Goal: Task Accomplishment & Management: Complete application form

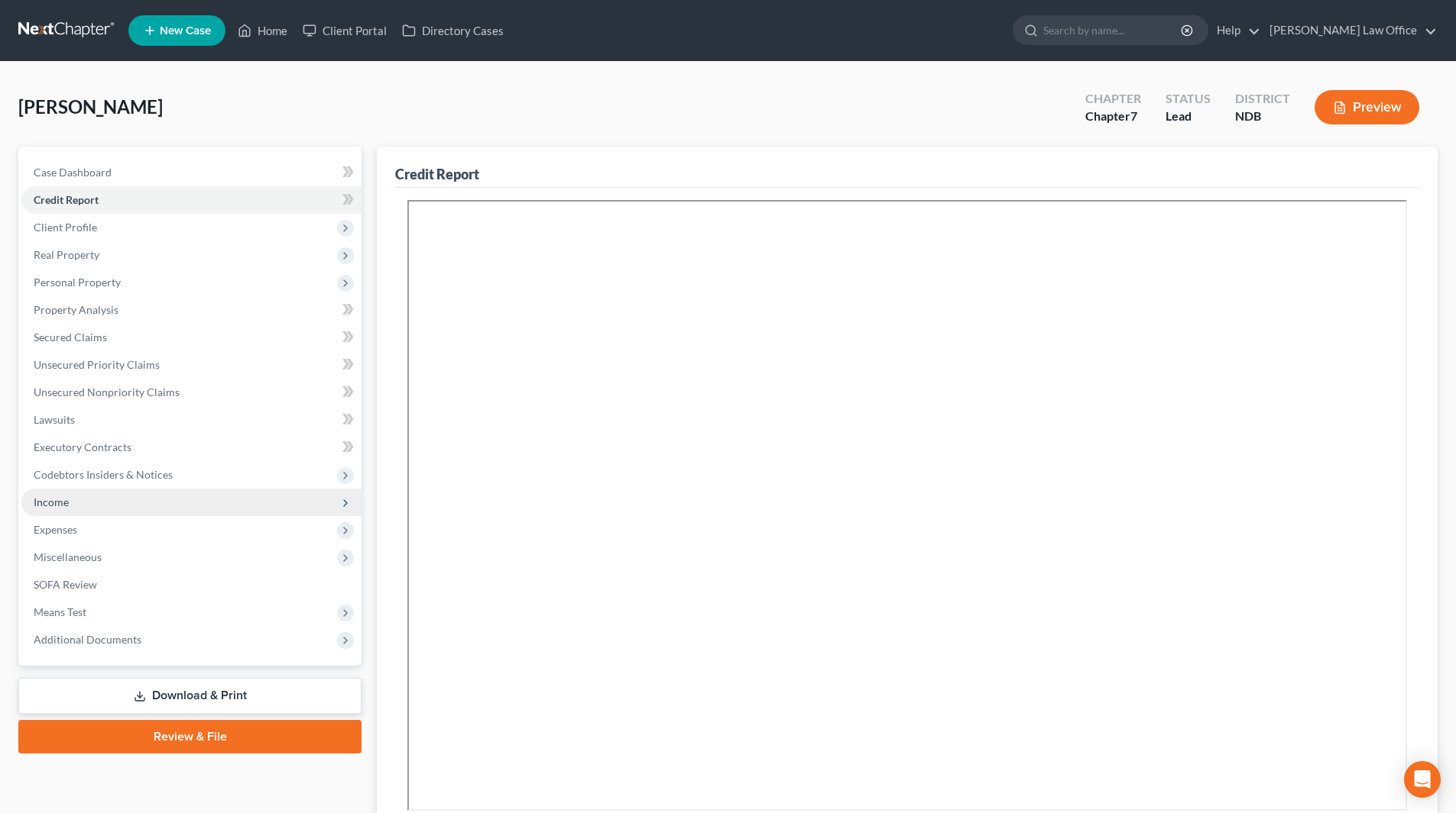
click at [58, 498] on span "Income" at bounding box center [51, 502] width 36 height 13
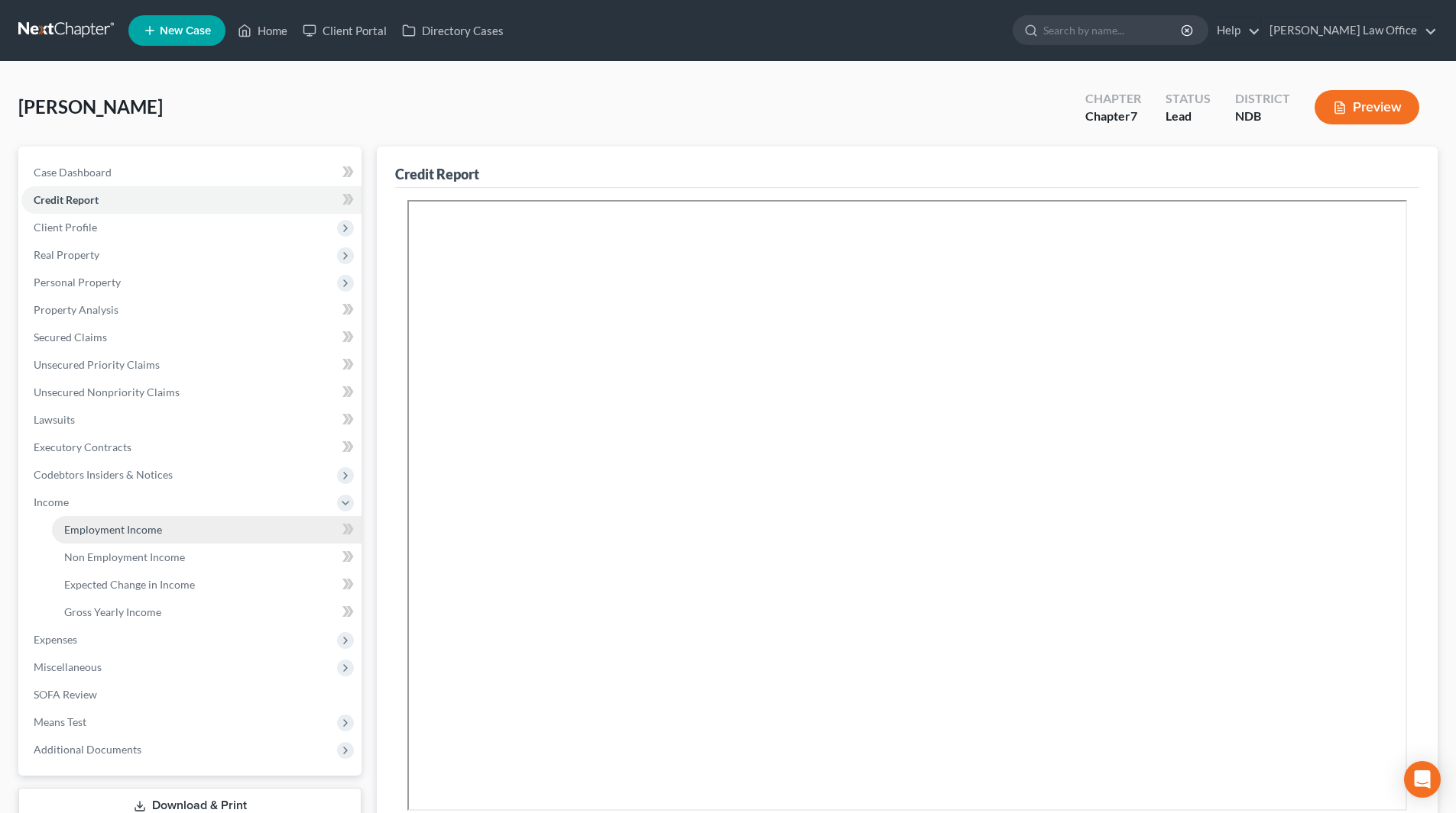
click at [109, 524] on span "Employment Income" at bounding box center [113, 530] width 98 height 13
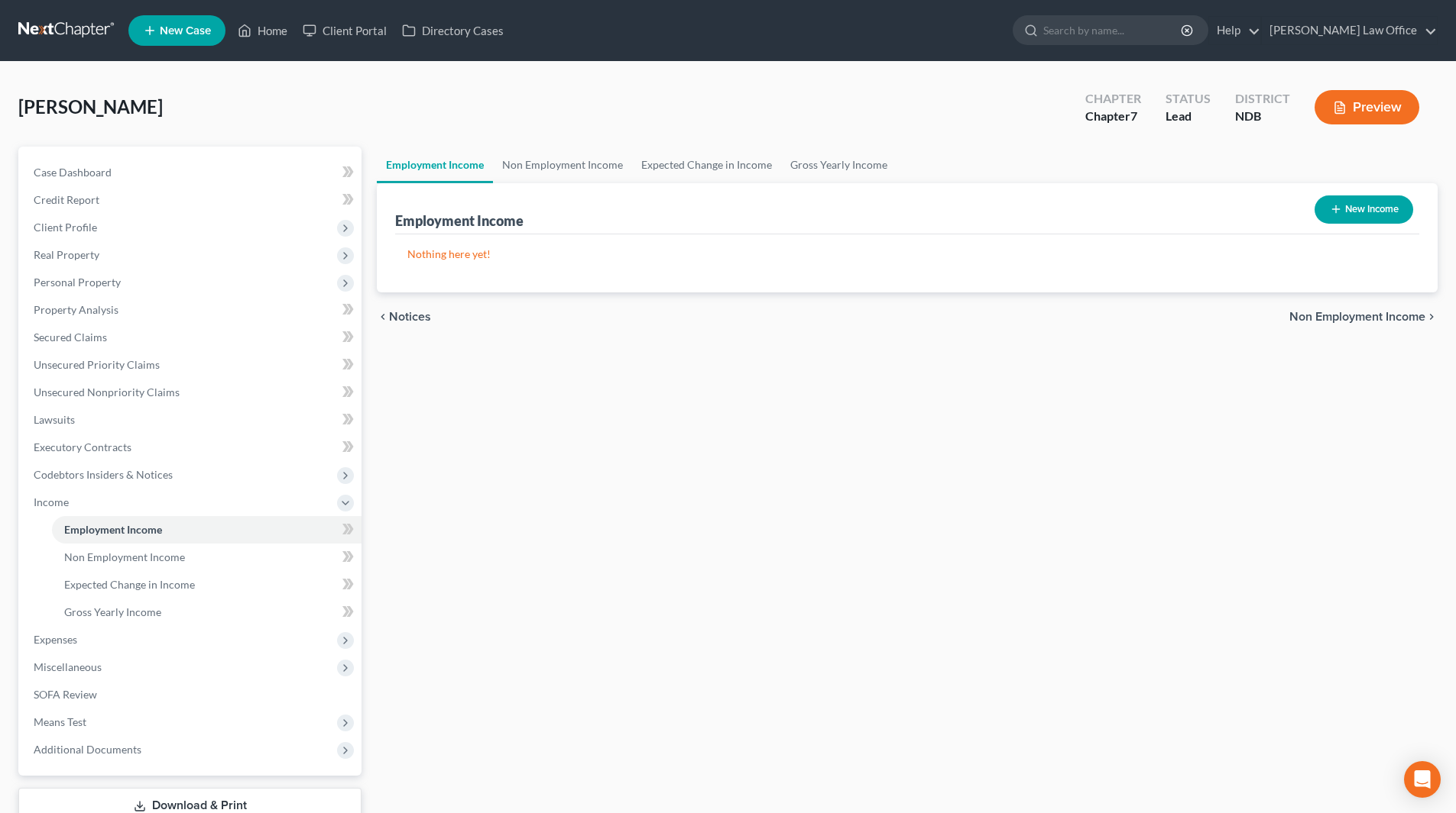
click at [1385, 205] on button "New Income" at bounding box center [1363, 210] width 99 height 29
select select "0"
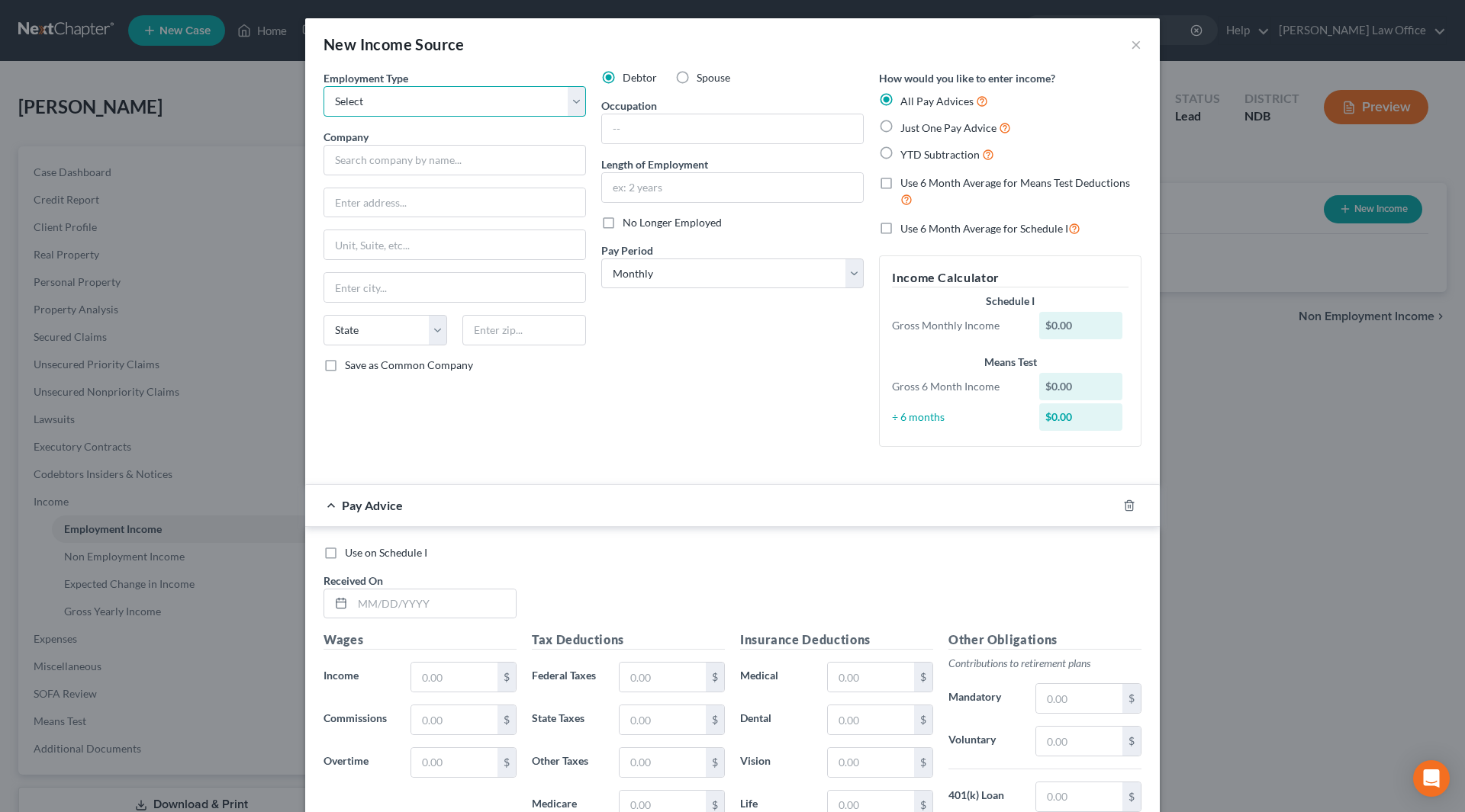
click at [397, 105] on select "Select Full or [DEMOGRAPHIC_DATA] Employment Self Employment" at bounding box center [455, 101] width 262 height 30
select select "0"
click at [324, 87] on select "Select Full or [DEMOGRAPHIC_DATA] Employment Self Employment" at bounding box center [455, 101] width 262 height 30
click at [392, 157] on input "text" at bounding box center [455, 159] width 262 height 30
type input "Independent School District #2164"
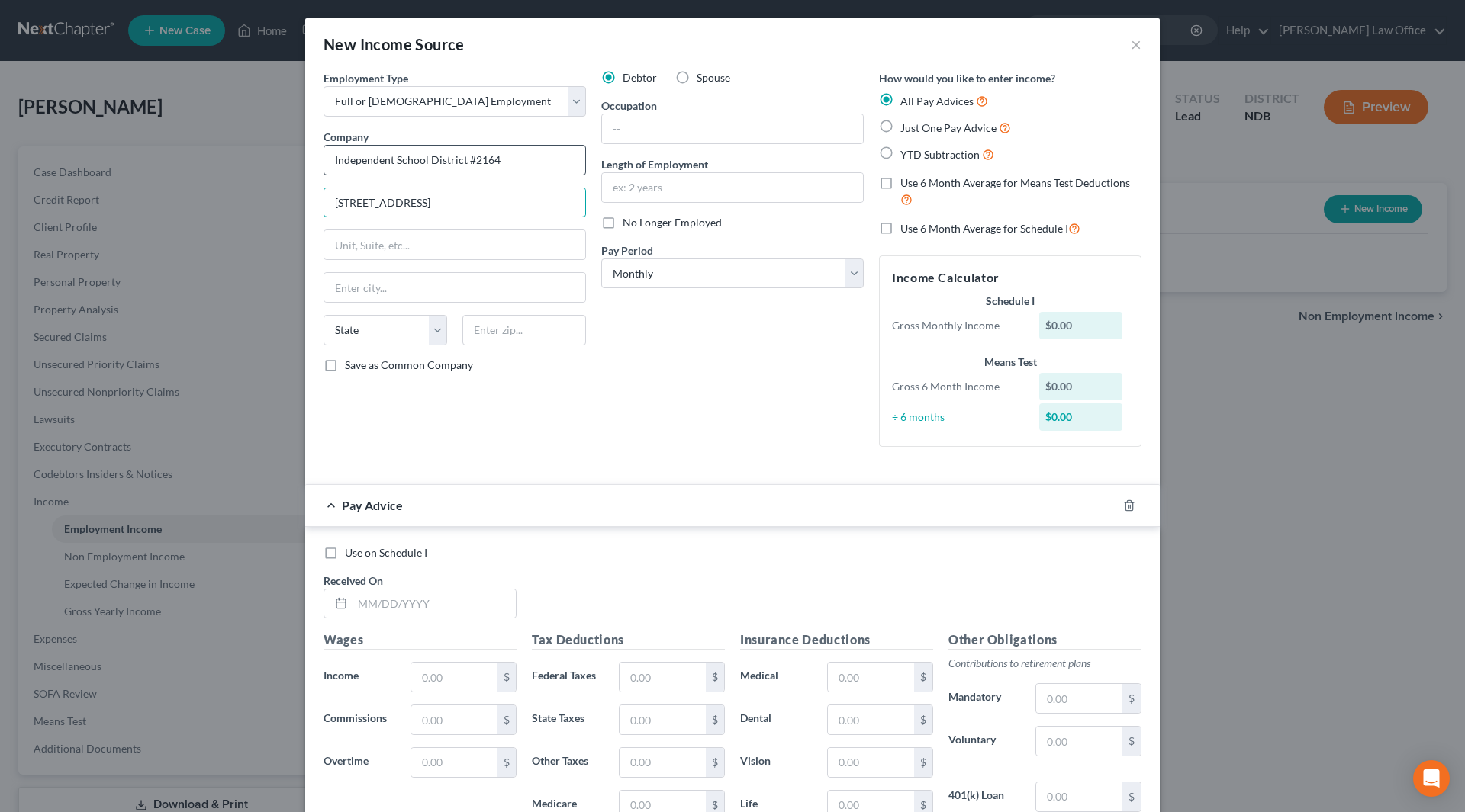
type input "[STREET_ADDRESS]"
type input "[PERSON_NAME]"
select select "24"
type input "56529"
click at [630, 133] on input "text" at bounding box center [732, 128] width 261 height 29
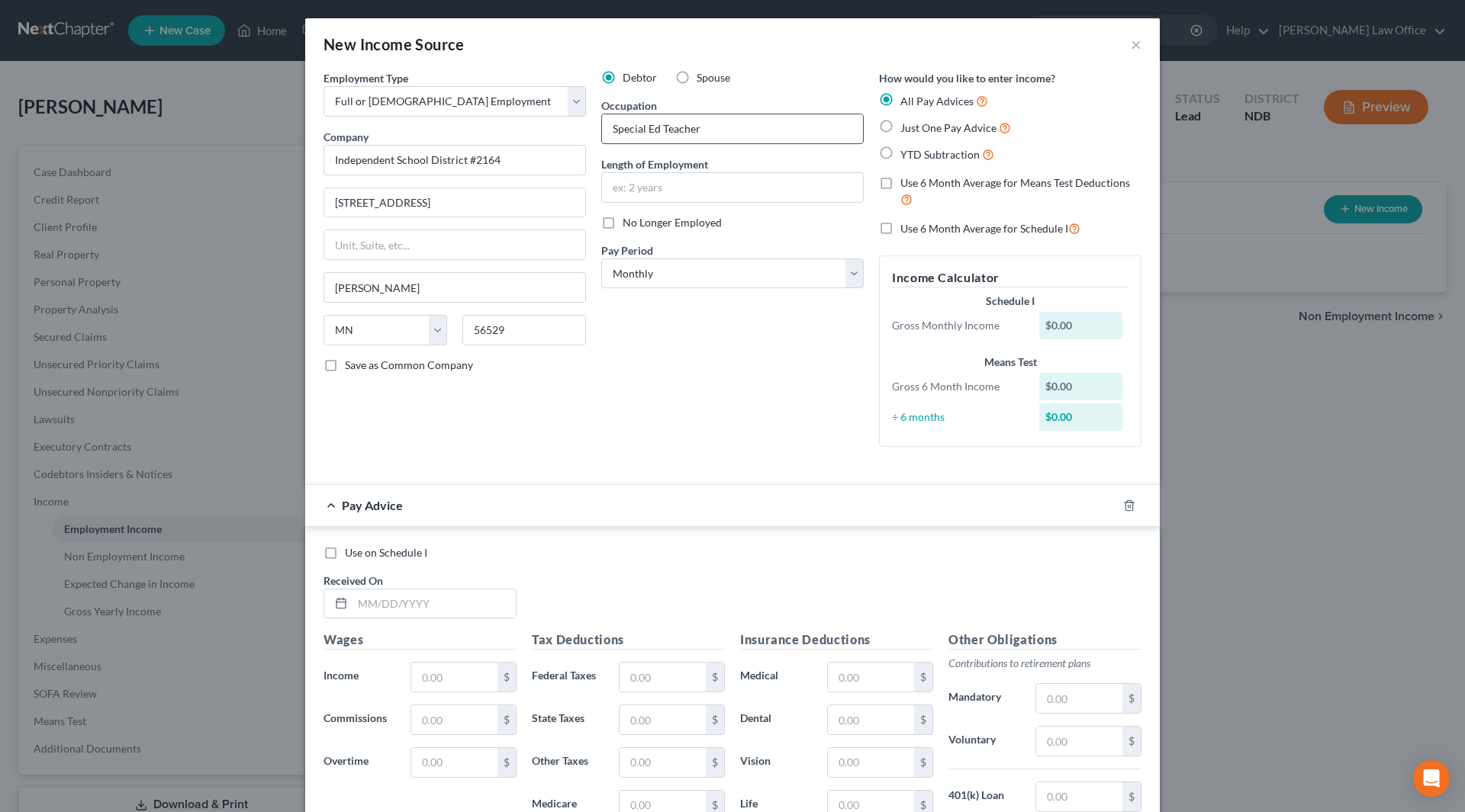
type input "Special Ed Teacher"
type input "31 yrs"
click at [382, 609] on input "text" at bounding box center [434, 603] width 164 height 29
type input "[DATE]"
click at [727, 276] on select "Select Monthly Twice Monthly Every Other Week Weekly" at bounding box center [732, 274] width 262 height 30
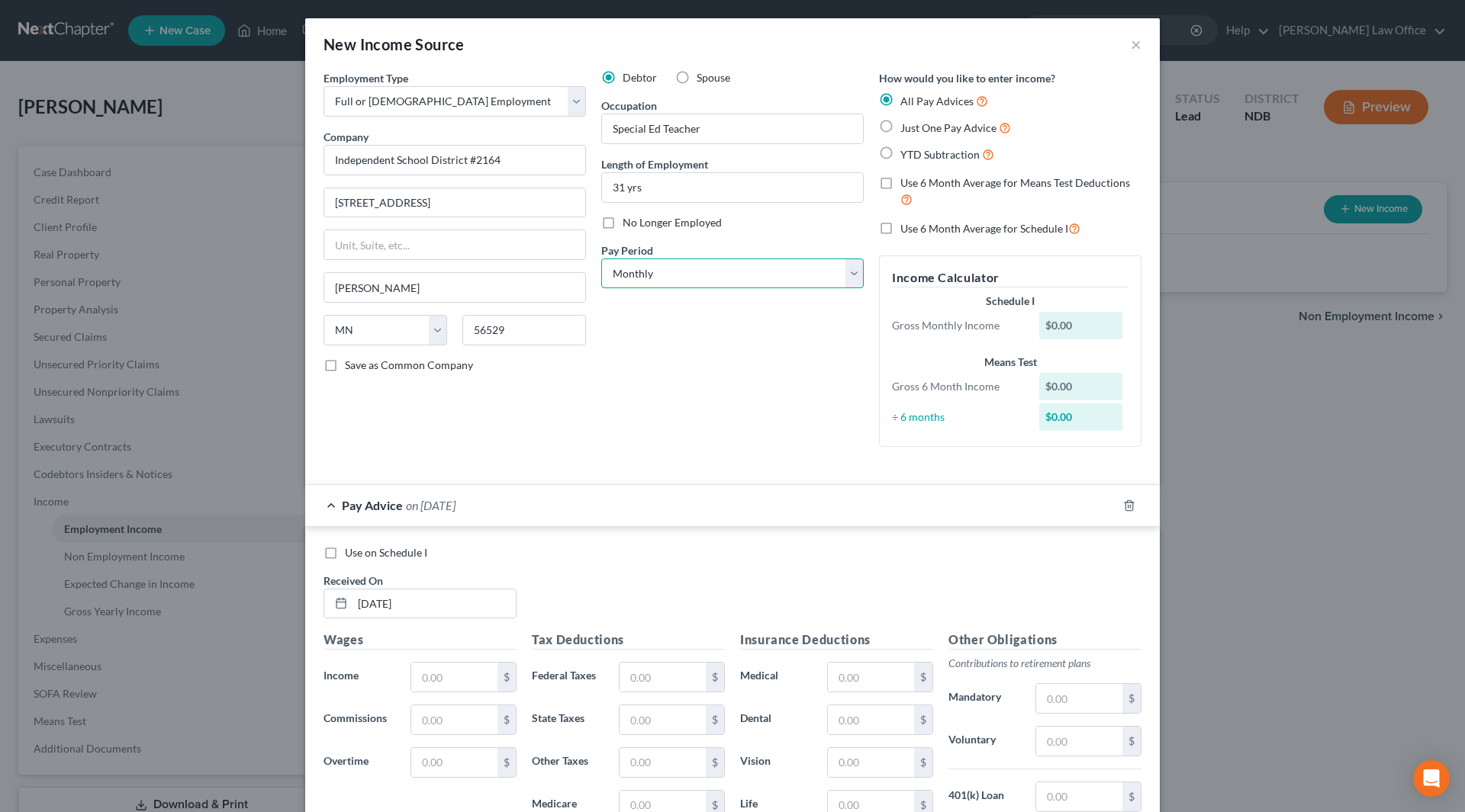
select select "1"
click at [601, 259] on select "Select Monthly Twice Monthly Every Other Week Weekly" at bounding box center [732, 274] width 262 height 30
click at [452, 673] on input "text" at bounding box center [455, 677] width 87 height 29
type input "972.86"
click at [1105, 503] on icon "button" at bounding box center [1111, 506] width 12 height 12
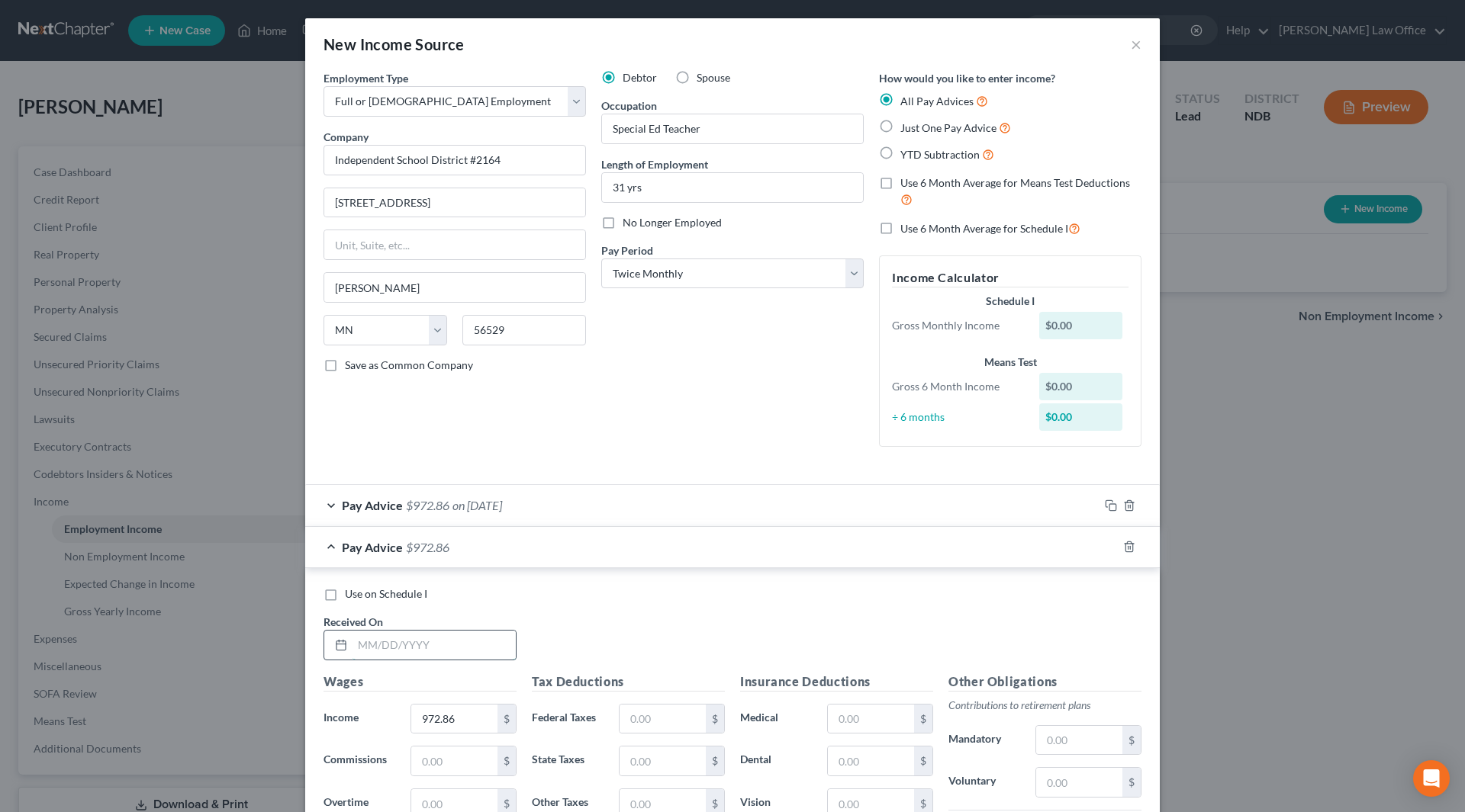
click at [439, 646] on input "text" at bounding box center [434, 645] width 164 height 29
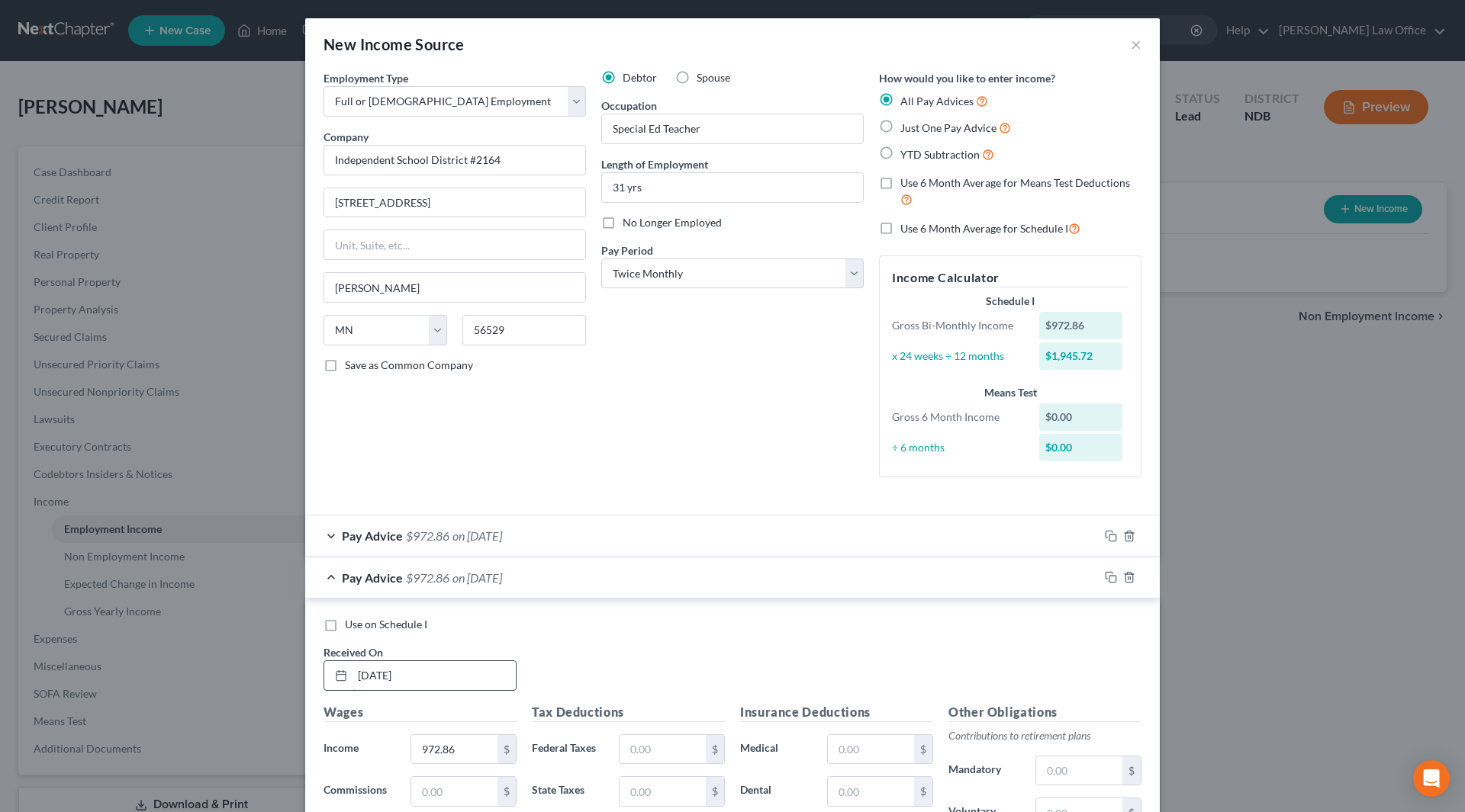
type input "[DATE]"
drag, startPoint x: 1104, startPoint y: 569, endPoint x: 1106, endPoint y: 581, distance: 12.2
click at [1104, 570] on div at bounding box center [1129, 577] width 61 height 24
click at [1106, 581] on icon "button" at bounding box center [1111, 577] width 12 height 12
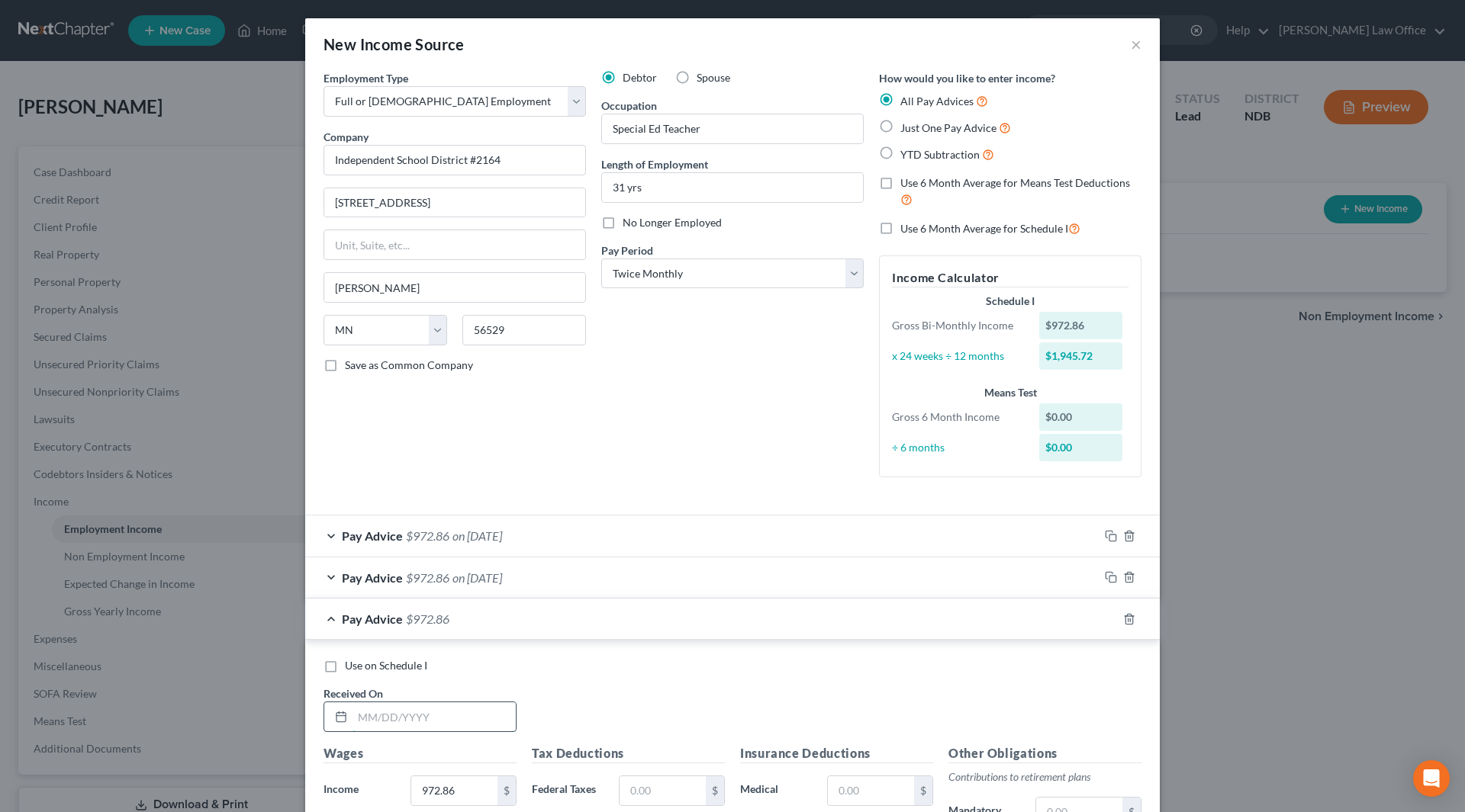
click at [410, 720] on input "text" at bounding box center [434, 716] width 164 height 29
type input "[DATE]"
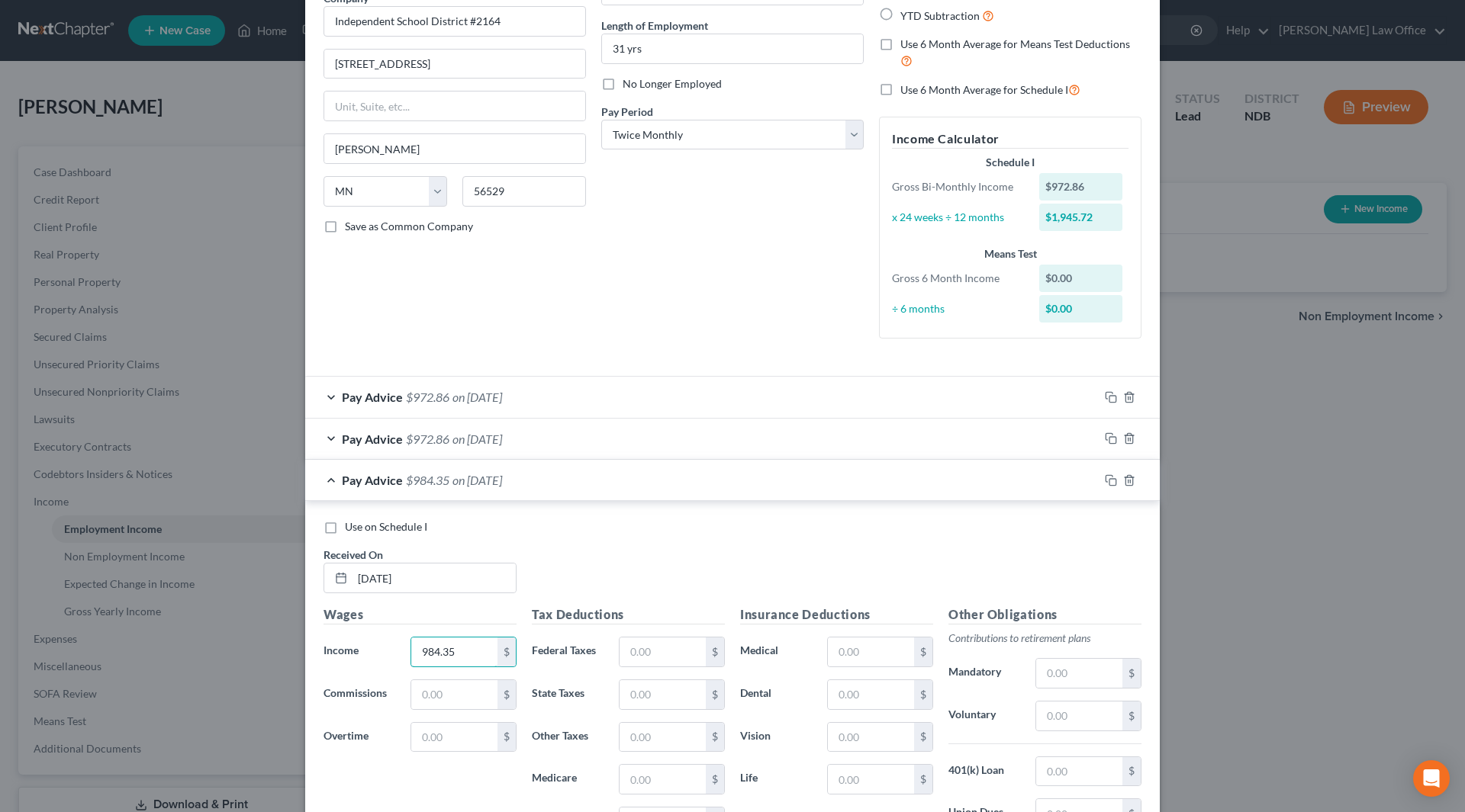
scroll to position [152, 0]
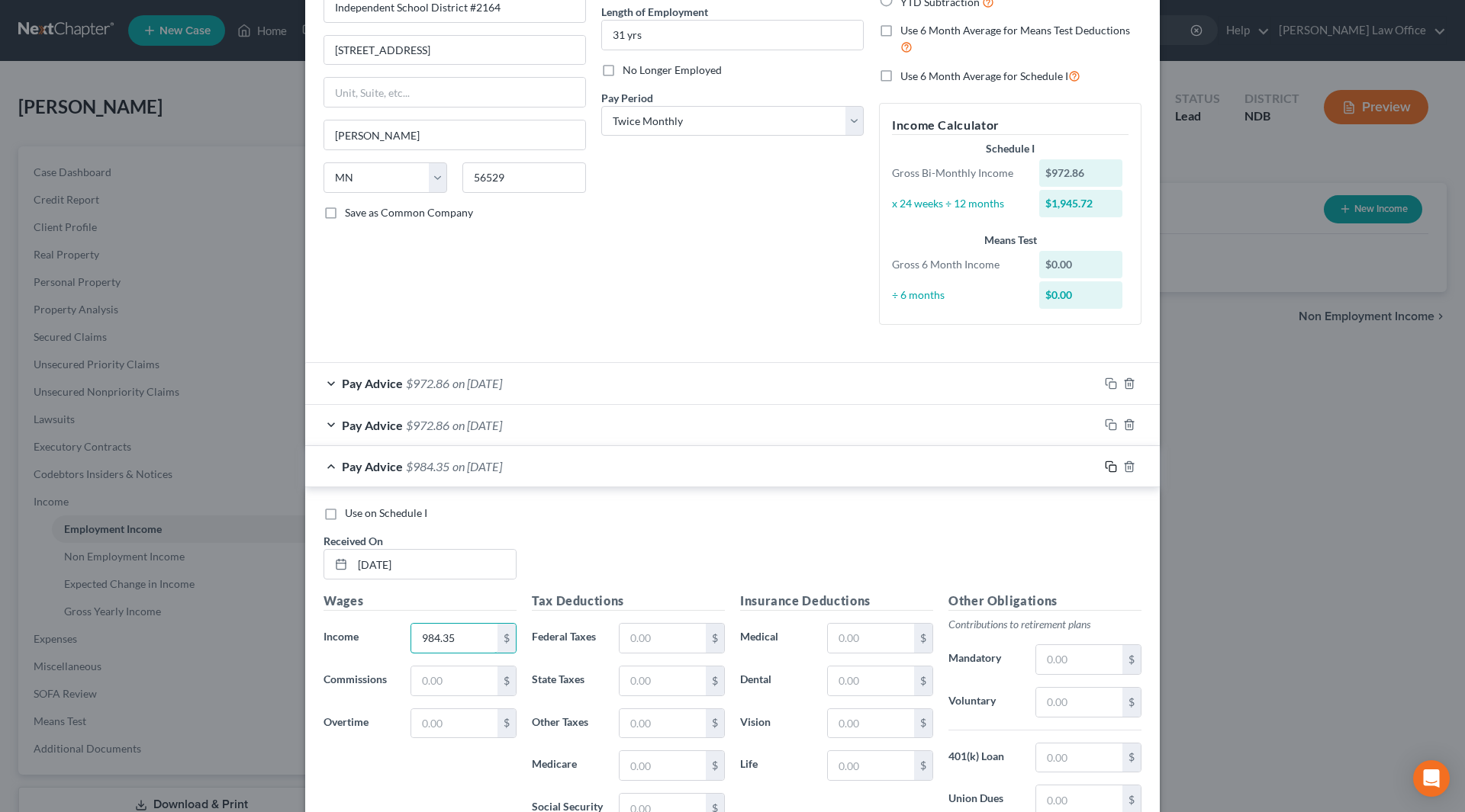
type input "984.35"
click at [1109, 469] on rect "button" at bounding box center [1113, 468] width 7 height 7
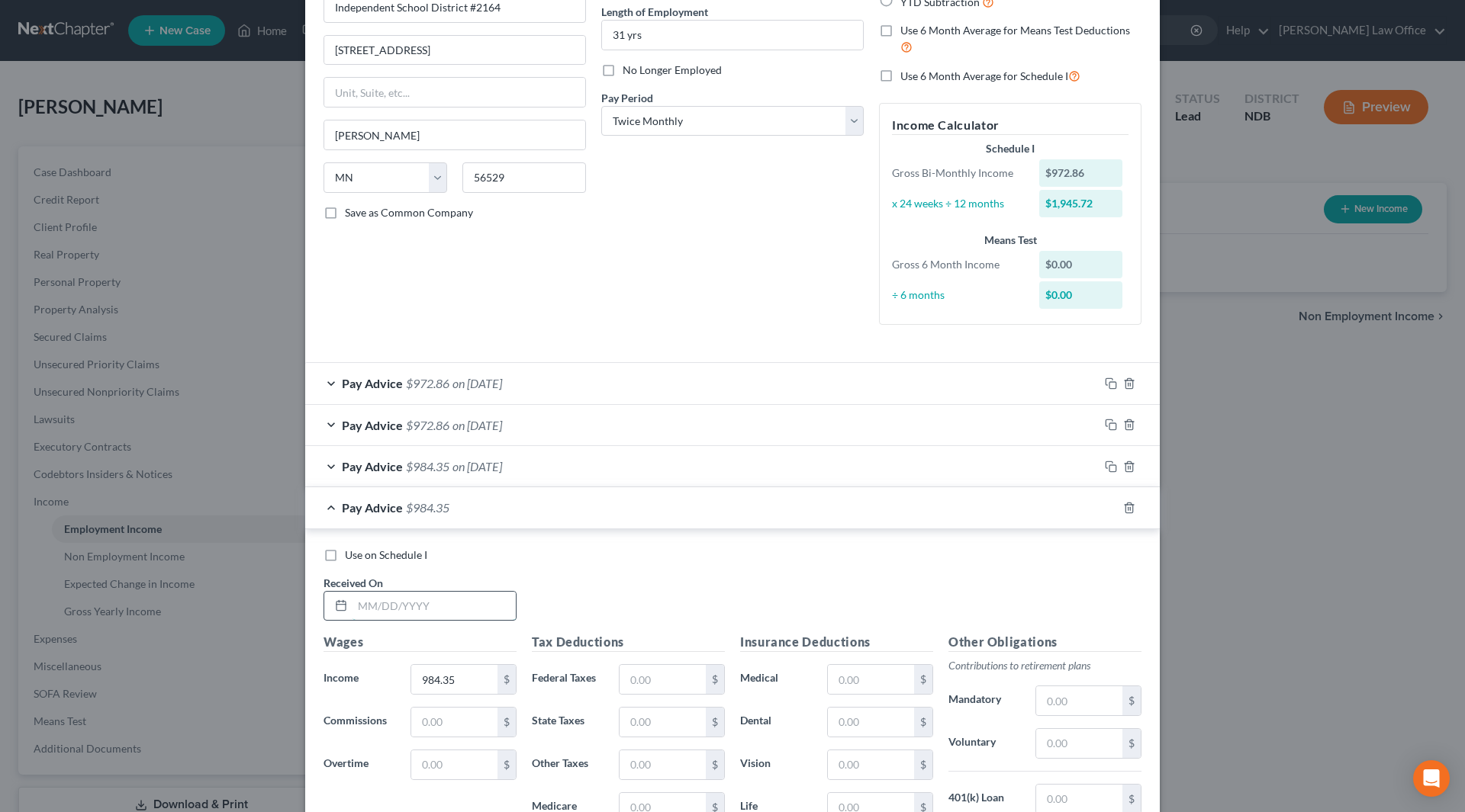
click at [436, 610] on input "text" at bounding box center [434, 606] width 164 height 29
type input "[DATE]"
drag, startPoint x: 460, startPoint y: 685, endPoint x: 418, endPoint y: 687, distance: 42.0
click at [418, 687] on input "372.87" at bounding box center [455, 679] width 87 height 29
type input "972.87"
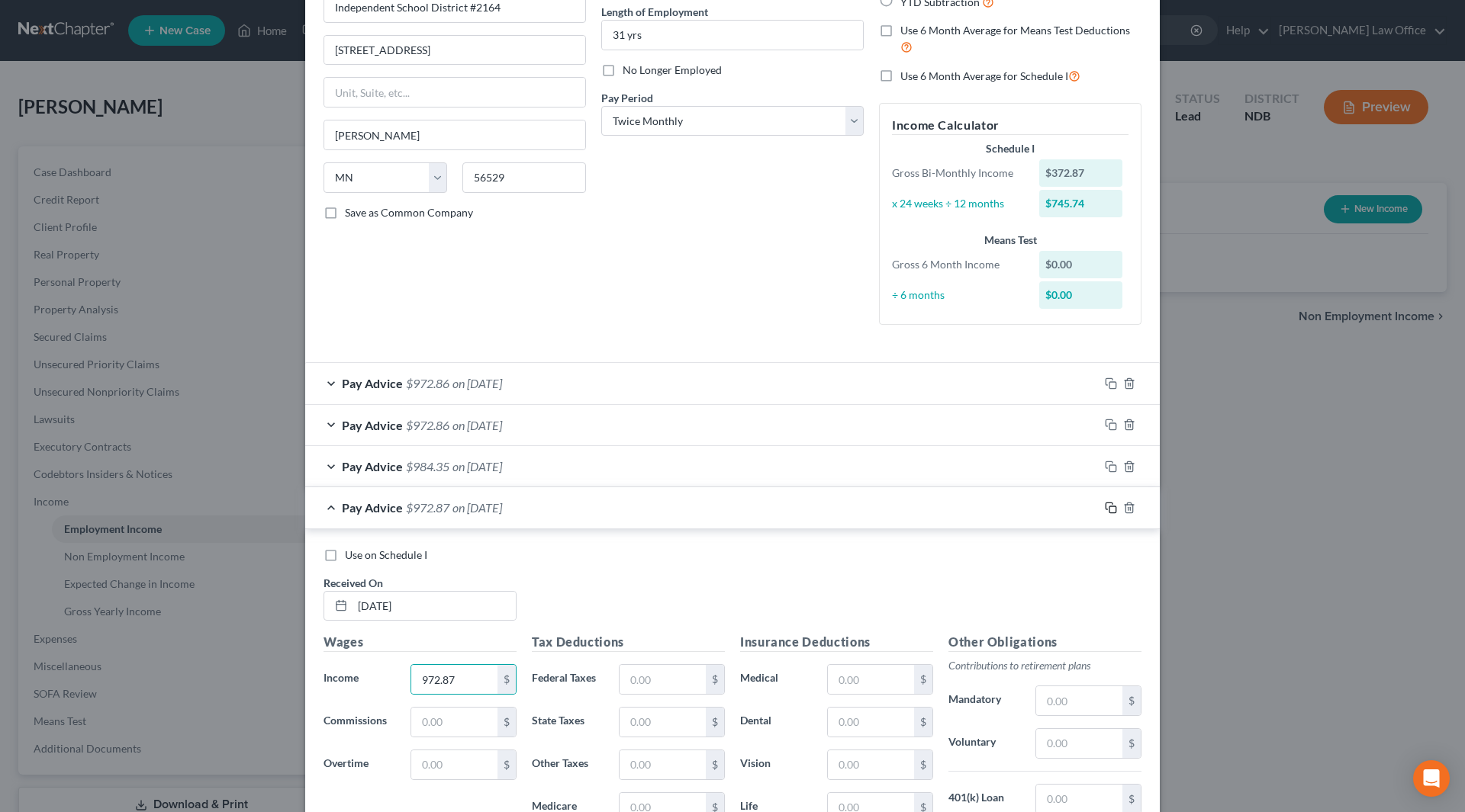
click at [1109, 506] on rect "button" at bounding box center [1113, 510] width 7 height 7
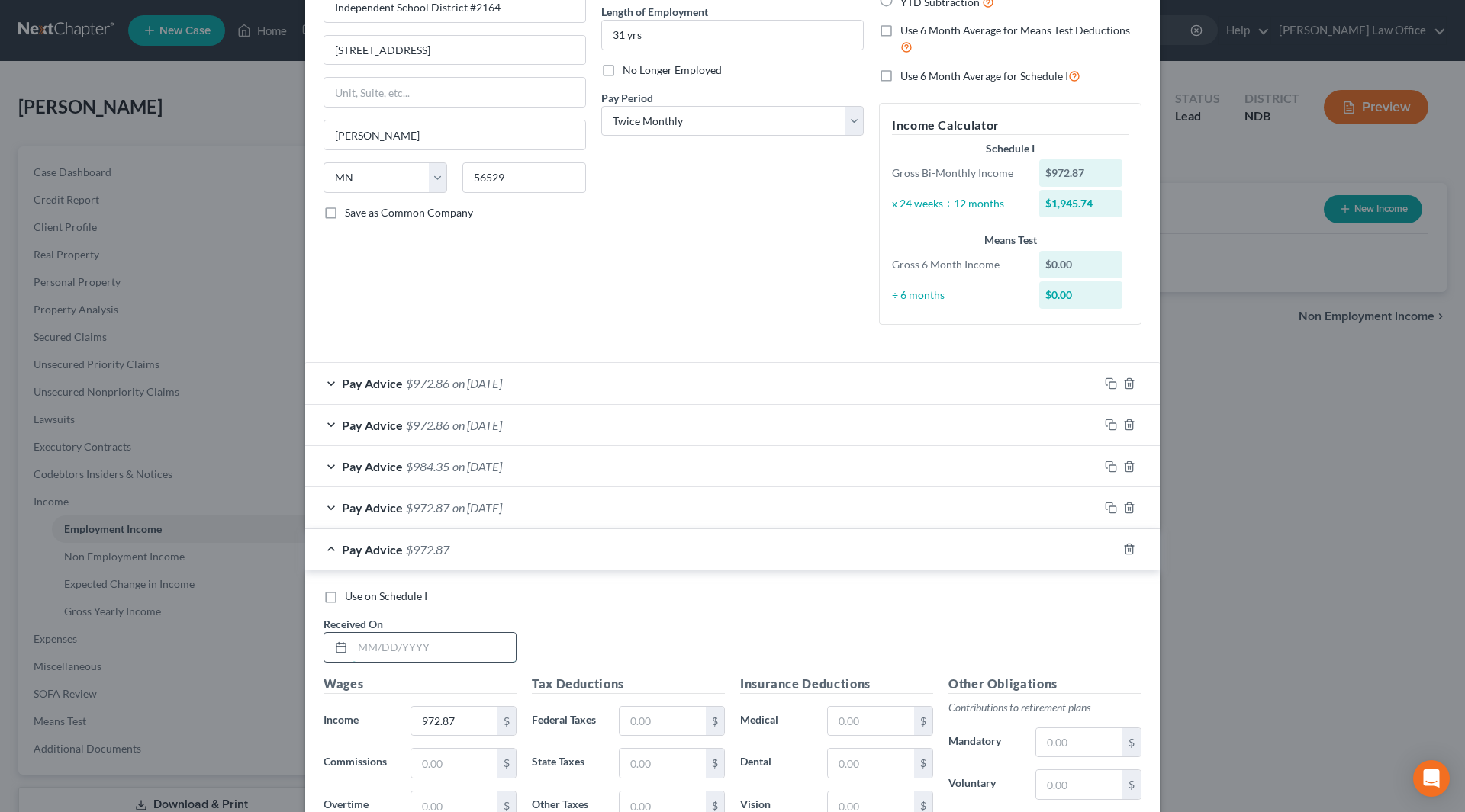
click at [471, 648] on input "text" at bounding box center [434, 647] width 164 height 29
type input "[DATE]"
type input "1,017.98"
click at [1109, 549] on rect "button" at bounding box center [1113, 551] width 7 height 7
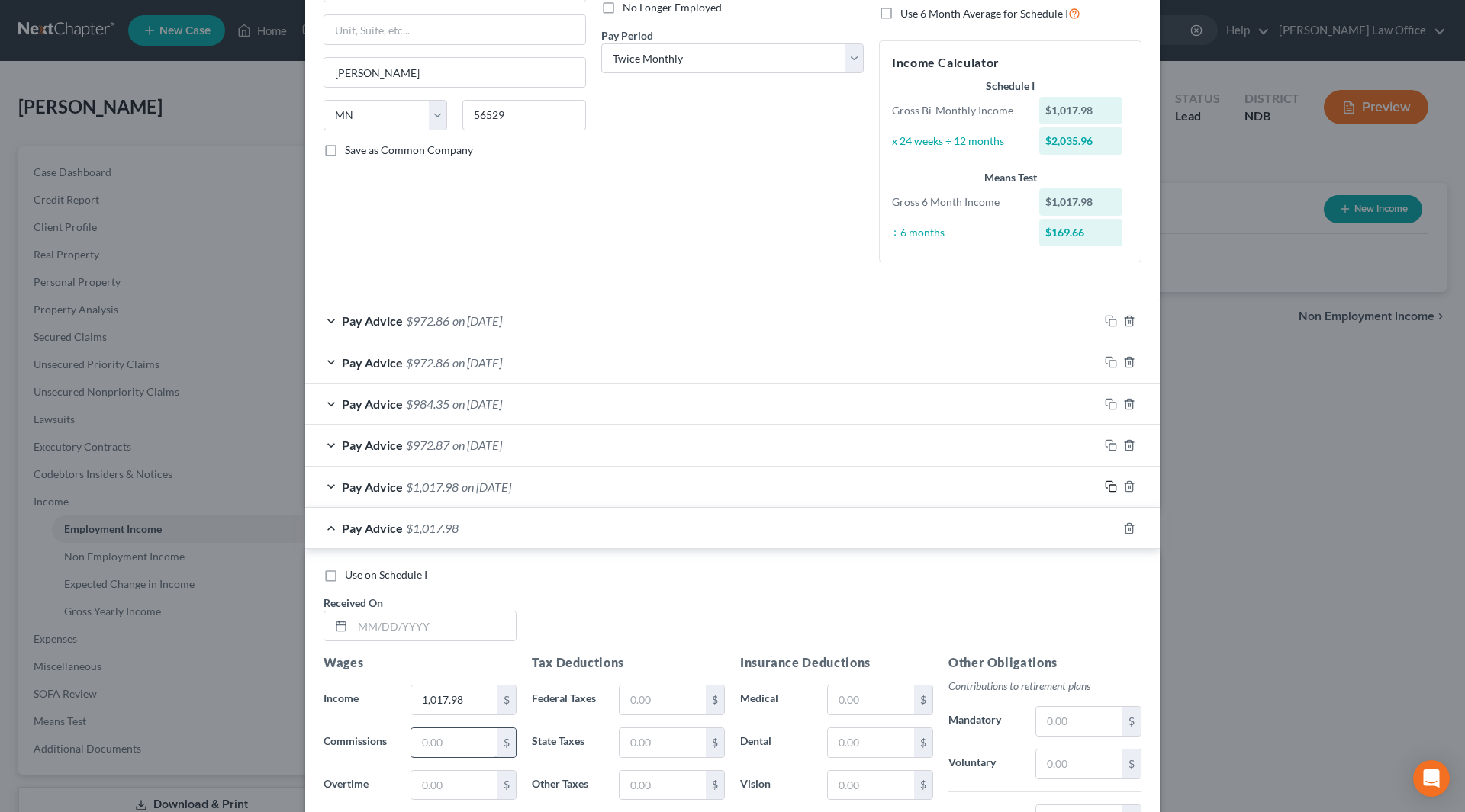
scroll to position [305, 0]
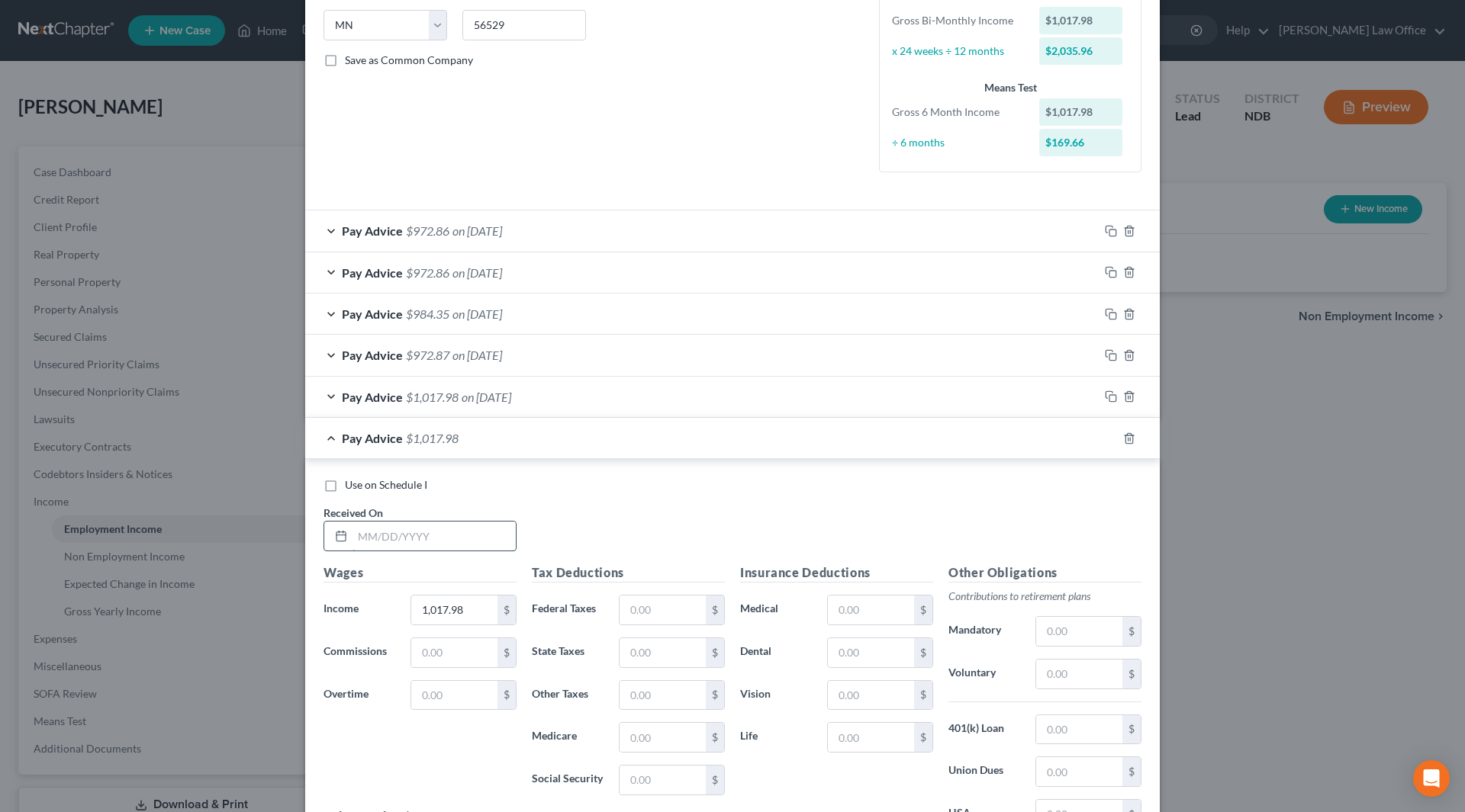
click at [423, 542] on input "text" at bounding box center [434, 536] width 164 height 29
type input "[DATE]"
type input "1,007.58"
click at [1107, 433] on icon "button" at bounding box center [1109, 436] width 7 height 7
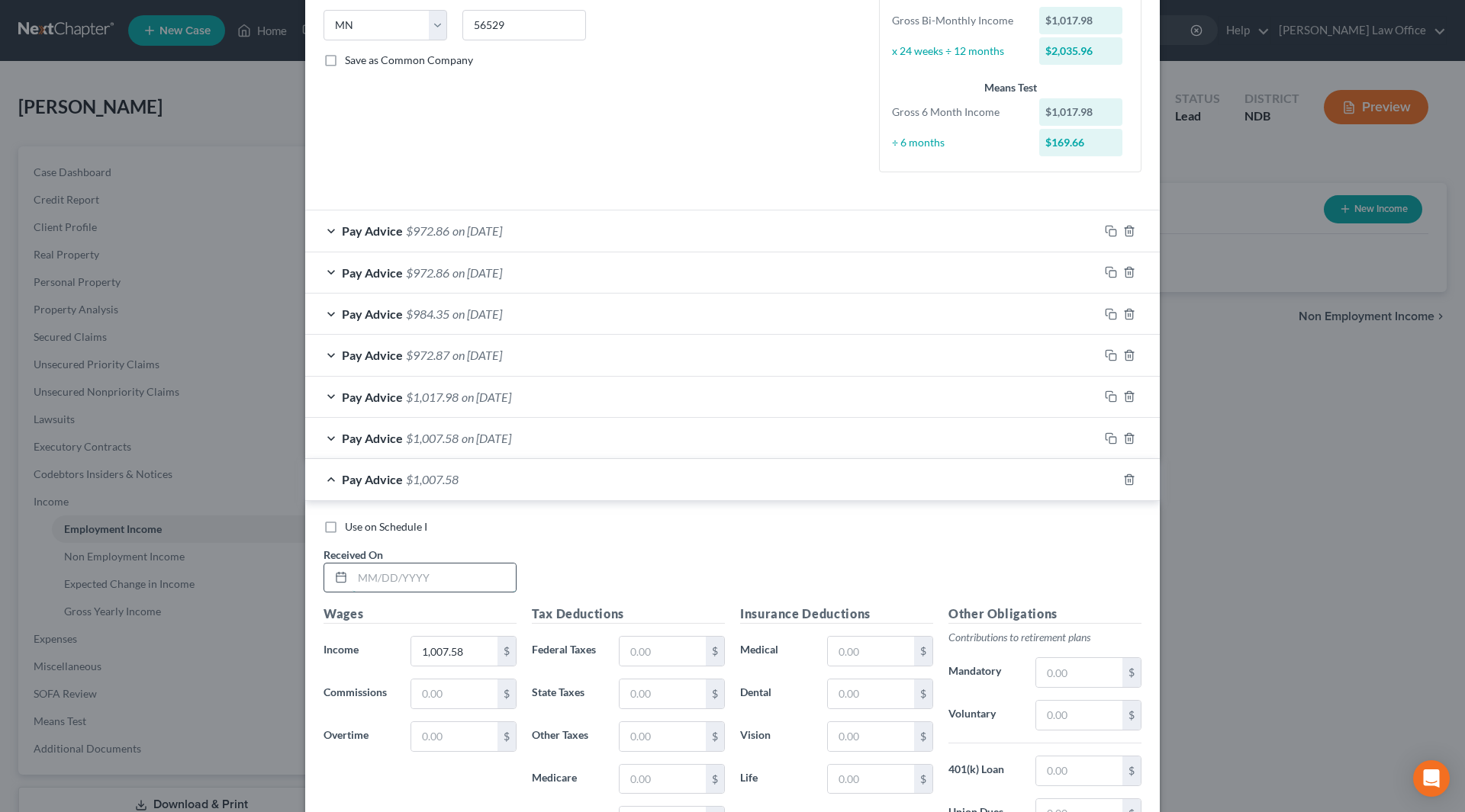
click at [449, 573] on input "text" at bounding box center [434, 577] width 164 height 29
type input "[DATE]"
click at [1107, 475] on icon "button" at bounding box center [1109, 478] width 7 height 7
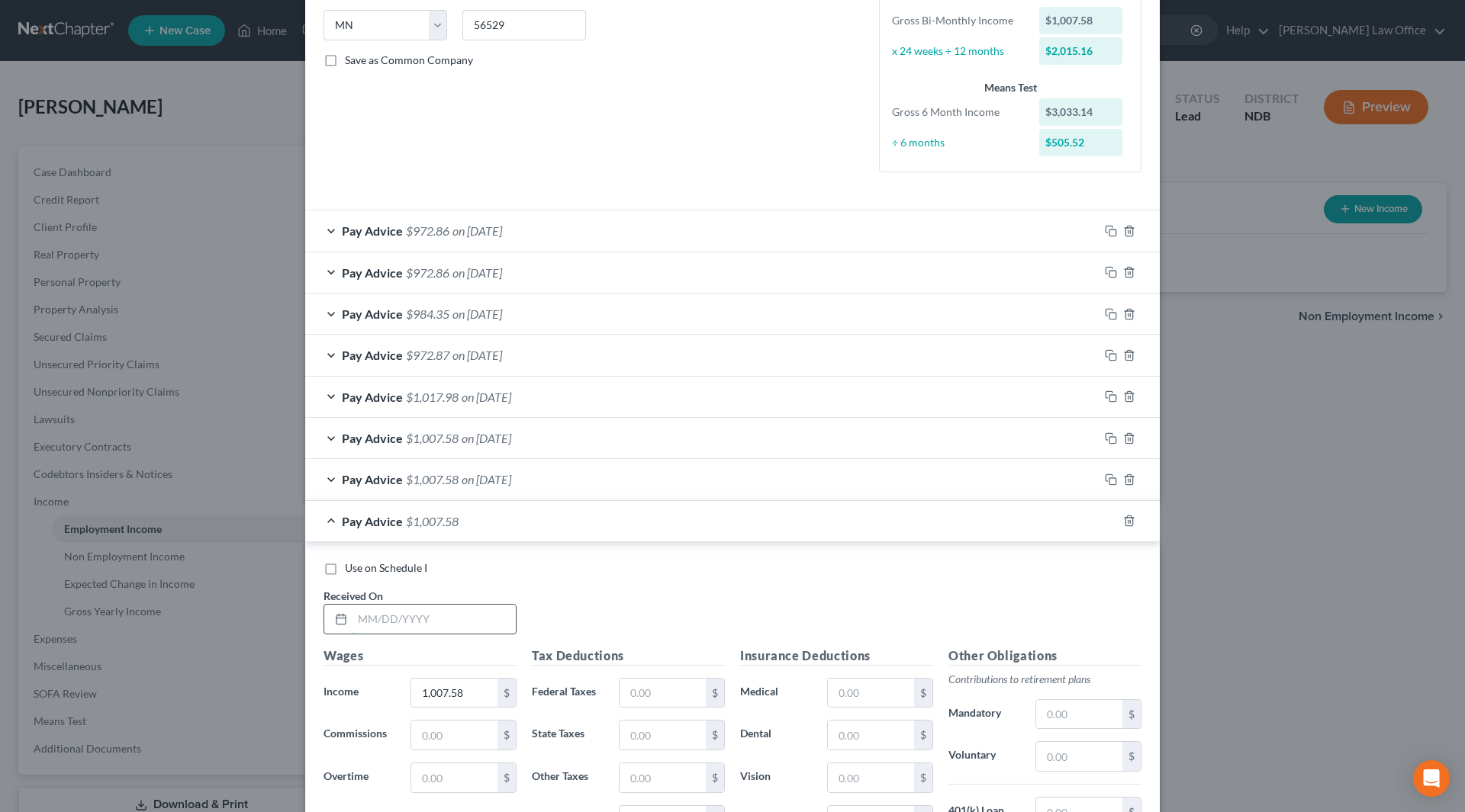
click at [451, 623] on input "text" at bounding box center [434, 619] width 164 height 29
type input "[DATE]"
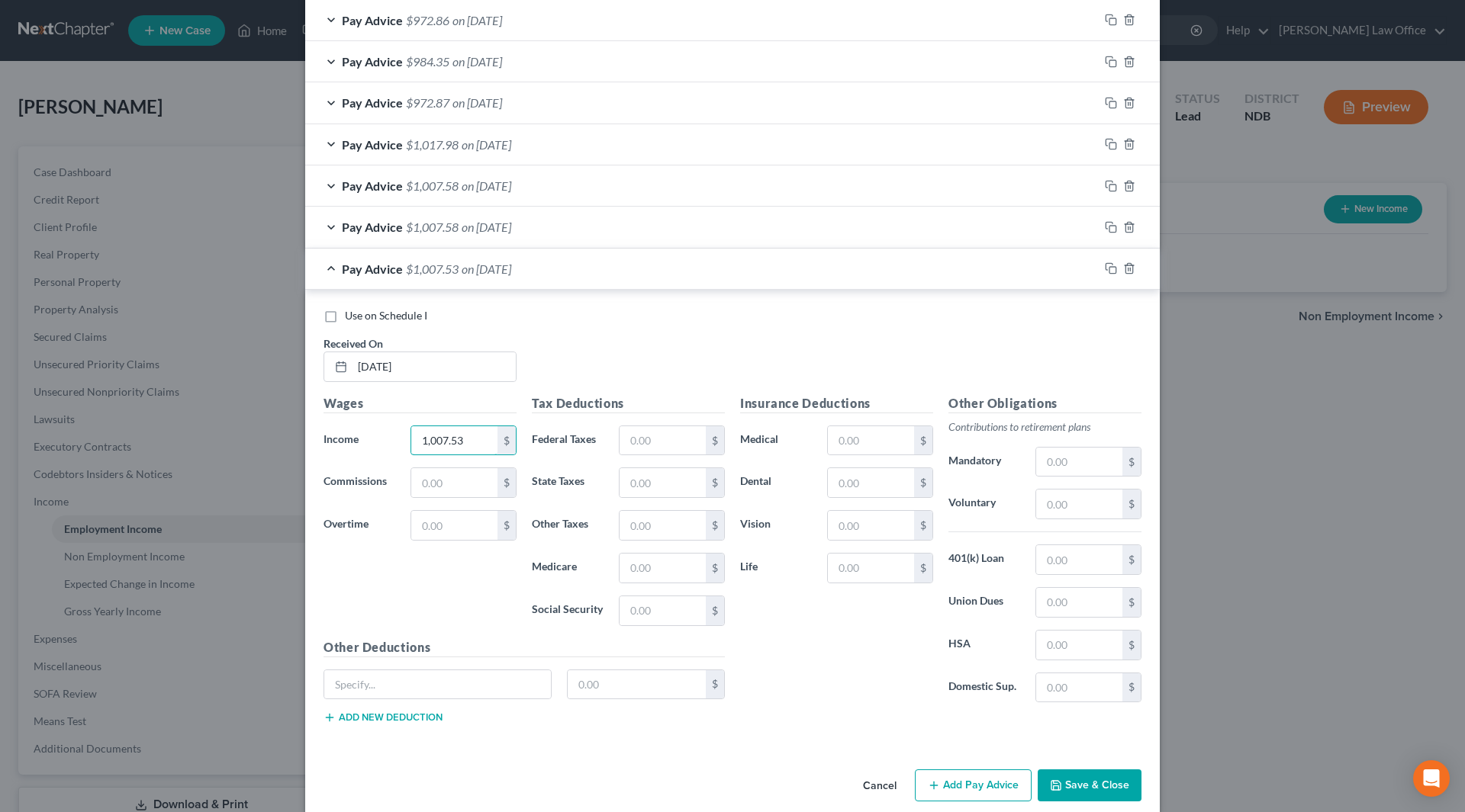
scroll to position [577, 0]
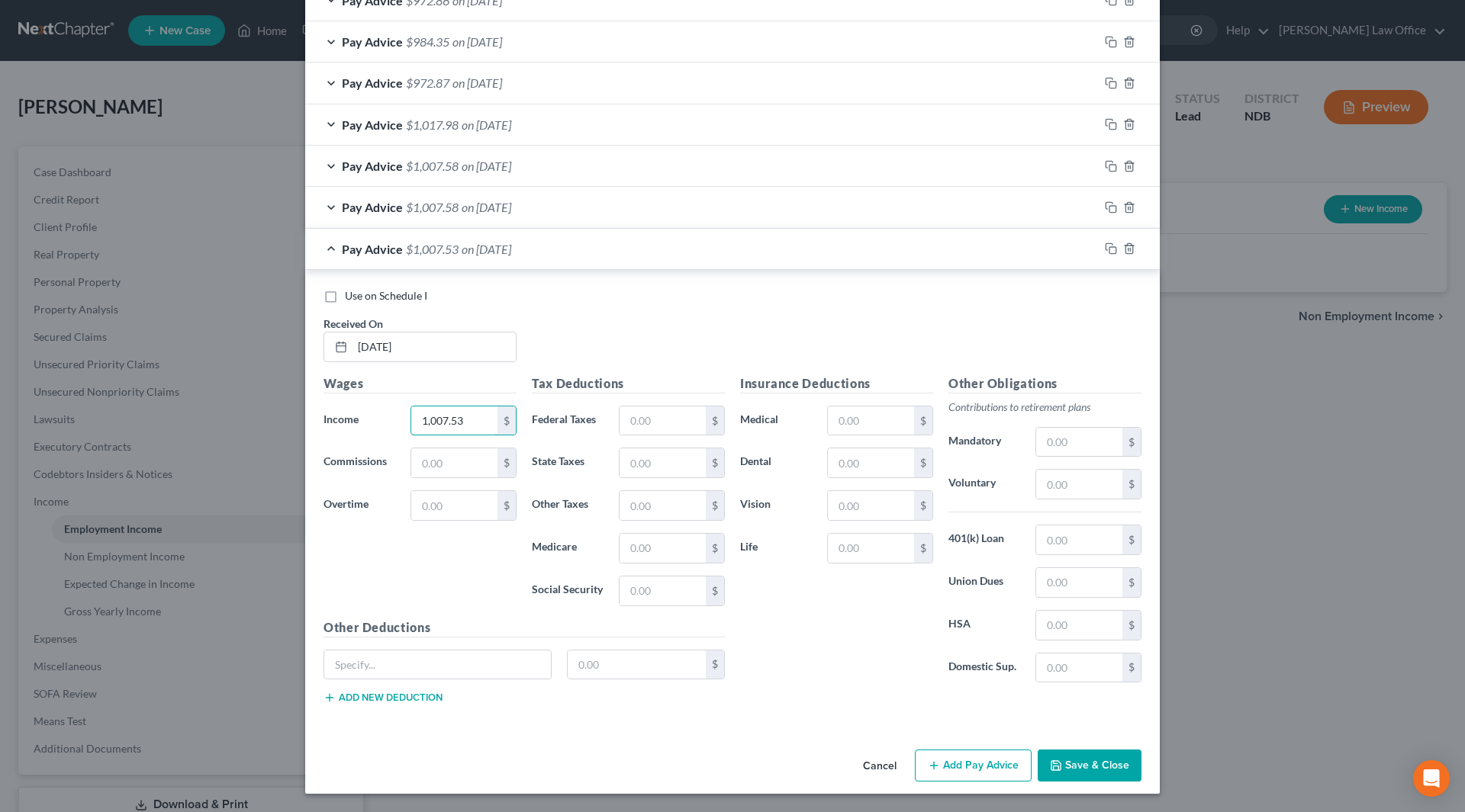
type input "1,007.53"
click at [1085, 760] on button "Save & Close" at bounding box center [1089, 765] width 104 height 32
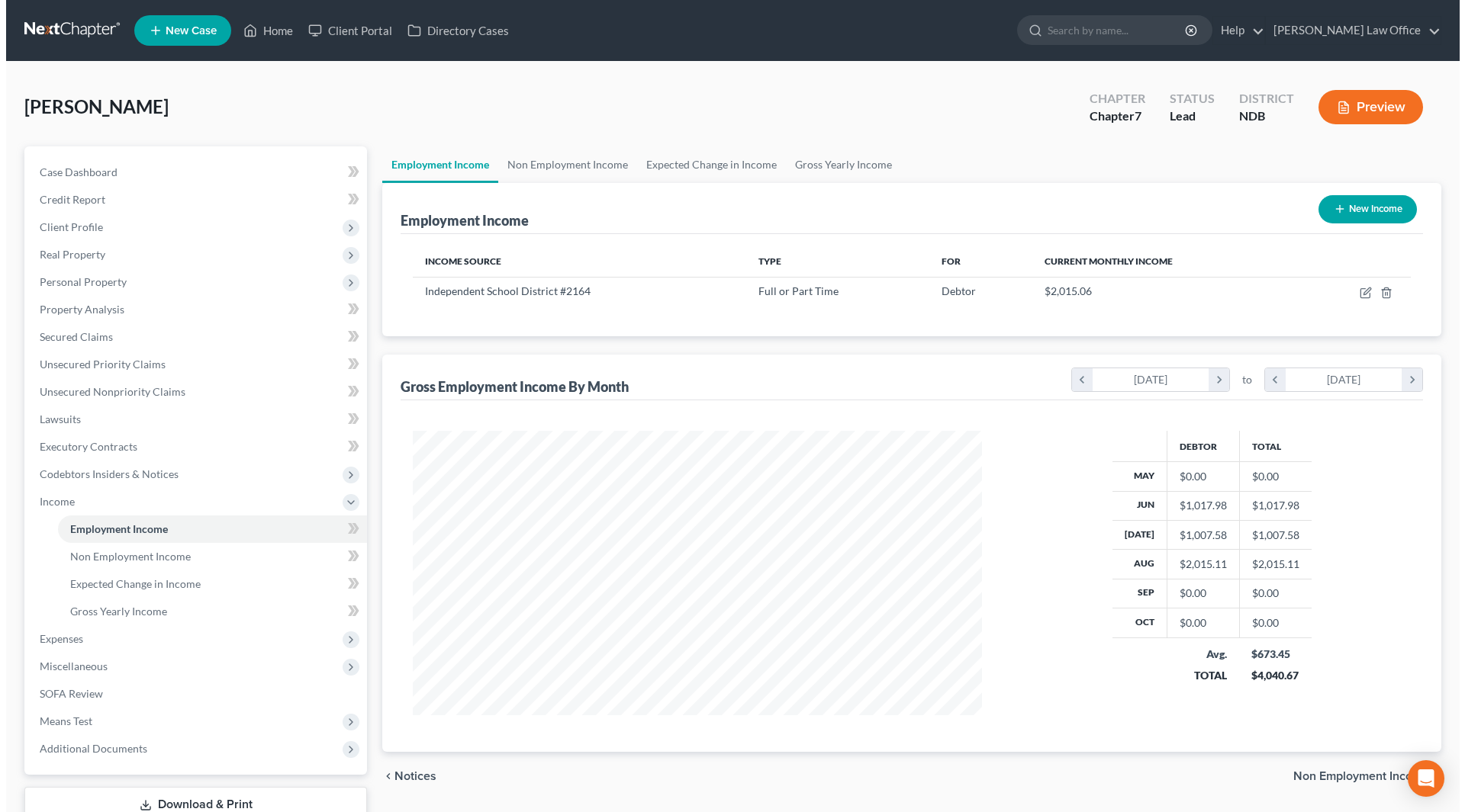
scroll to position [762462, 762294]
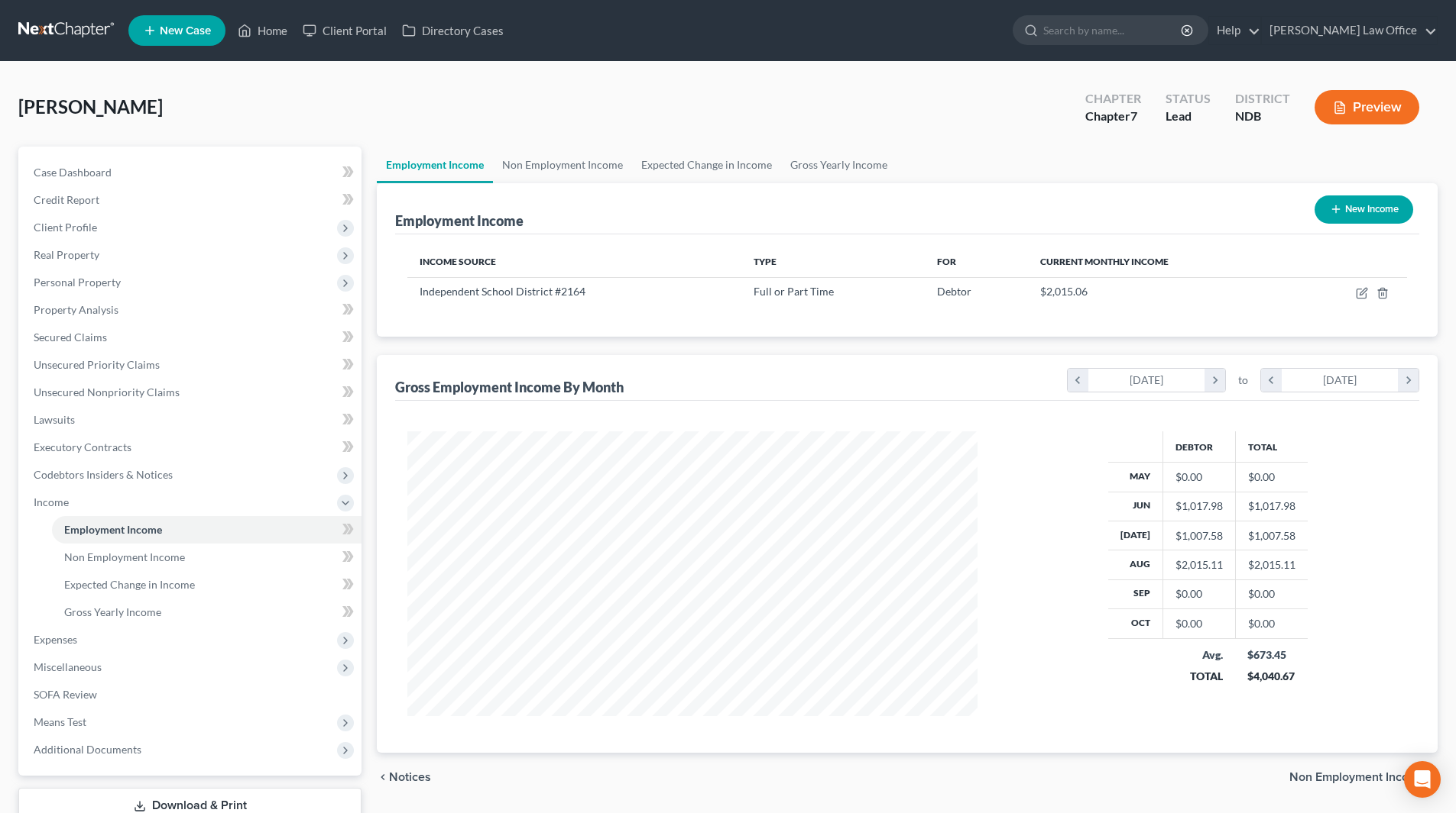
click at [1372, 213] on button "New Income" at bounding box center [1363, 210] width 99 height 29
select select "0"
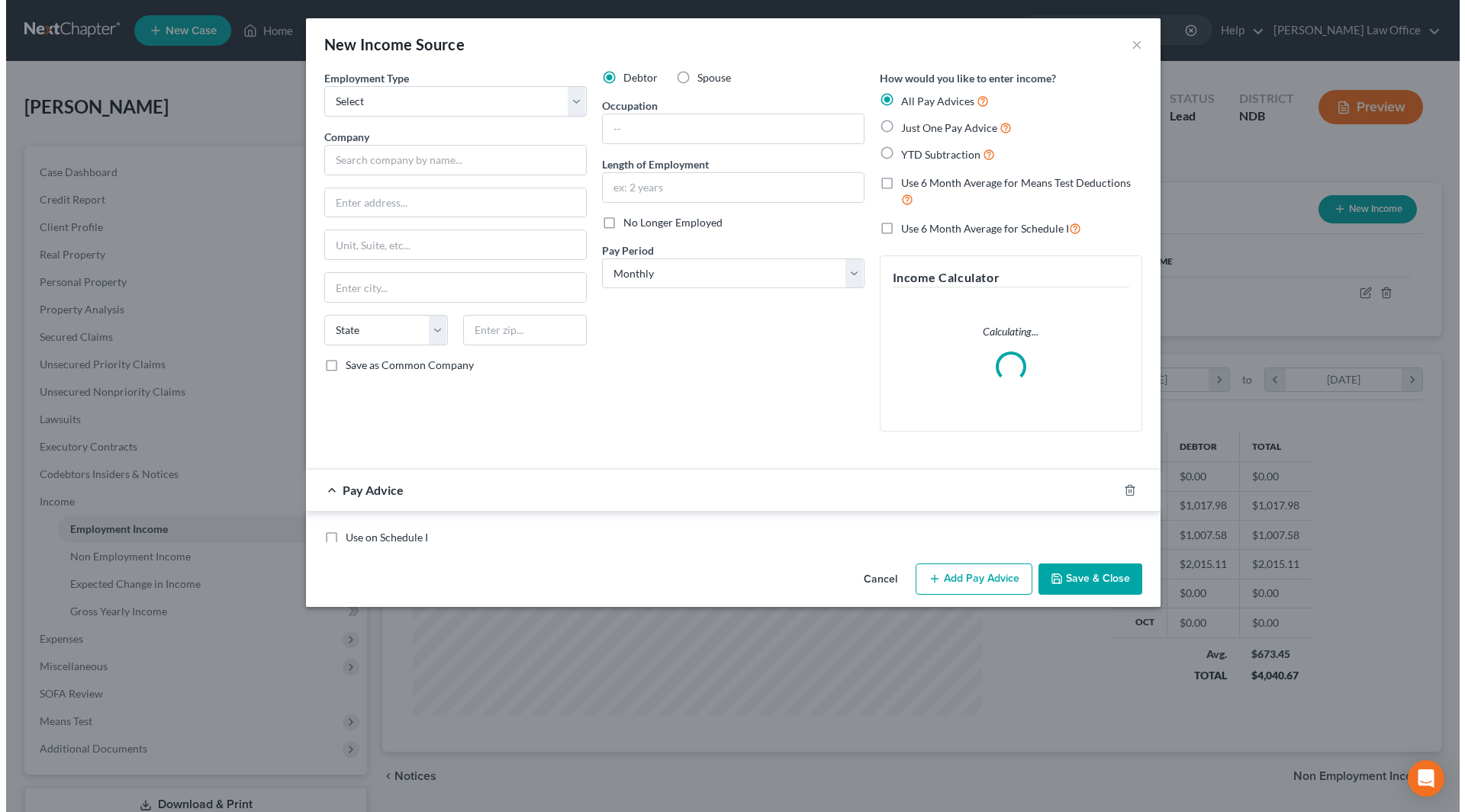
scroll to position [287, 605]
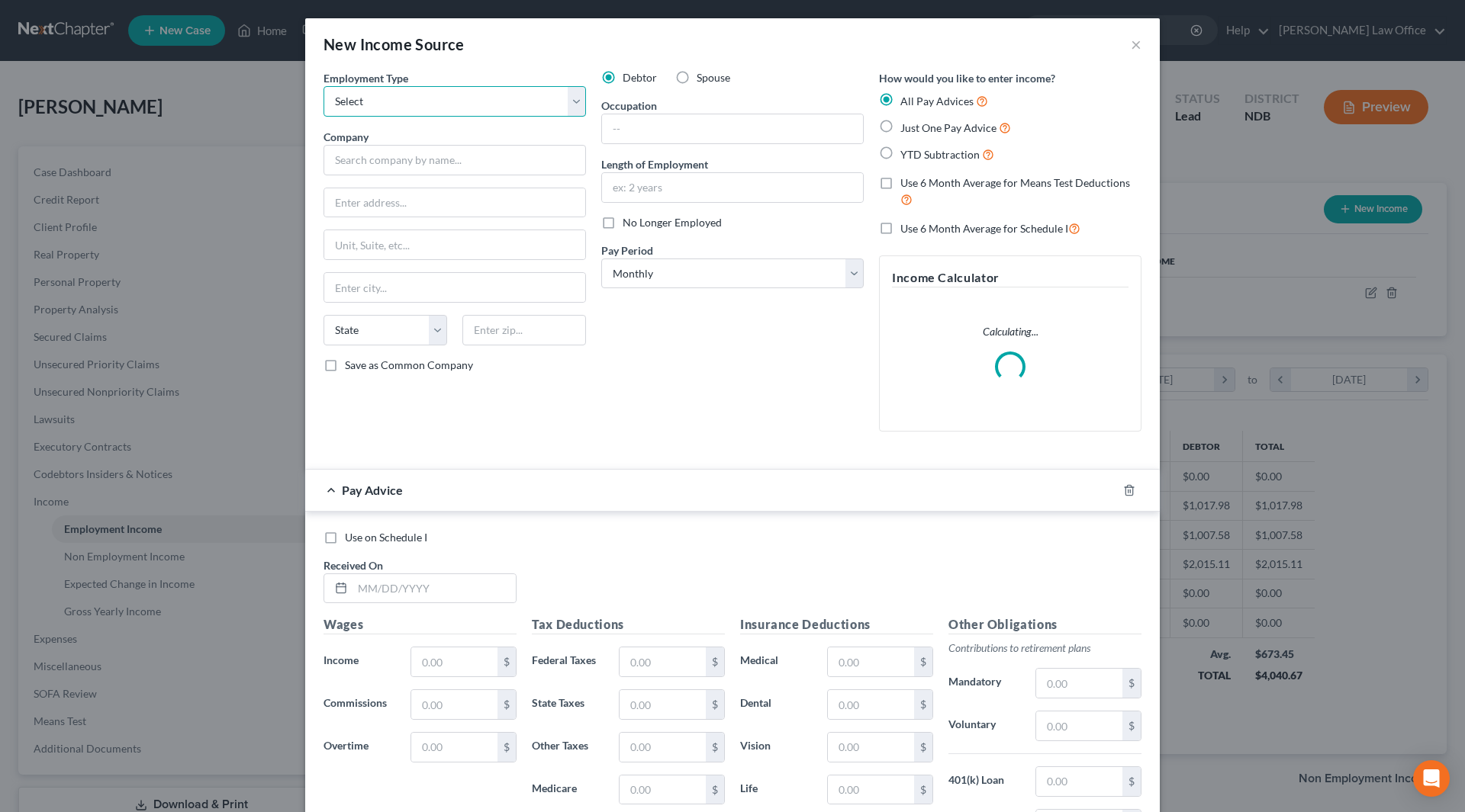
click at [551, 103] on select "Select Full or [DEMOGRAPHIC_DATA] Employment Self Employment" at bounding box center [455, 101] width 262 height 30
select select "0"
click at [324, 87] on select "Select Full or [DEMOGRAPHIC_DATA] Employment Self Employment" at bounding box center [455, 101] width 262 height 30
click at [488, 168] on input "text" at bounding box center [455, 159] width 262 height 30
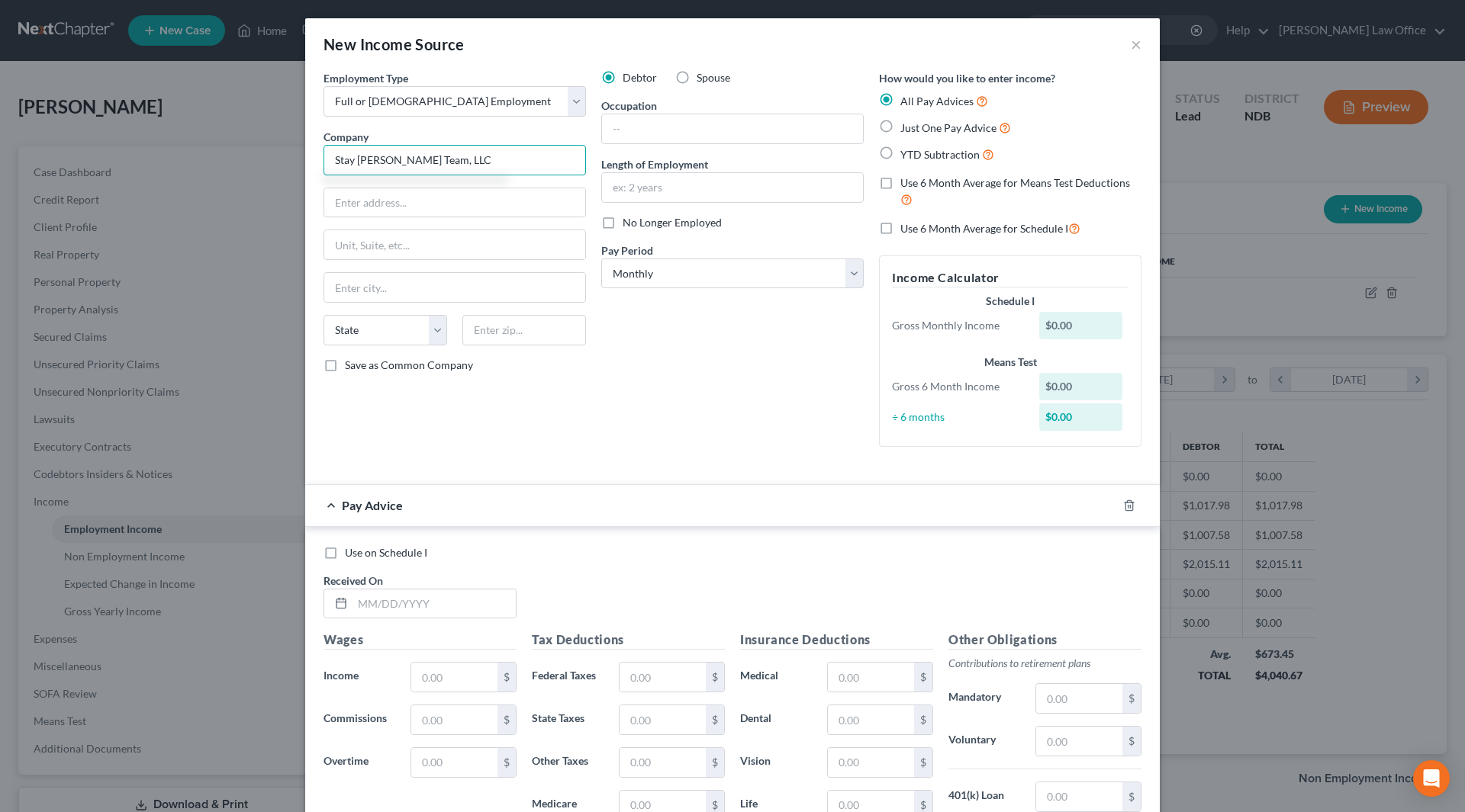
type input "Stay [PERSON_NAME] Team, LLC"
type input "[STREET_ADDRESS] E."
type input "West Fargo"
select select "29"
type input "58078"
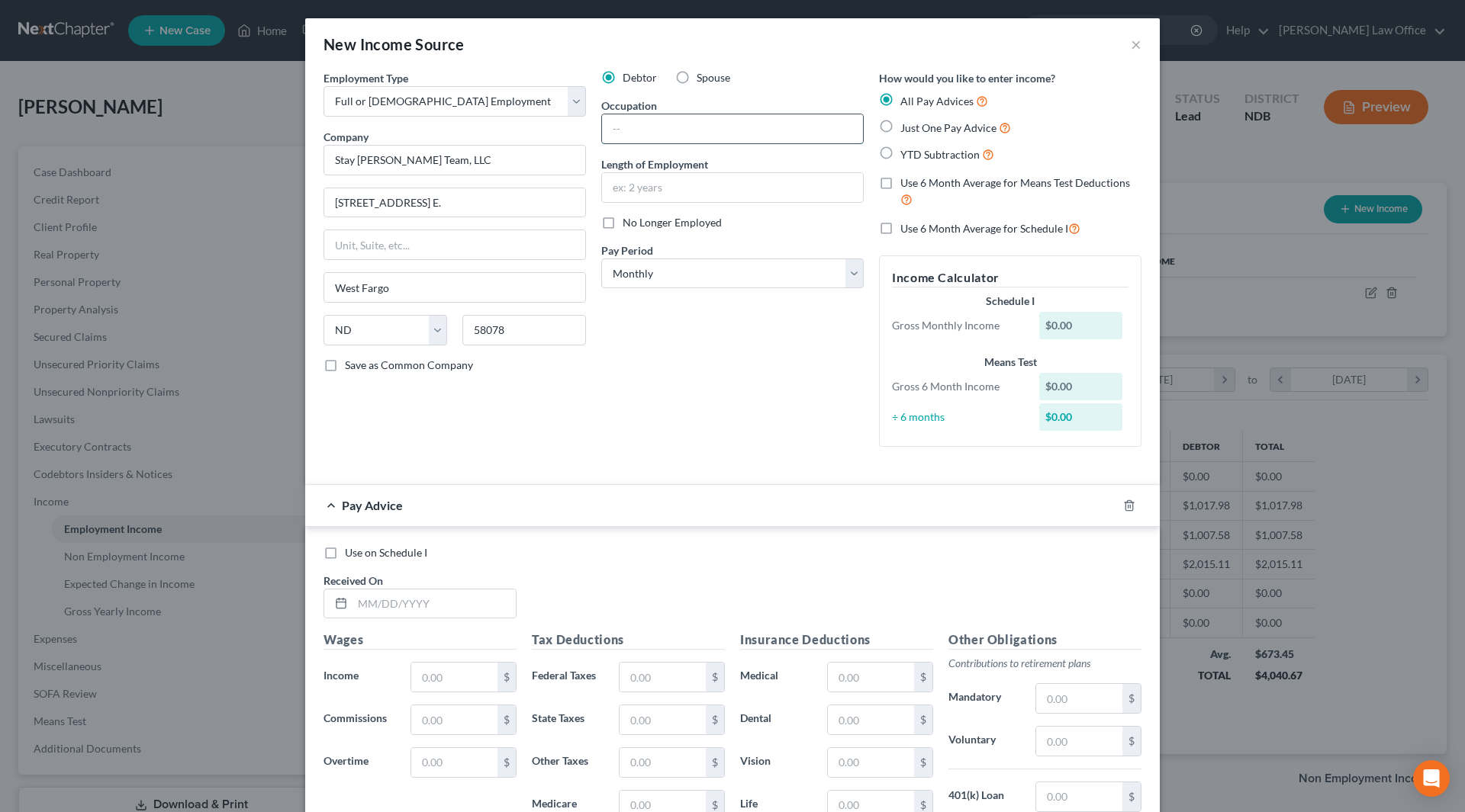
click at [631, 126] on input "text" at bounding box center [732, 128] width 261 height 29
type input "Breakfast Server"
type input "3 yrs"
click at [658, 269] on select "Select Monthly Twice Monthly Every Other Week Weekly" at bounding box center [732, 274] width 262 height 30
select select "2"
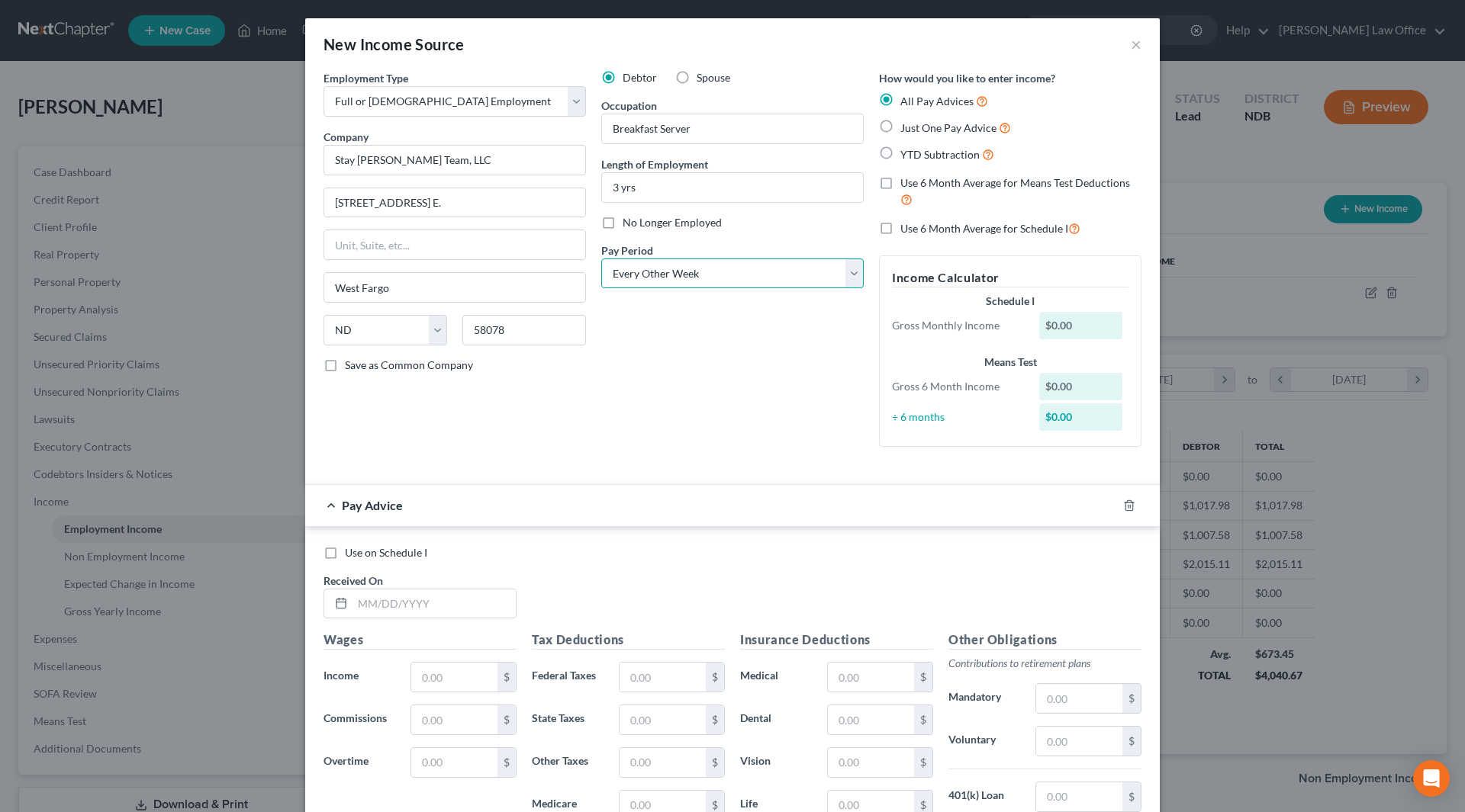
click at [601, 259] on select "Select Monthly Twice Monthly Every Other Week Weekly" at bounding box center [732, 274] width 262 height 30
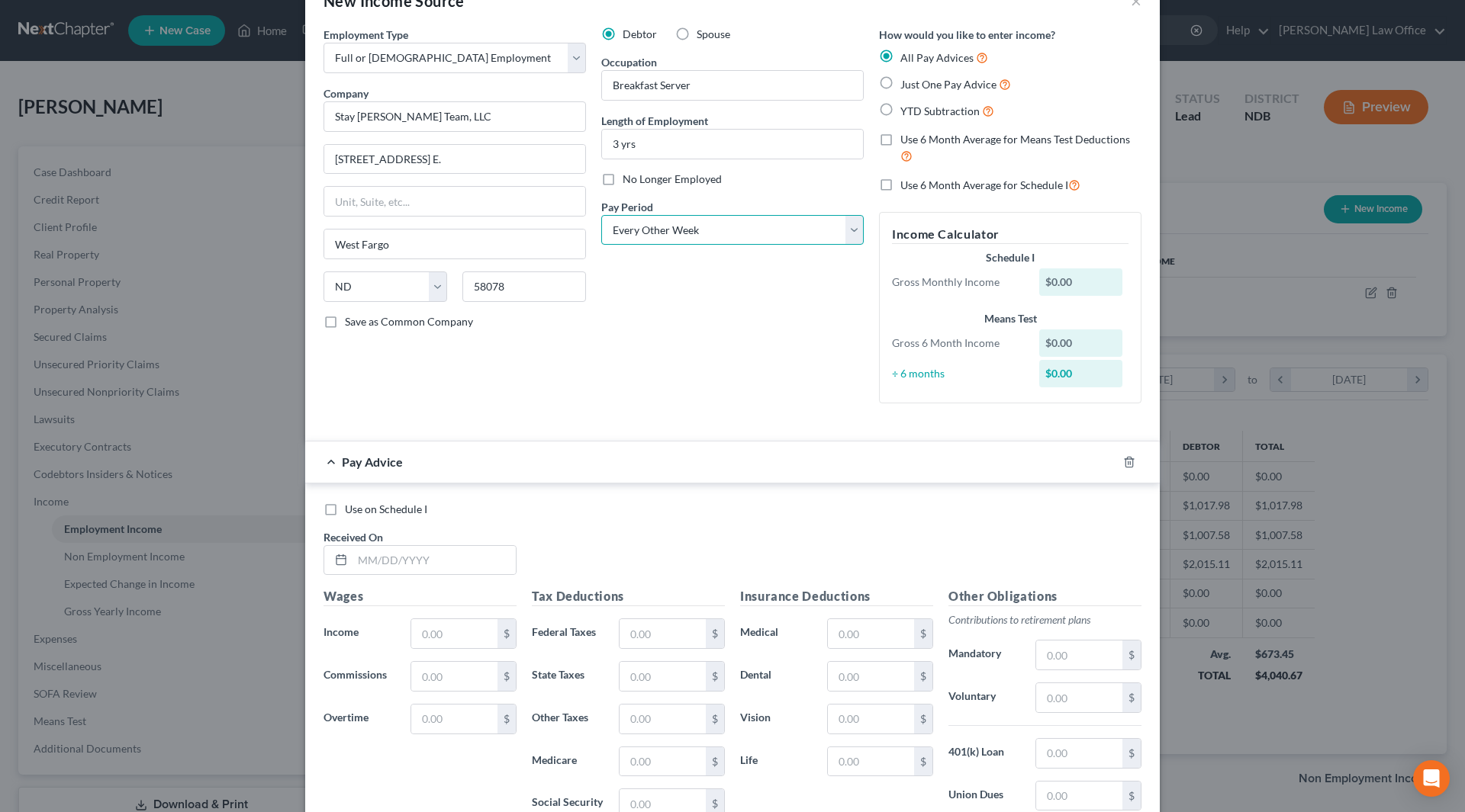
scroll to position [152, 0]
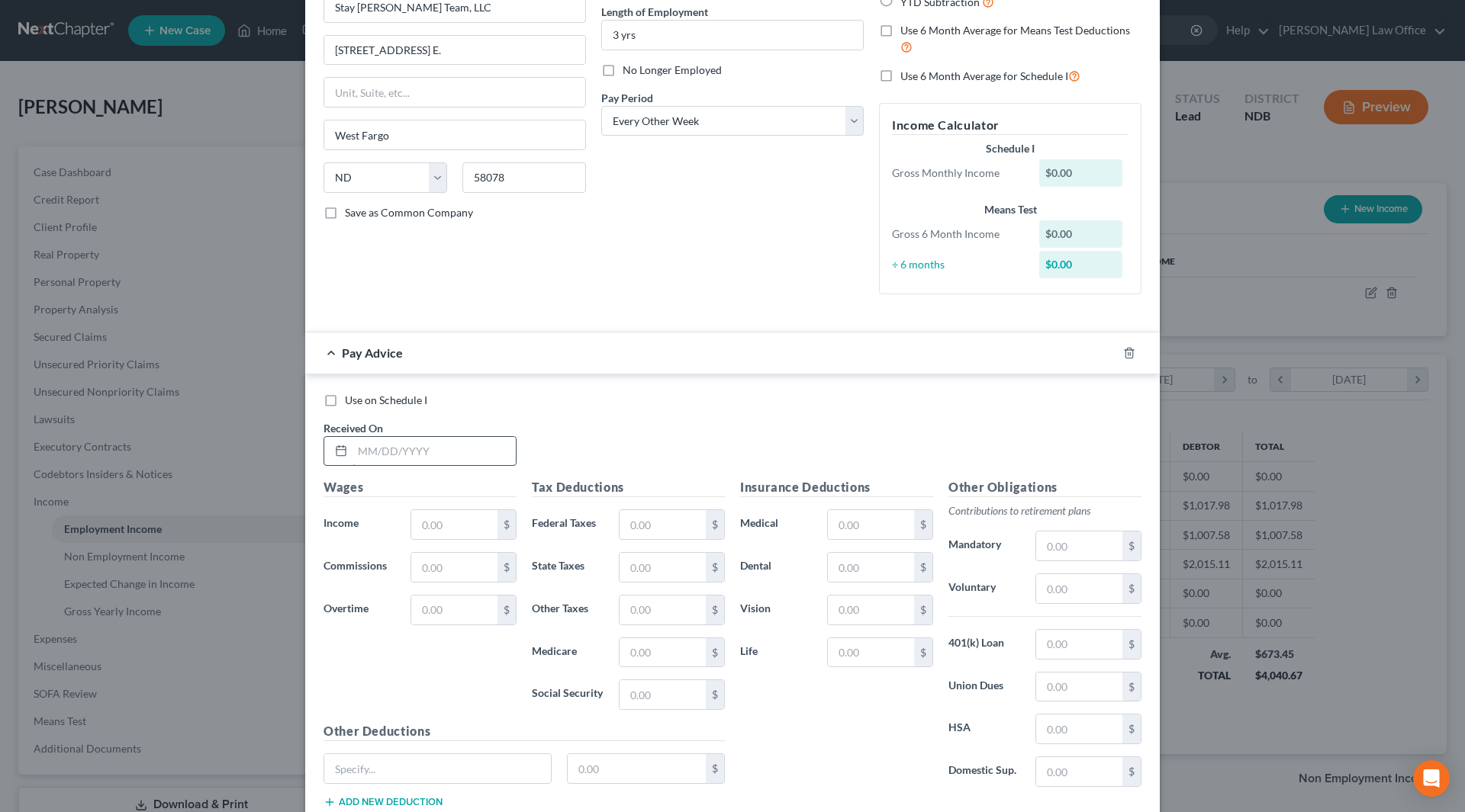
click at [433, 454] on input "text" at bounding box center [434, 451] width 164 height 29
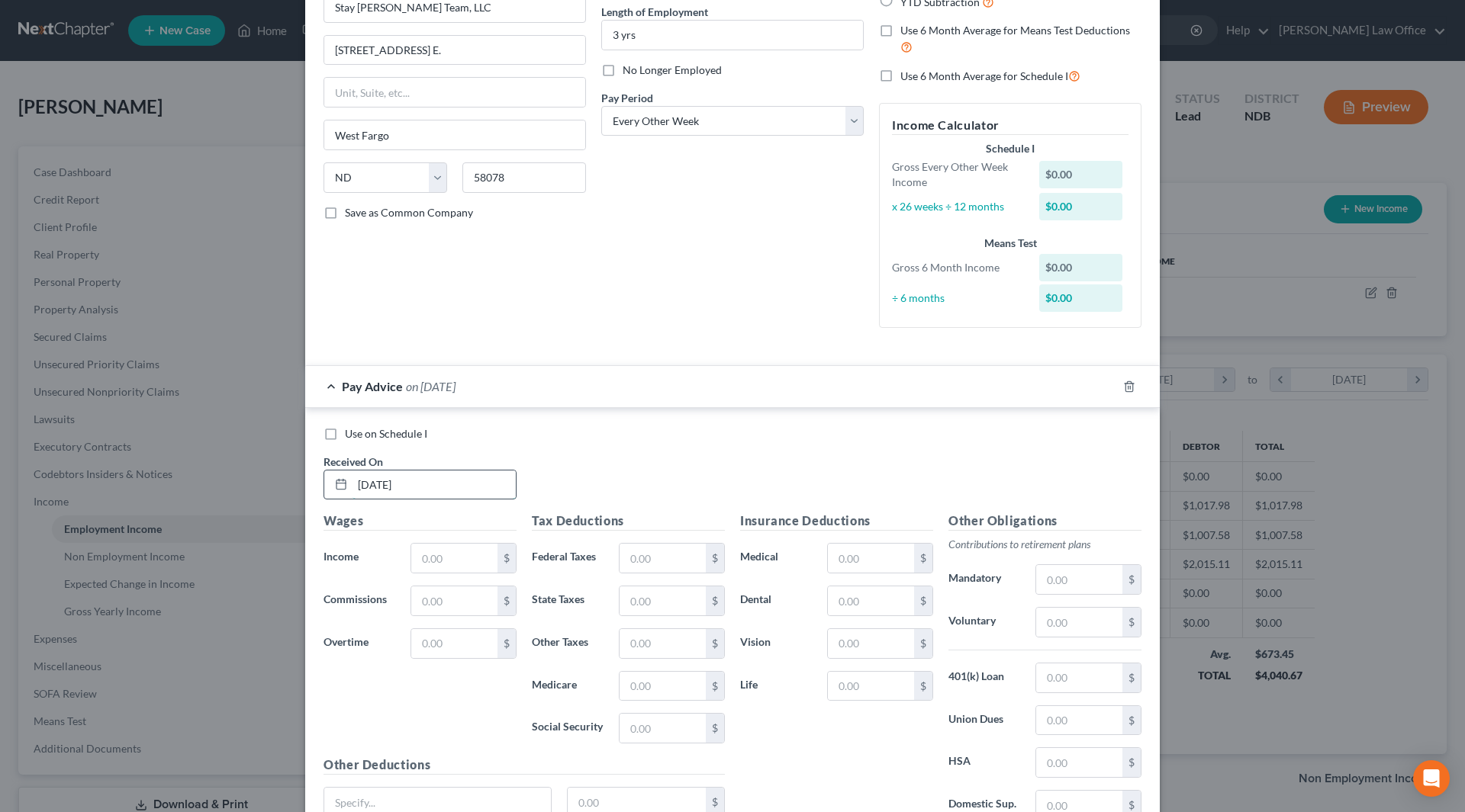
type input "[DATE]"
type input "168.44"
click at [1105, 386] on icon "button" at bounding box center [1111, 387] width 12 height 12
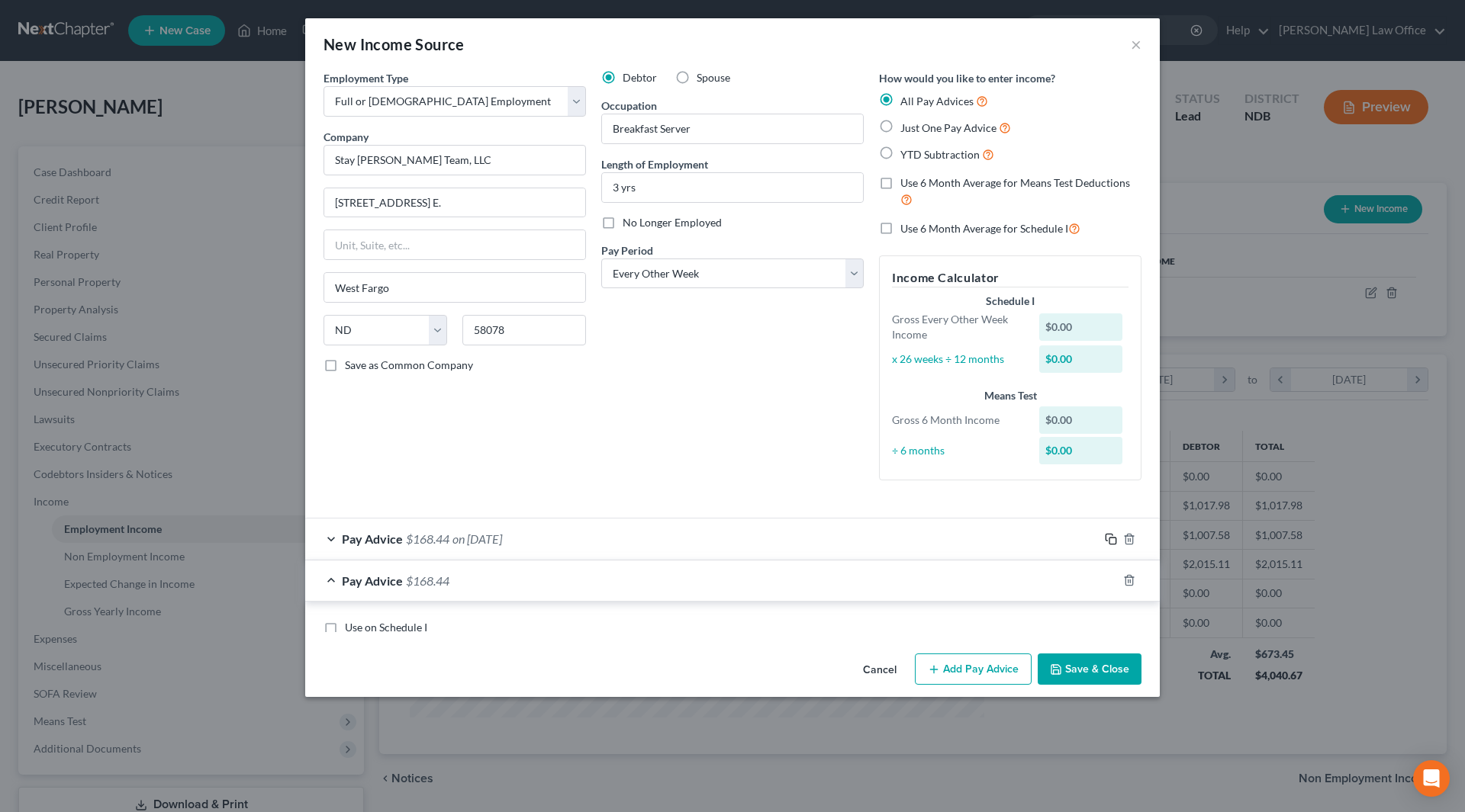
scroll to position [0, 0]
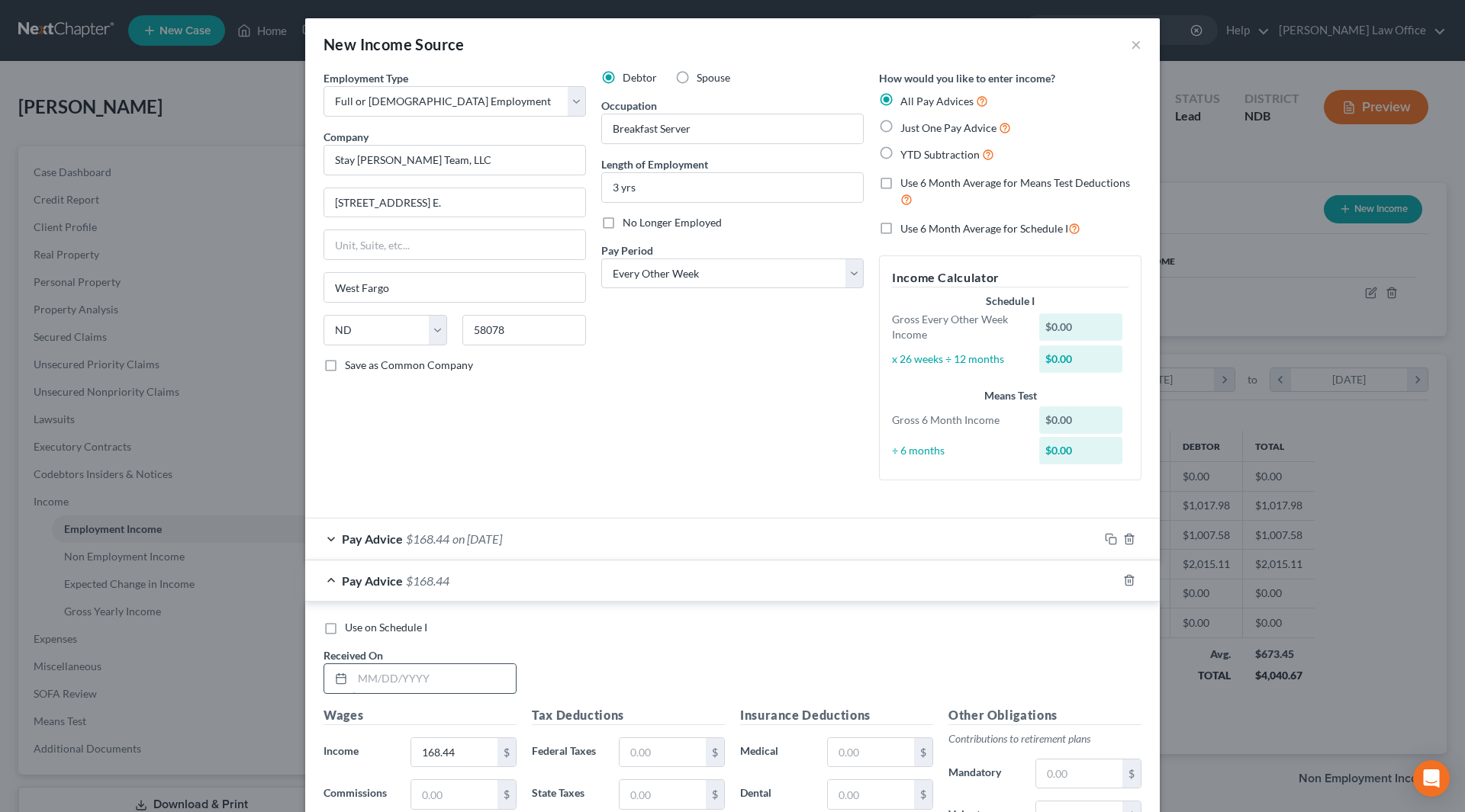
click at [433, 687] on input "text" at bounding box center [434, 678] width 164 height 29
type input "[DATE]"
type input "163.91"
click at [1105, 582] on icon "button" at bounding box center [1111, 580] width 12 height 12
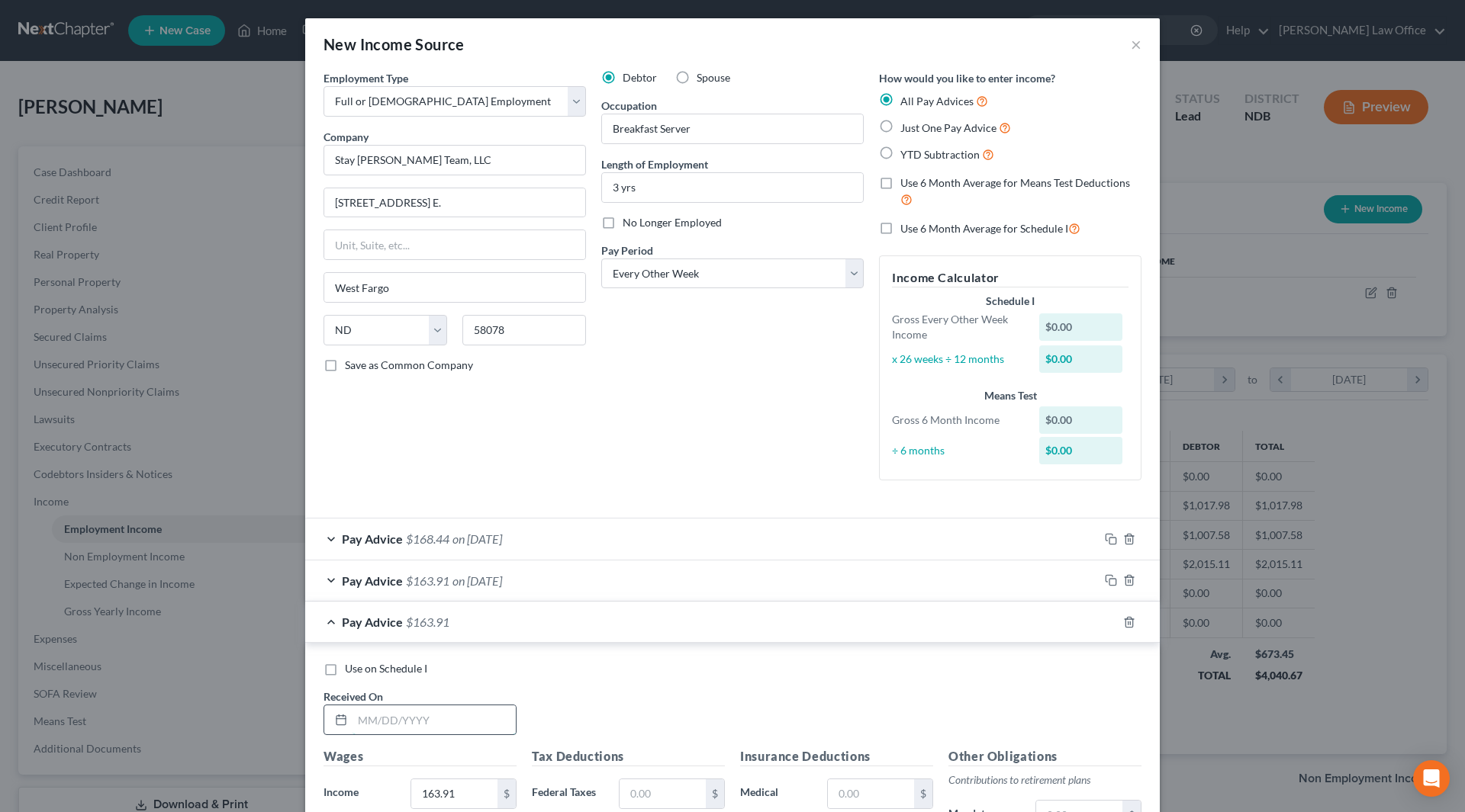
click at [442, 719] on input "text" at bounding box center [434, 719] width 164 height 29
type input "[DATE]"
type input "51.00"
click at [1105, 620] on icon "button" at bounding box center [1111, 622] width 12 height 12
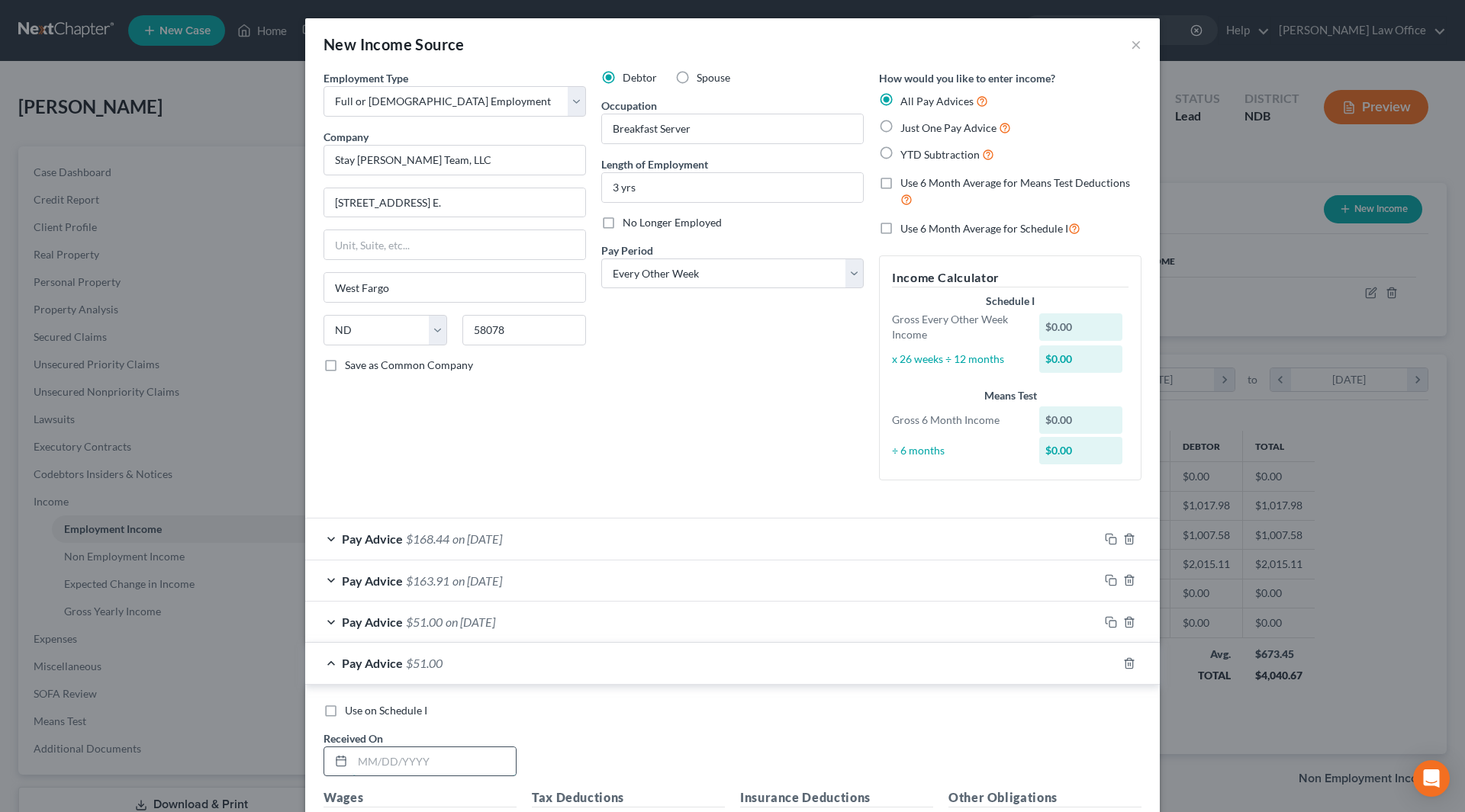
click at [466, 768] on input "text" at bounding box center [434, 761] width 164 height 29
type input "[DATE]"
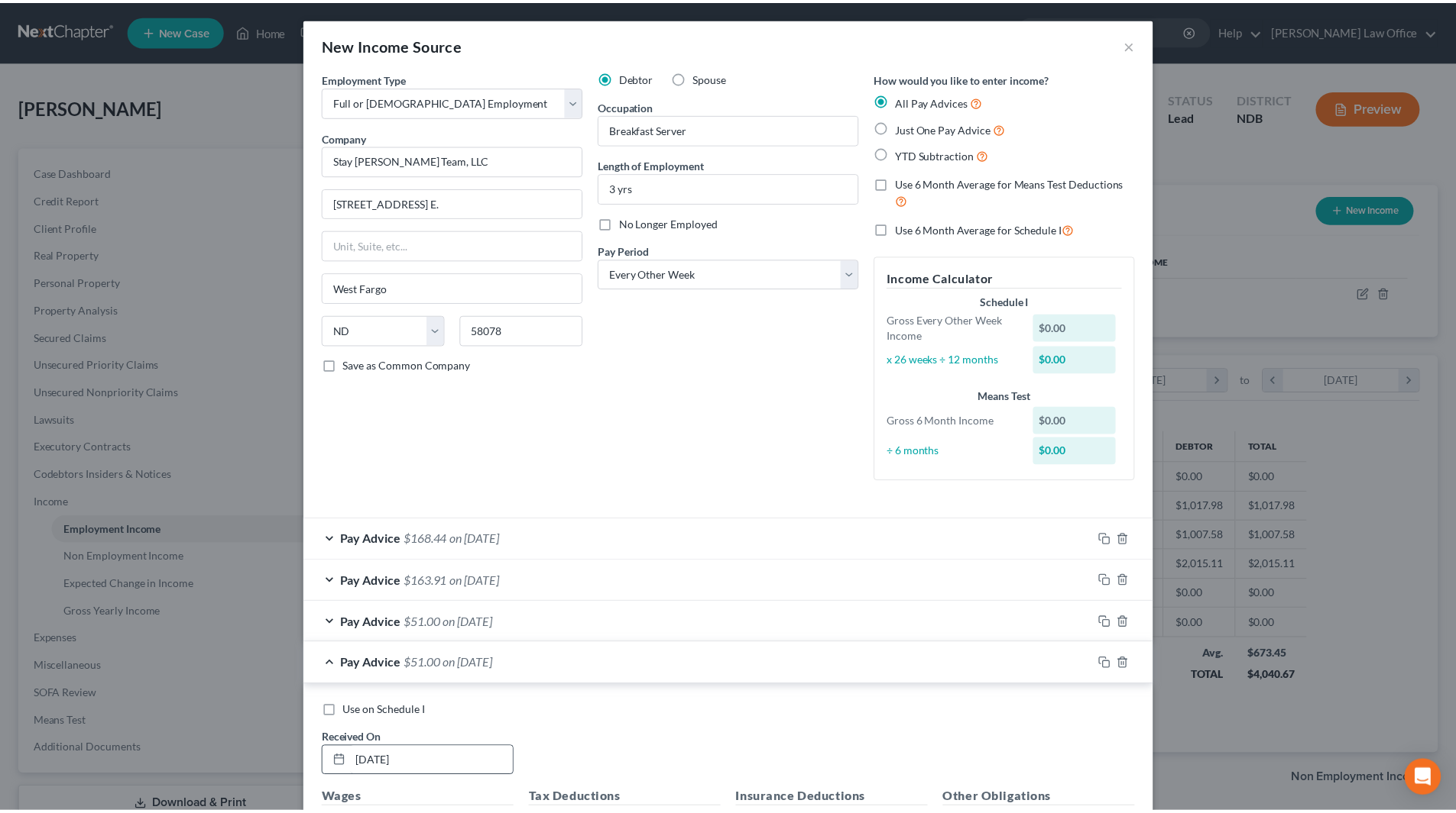
scroll to position [415, 0]
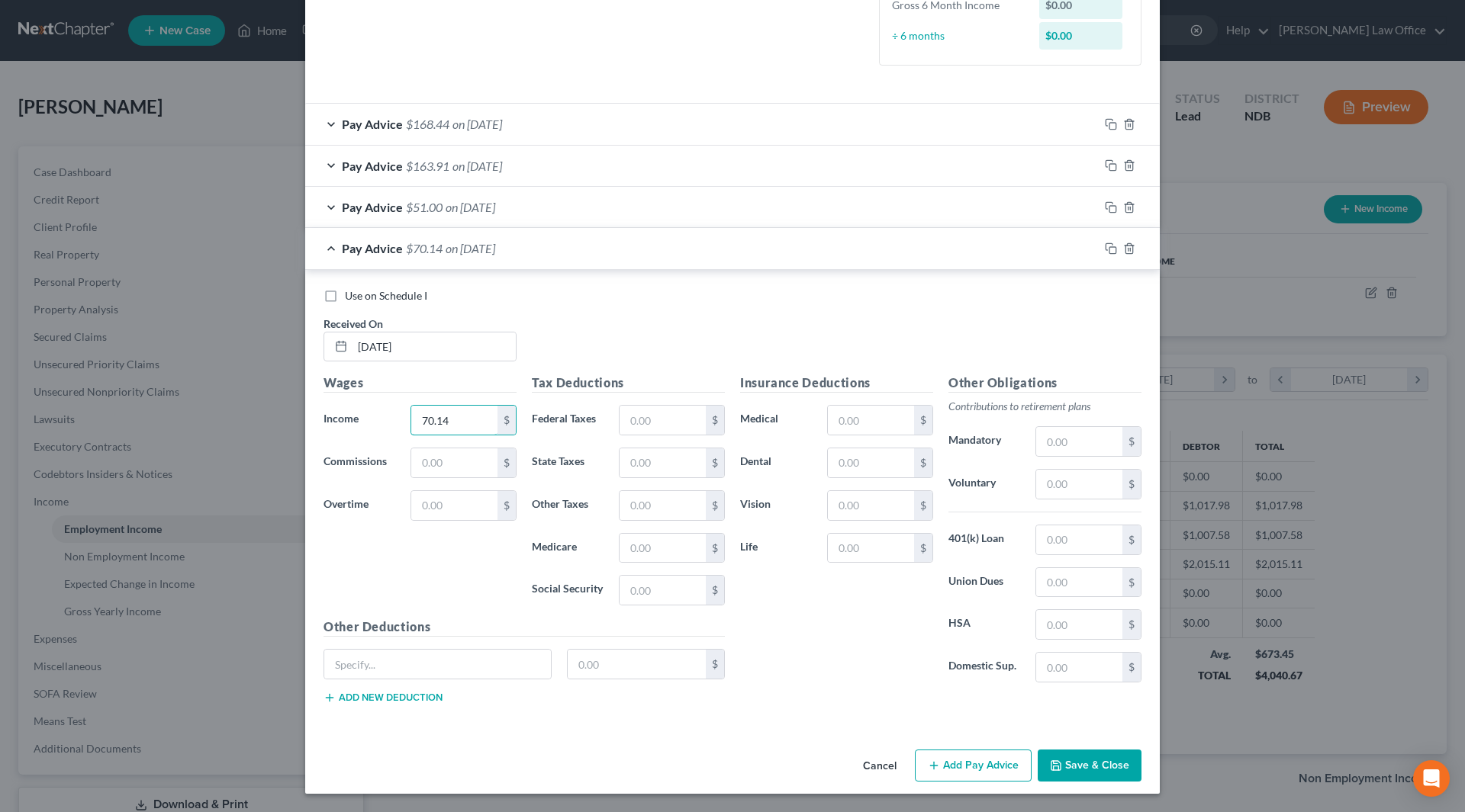
type input "70.14"
click at [1100, 759] on button "Save & Close" at bounding box center [1089, 765] width 104 height 32
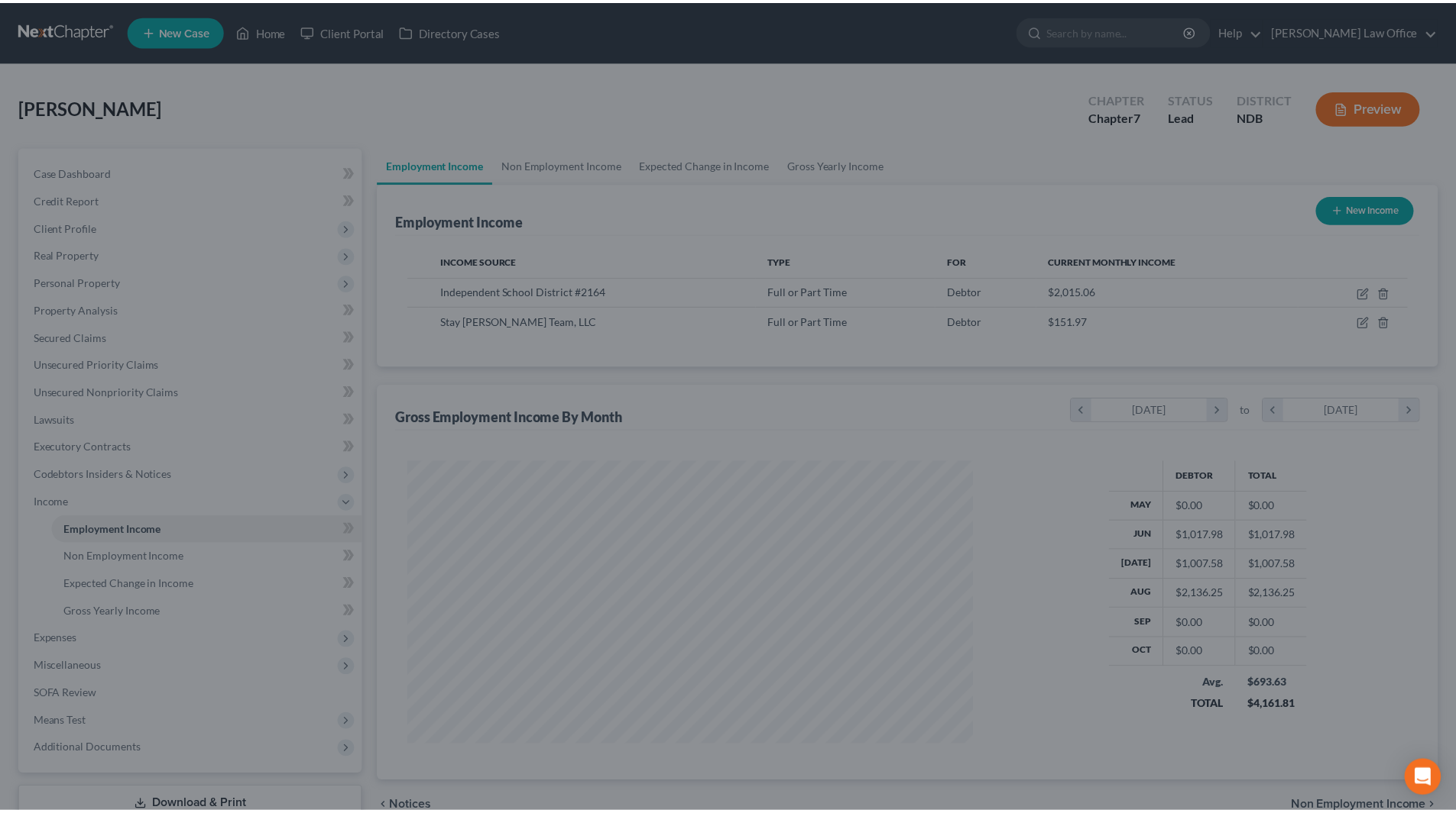
scroll to position [763401, 763477]
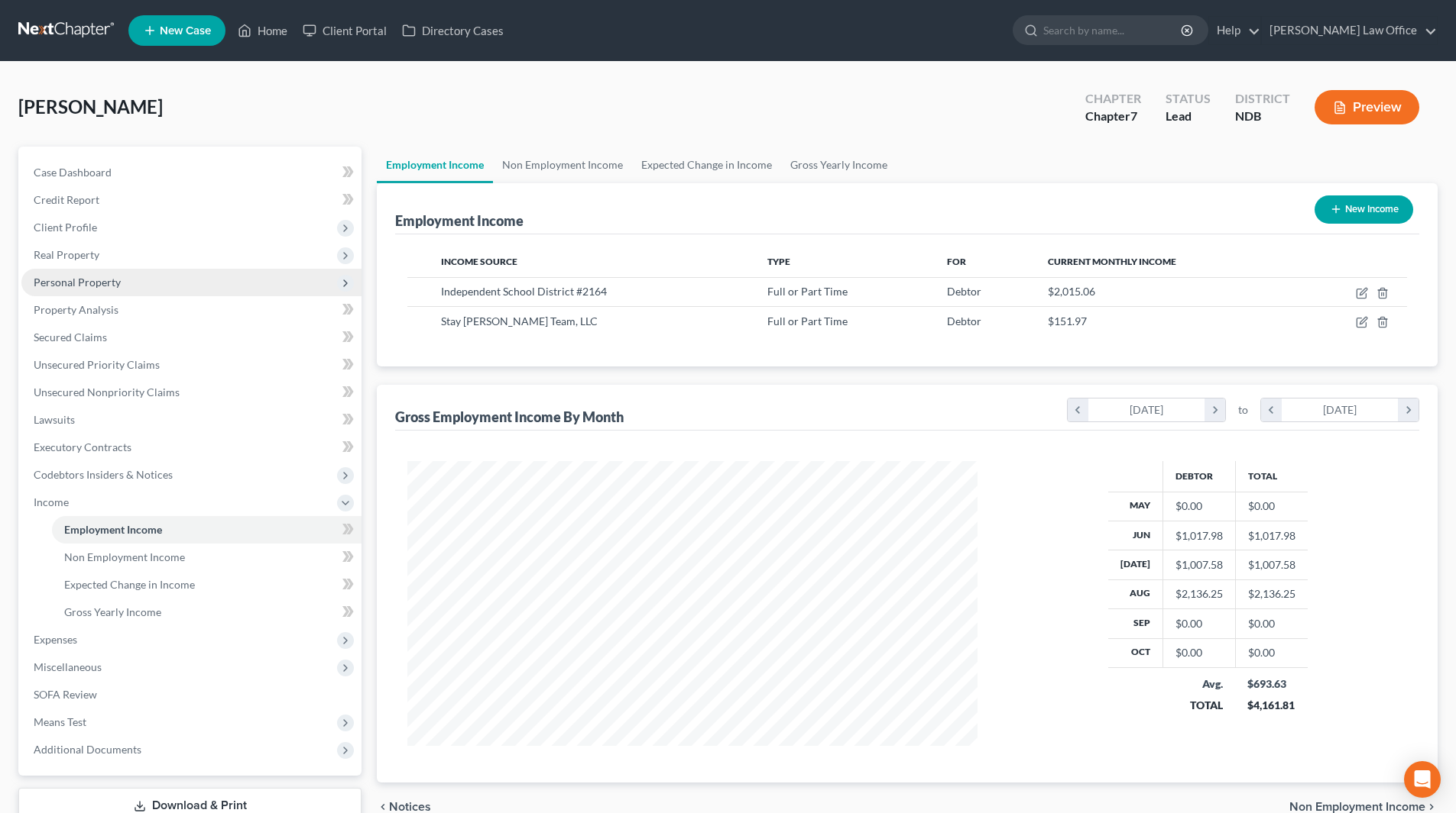
click at [64, 282] on span "Personal Property" at bounding box center [77, 282] width 87 height 13
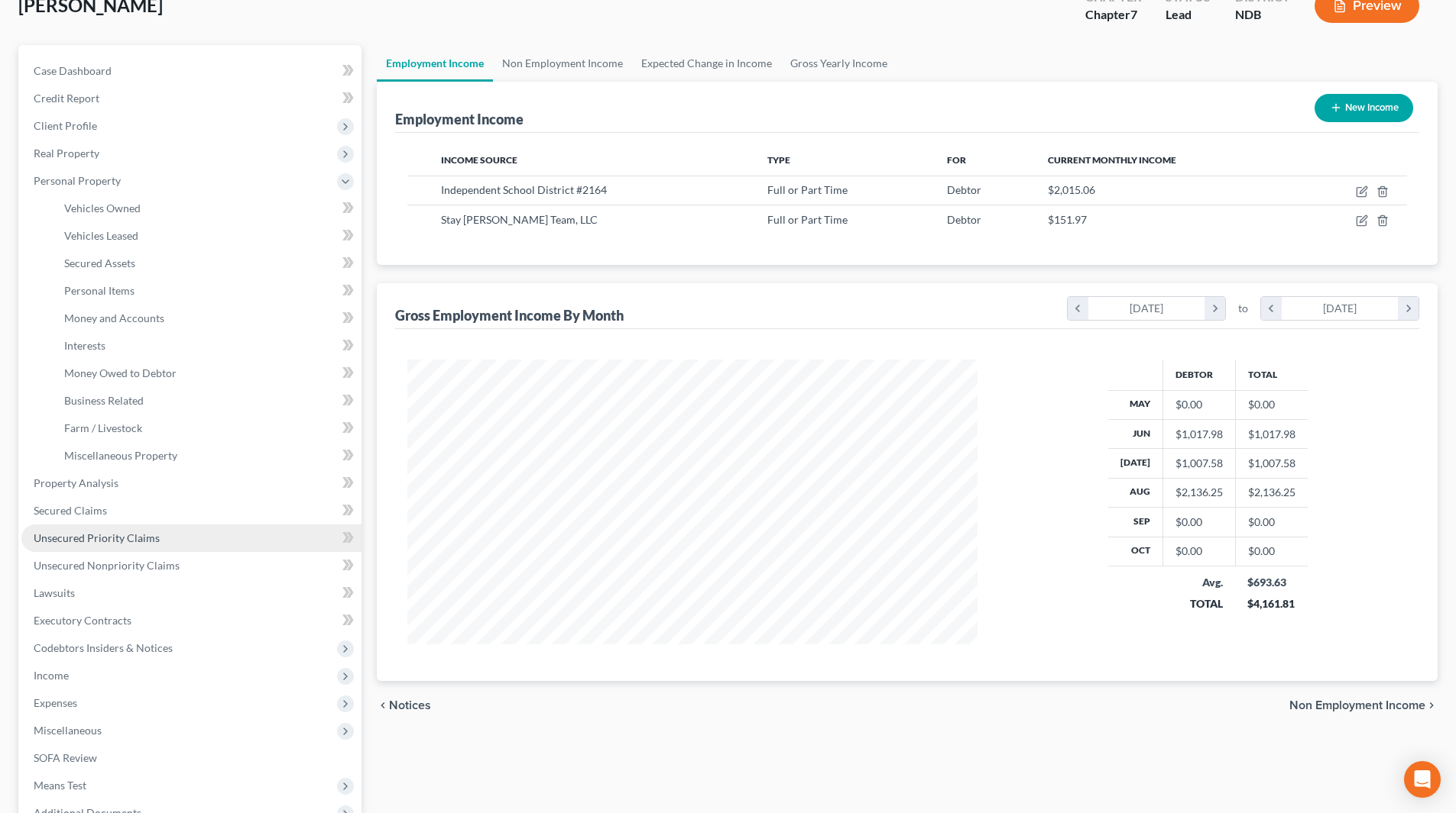
scroll to position [153, 0]
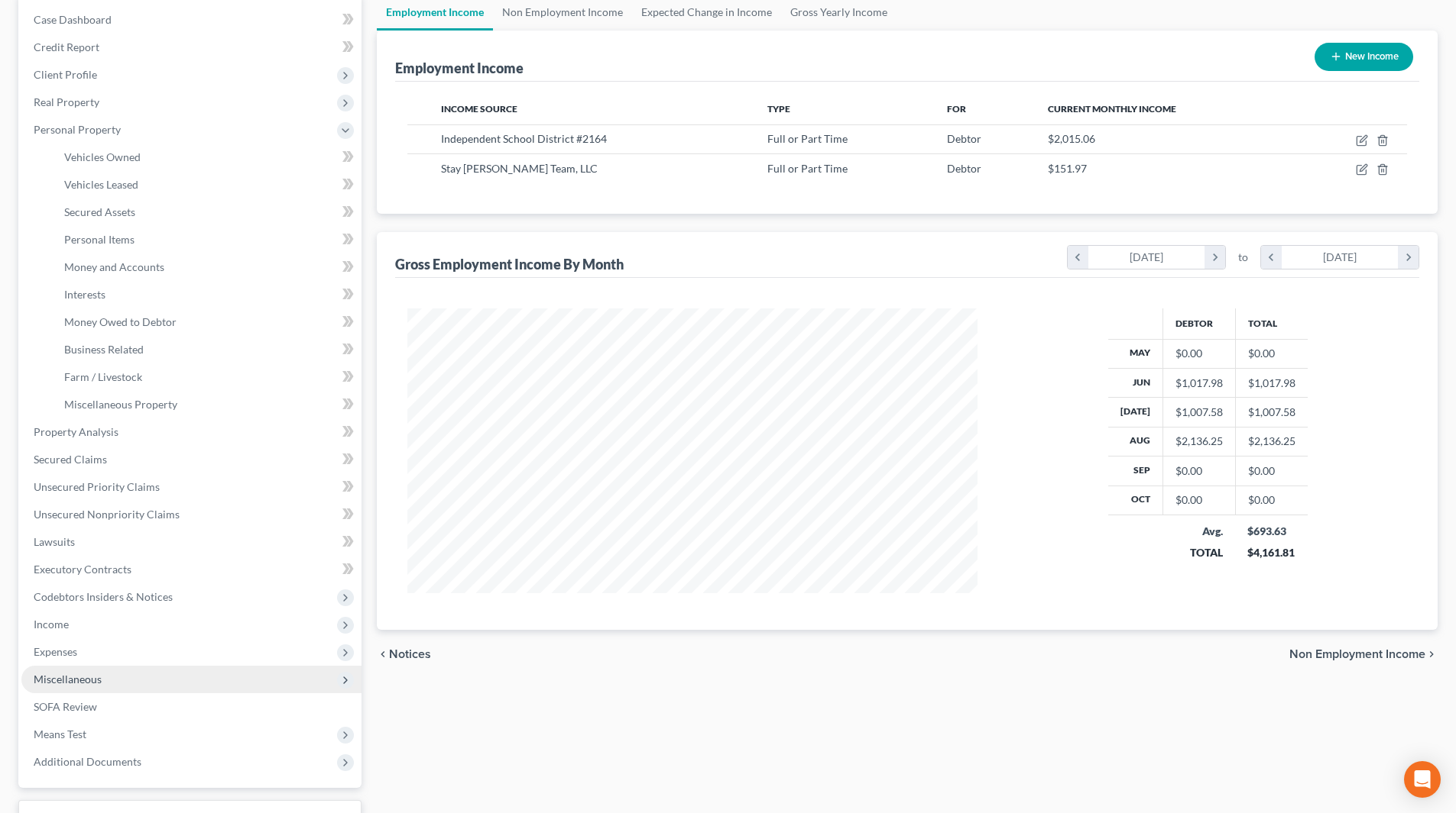
click at [111, 674] on span "Miscellaneous" at bounding box center [192, 680] width 340 height 28
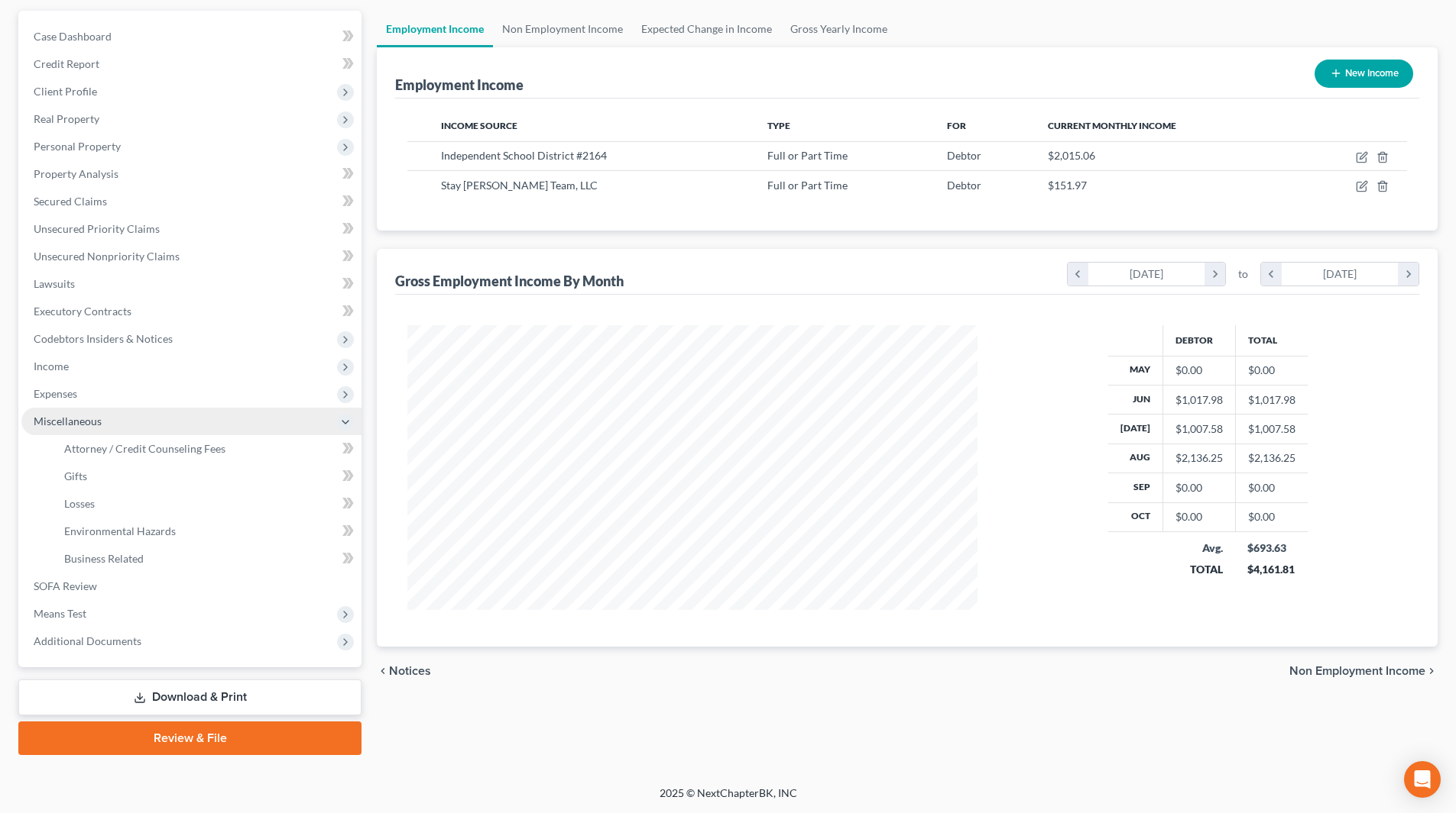
scroll to position [136, 0]
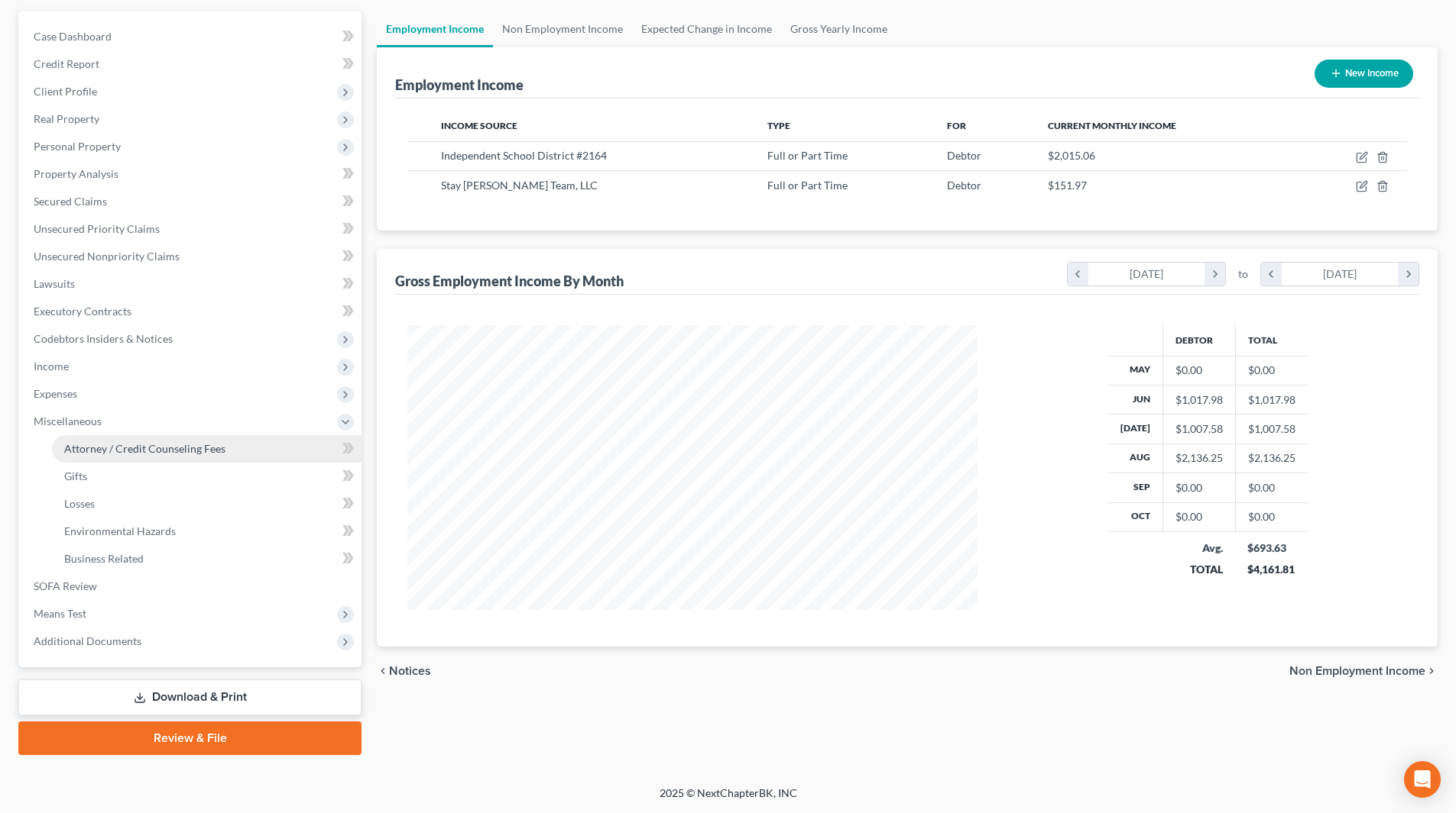
click at [166, 449] on span "Attorney / Credit Counseling Fees" at bounding box center [145, 448] width 161 height 13
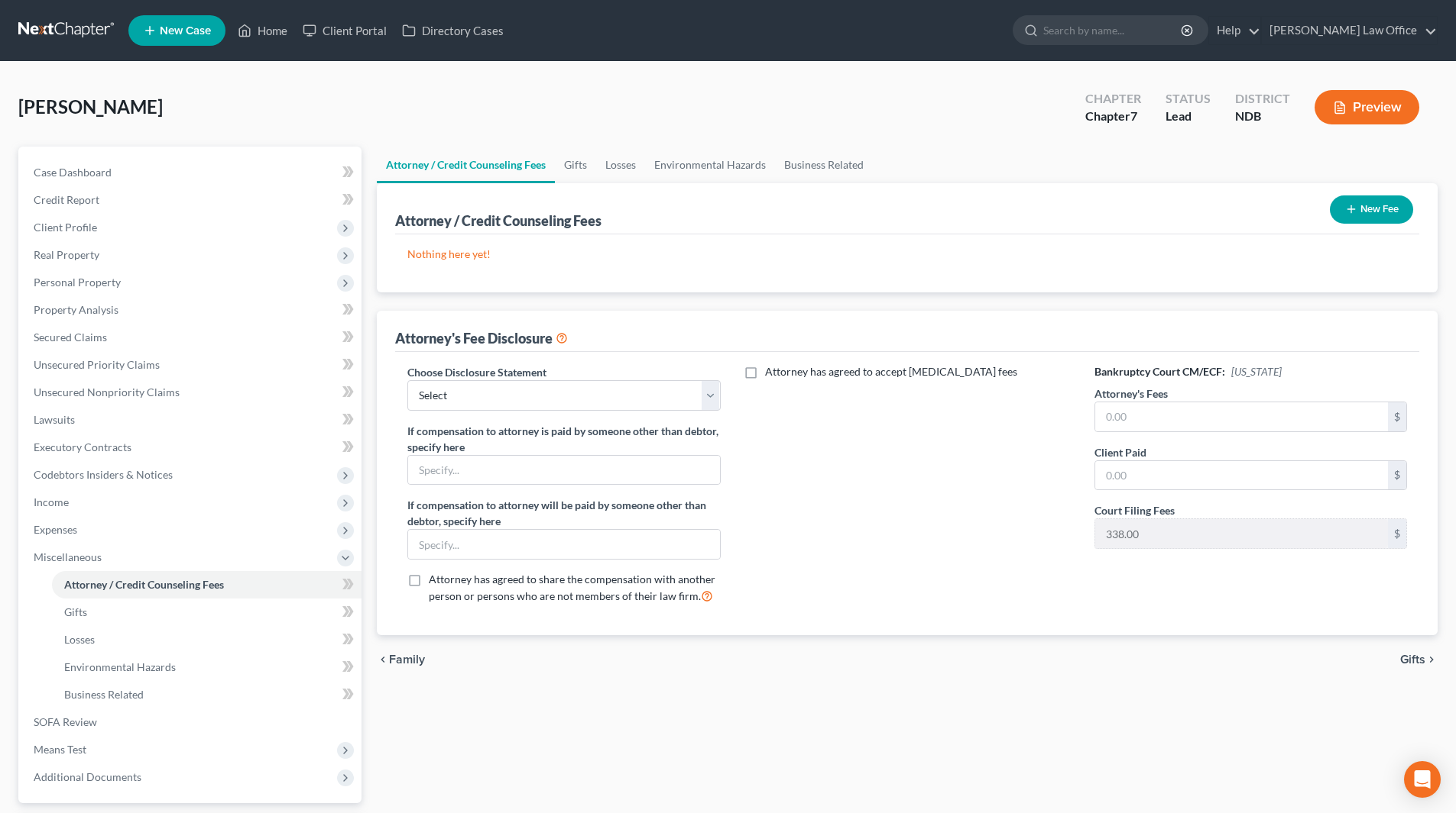
click at [1381, 216] on button "New Fee" at bounding box center [1371, 210] width 83 height 29
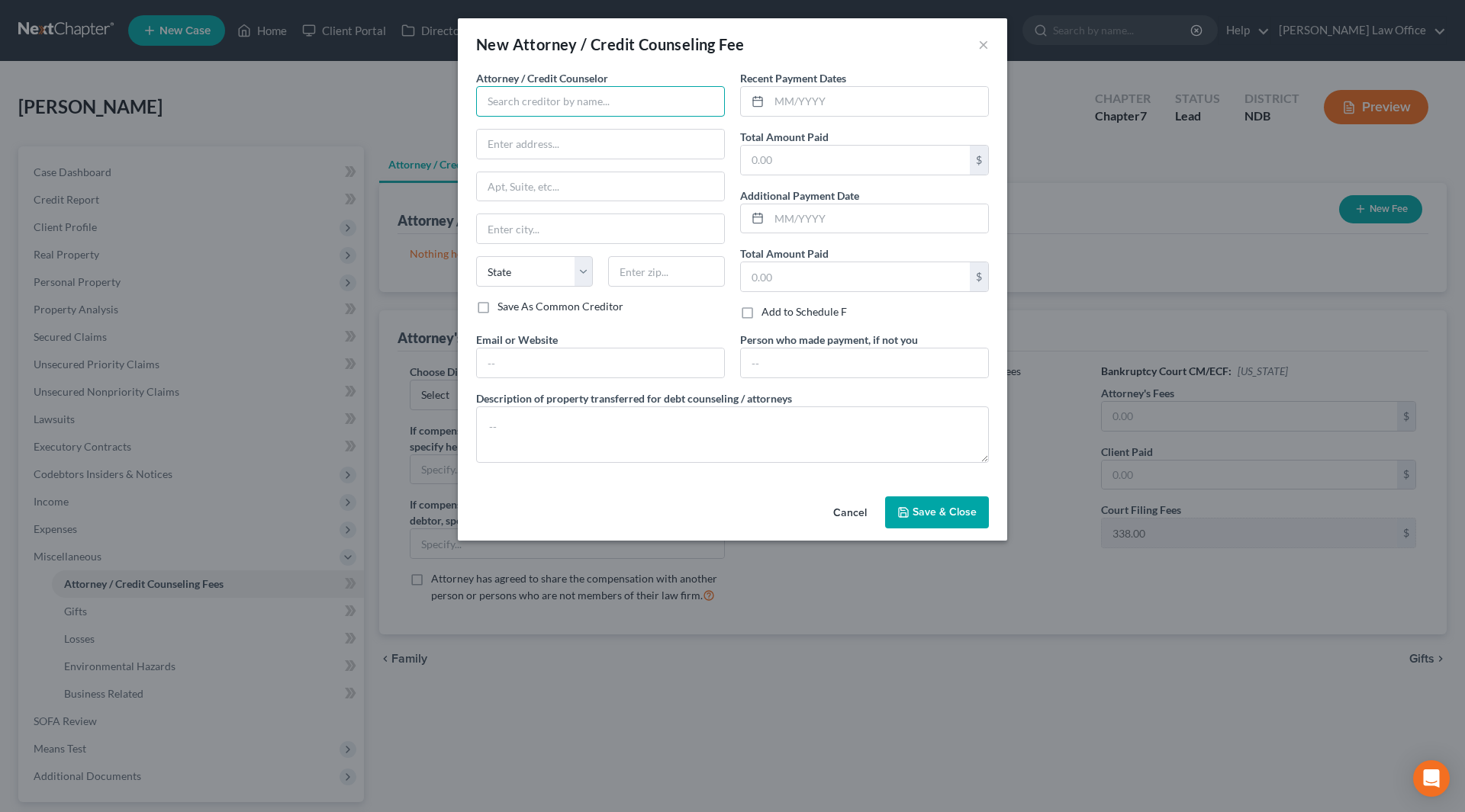
click at [567, 94] on input "text" at bounding box center [600, 101] width 248 height 30
click at [568, 128] on div "[PERSON_NAME]" at bounding box center [567, 128] width 158 height 16
type input "[PERSON_NAME]"
type input "[STREET_ADDRESS]"
type input "PO Box 2152"
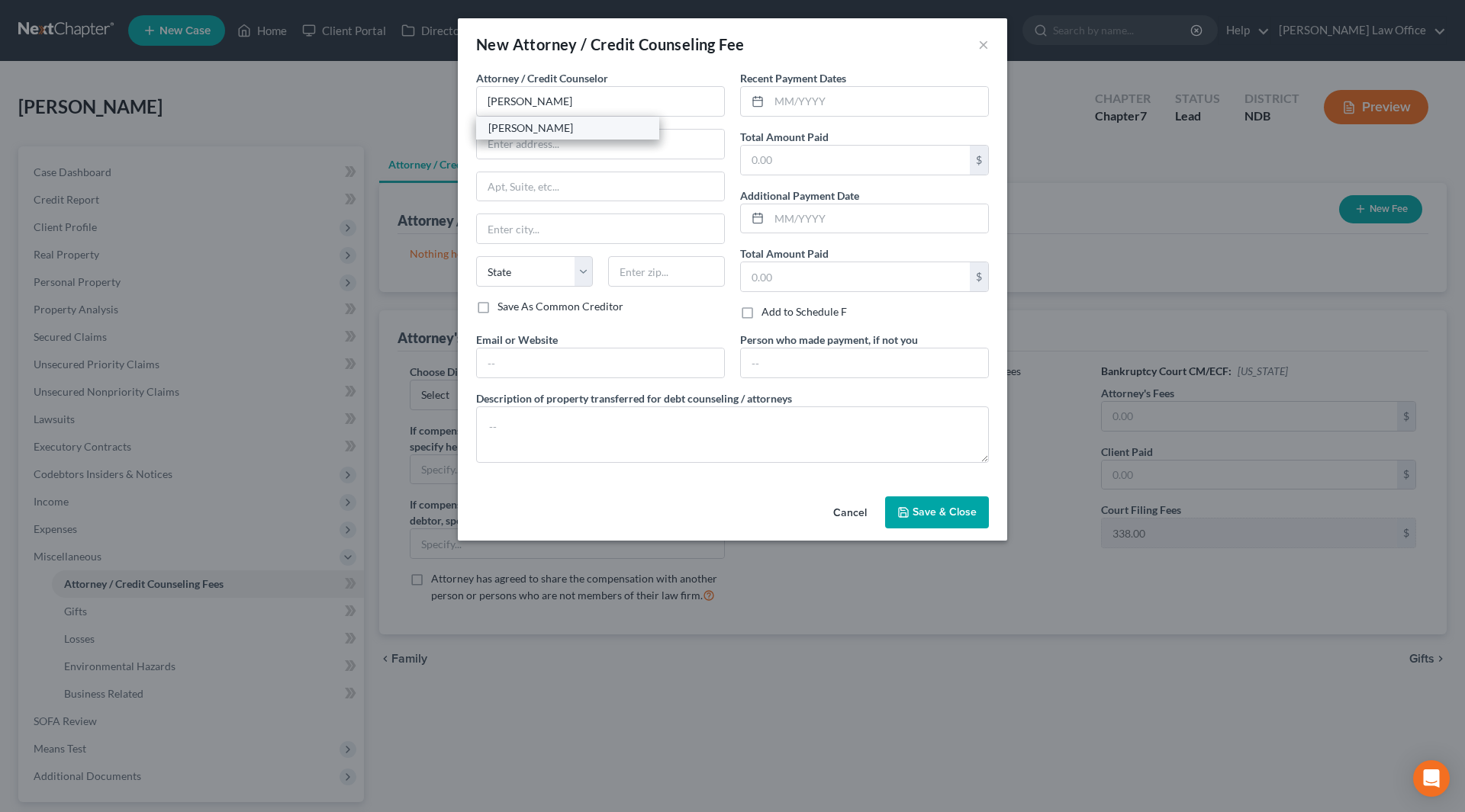
type input "Fargo"
select select "29"
type input "58107-2152"
click at [799, 98] on input "text" at bounding box center [878, 100] width 219 height 29
type input "08/2025"
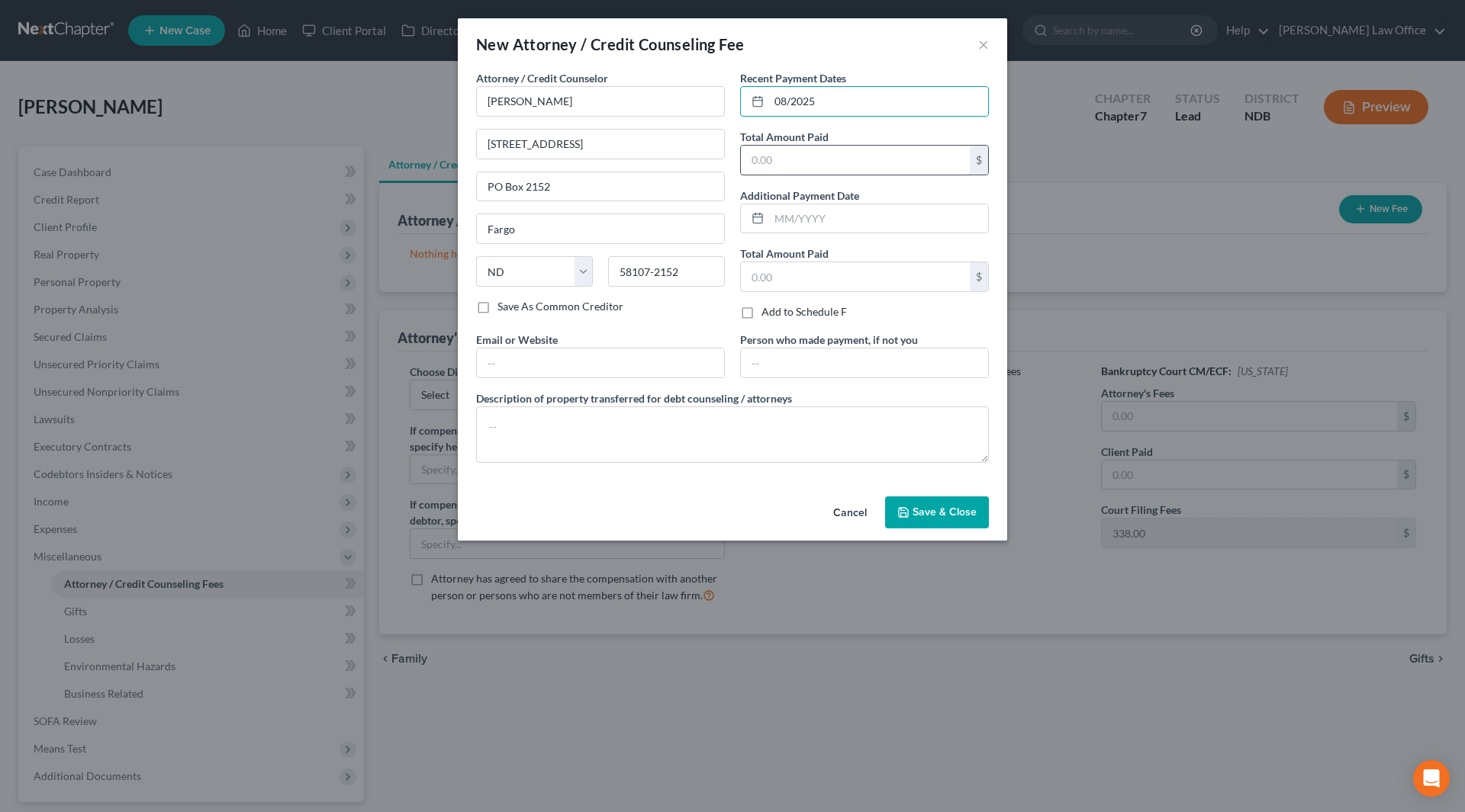
click at [838, 162] on input "text" at bounding box center [855, 159] width 229 height 29
type input "675"
click at [845, 209] on input "text" at bounding box center [878, 218] width 219 height 29
type input "7"
type input "07/2024"
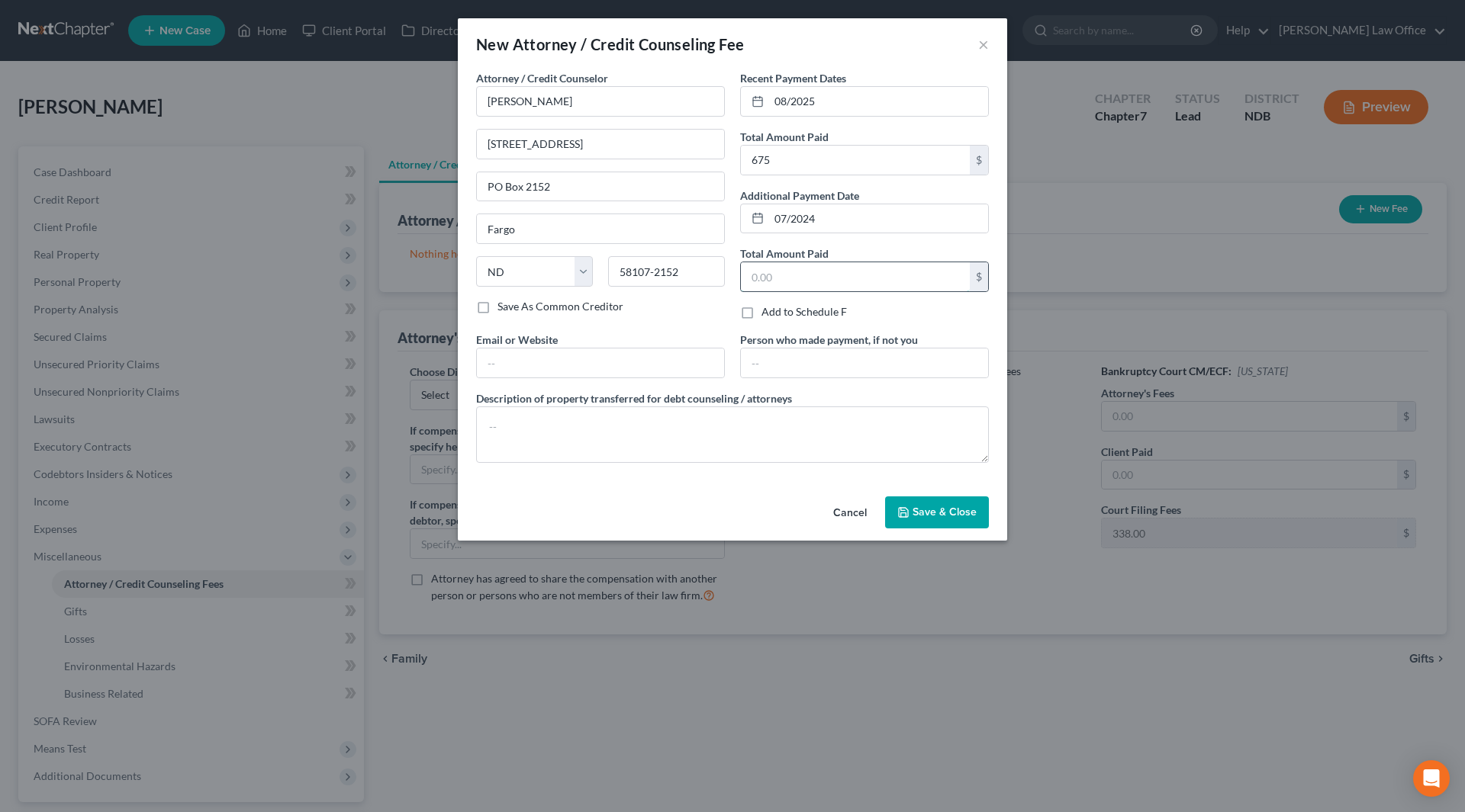
click at [835, 277] on input "text" at bounding box center [855, 276] width 229 height 29
type input "1,750"
click at [629, 429] on textarea at bounding box center [732, 435] width 513 height 56
type textarea "Attorneys fee and filing fee"
click at [914, 504] on button "Save & Close" at bounding box center [937, 512] width 104 height 32
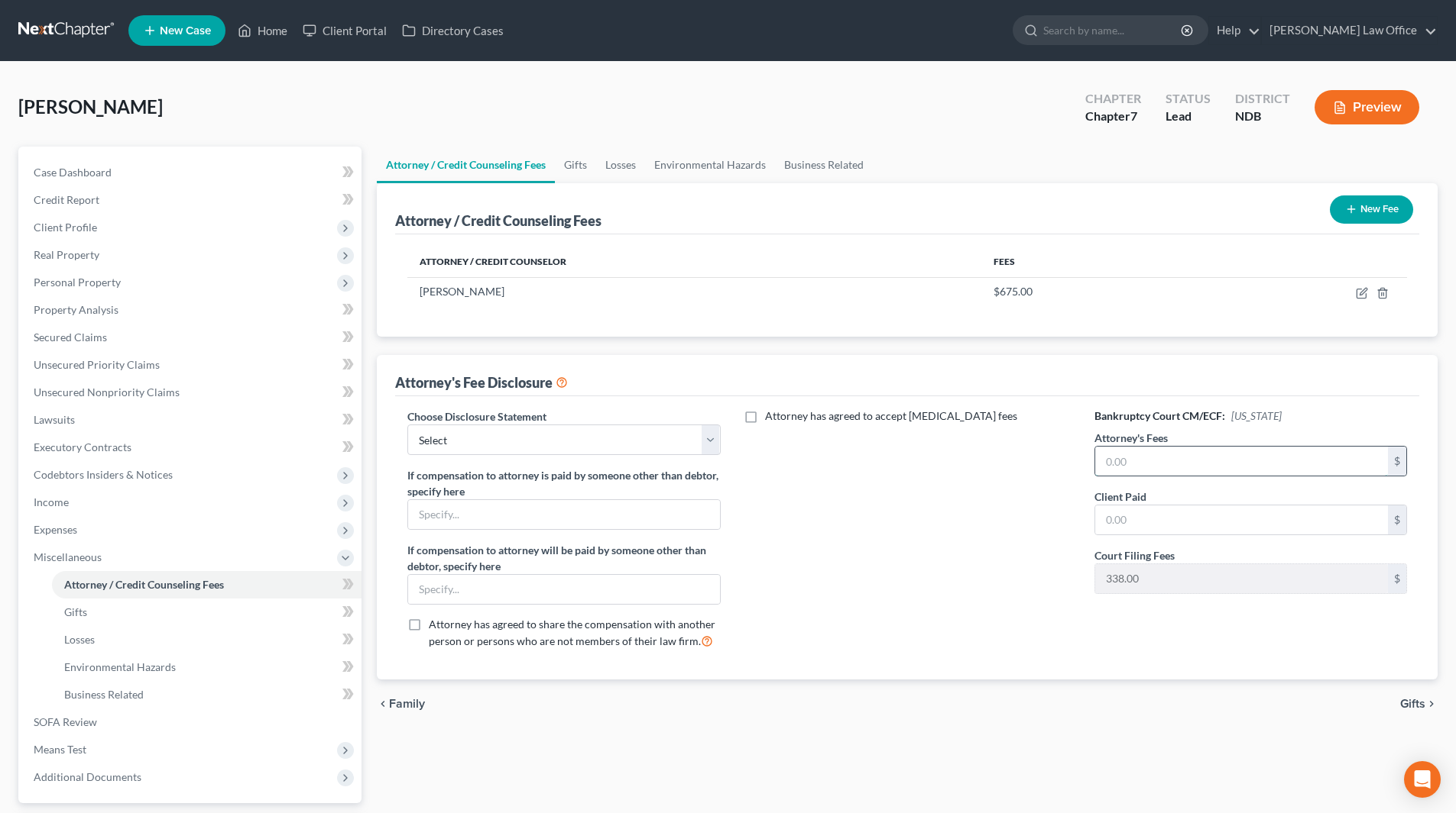
click at [1171, 461] on input "text" at bounding box center [1241, 460] width 292 height 29
type input "2,200"
click at [1171, 514] on input "text" at bounding box center [1241, 519] width 292 height 29
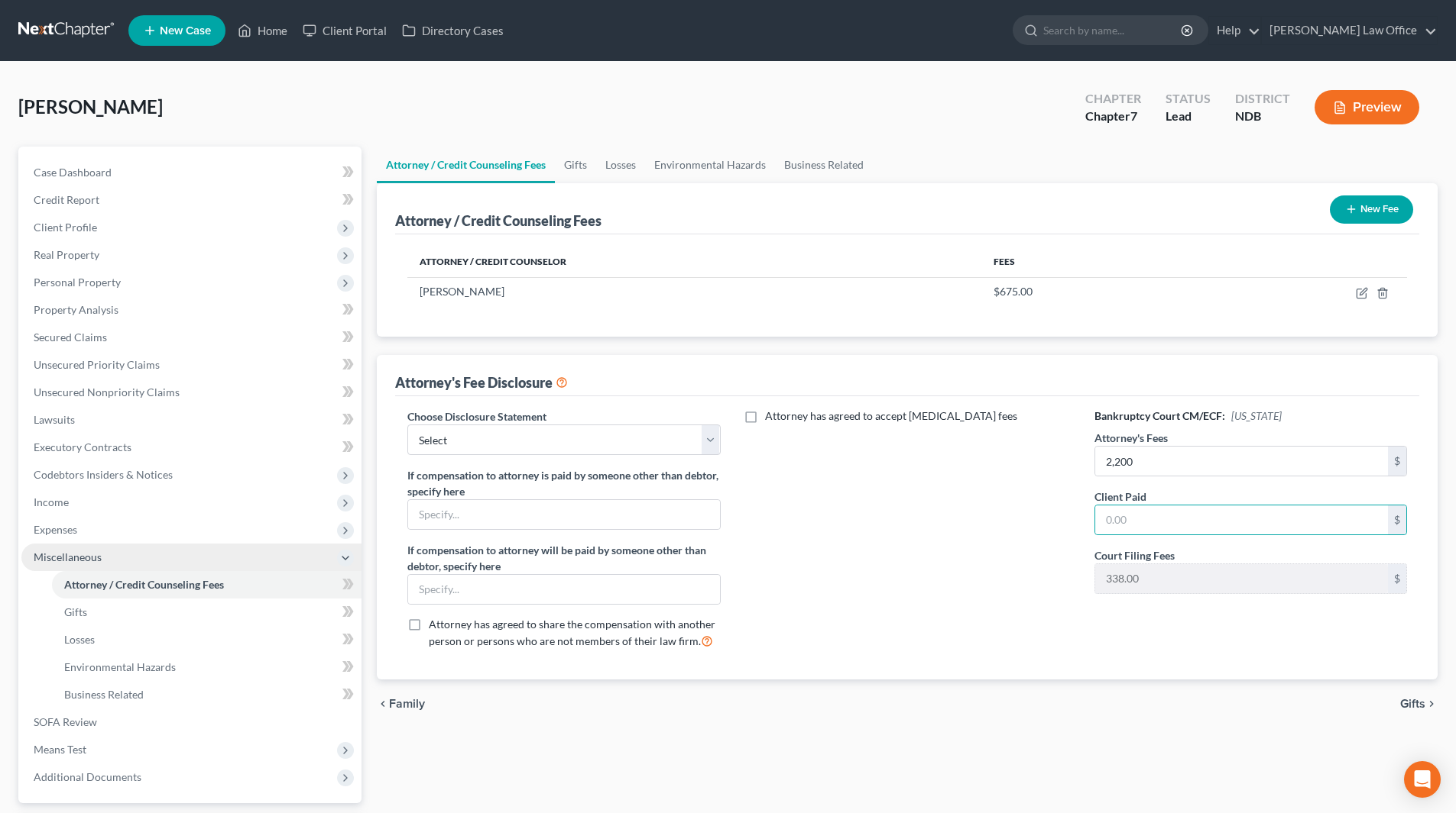
click at [50, 556] on span "Miscellaneous" at bounding box center [68, 556] width 68 height 13
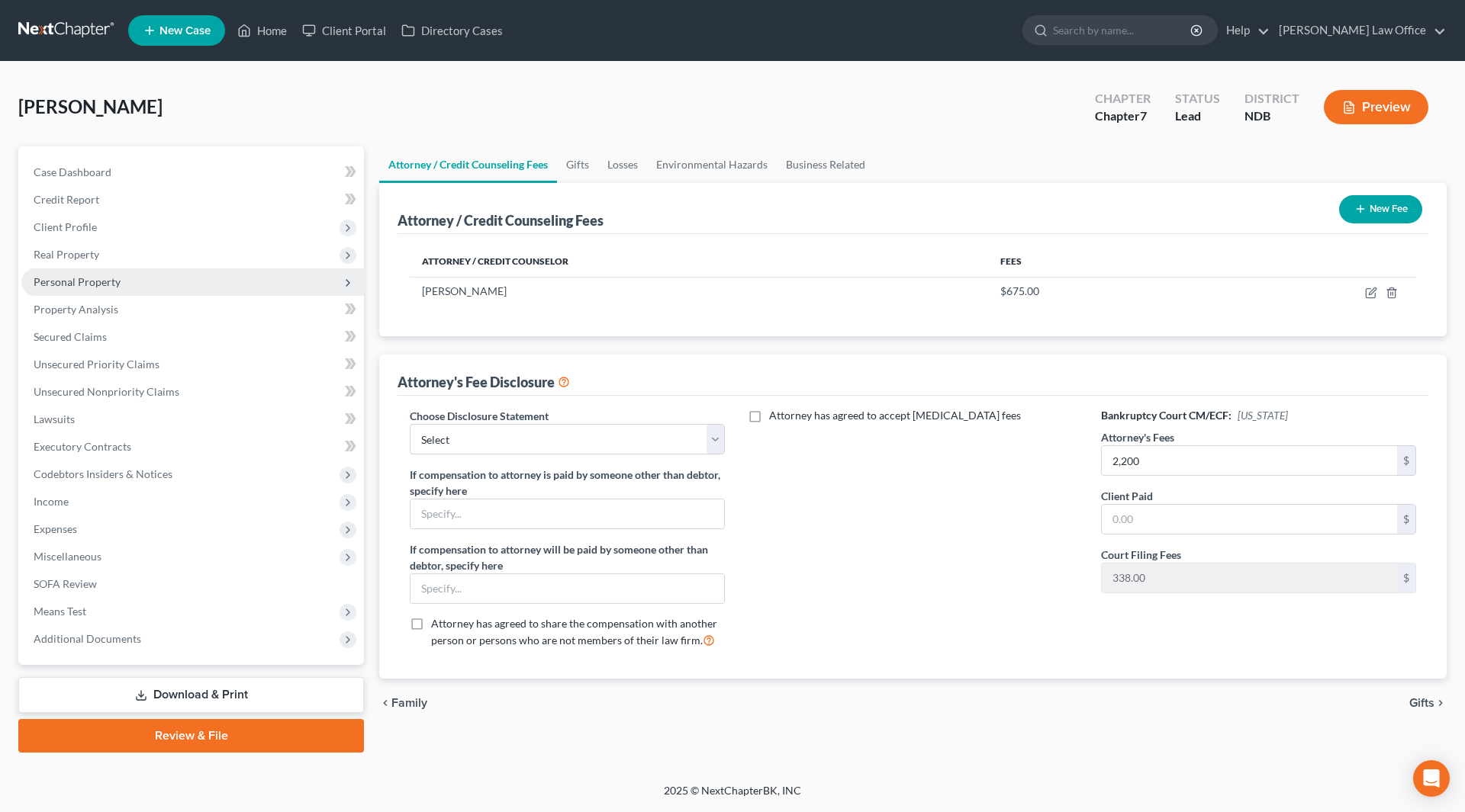
click at [83, 279] on span "Personal Property" at bounding box center [77, 281] width 87 height 13
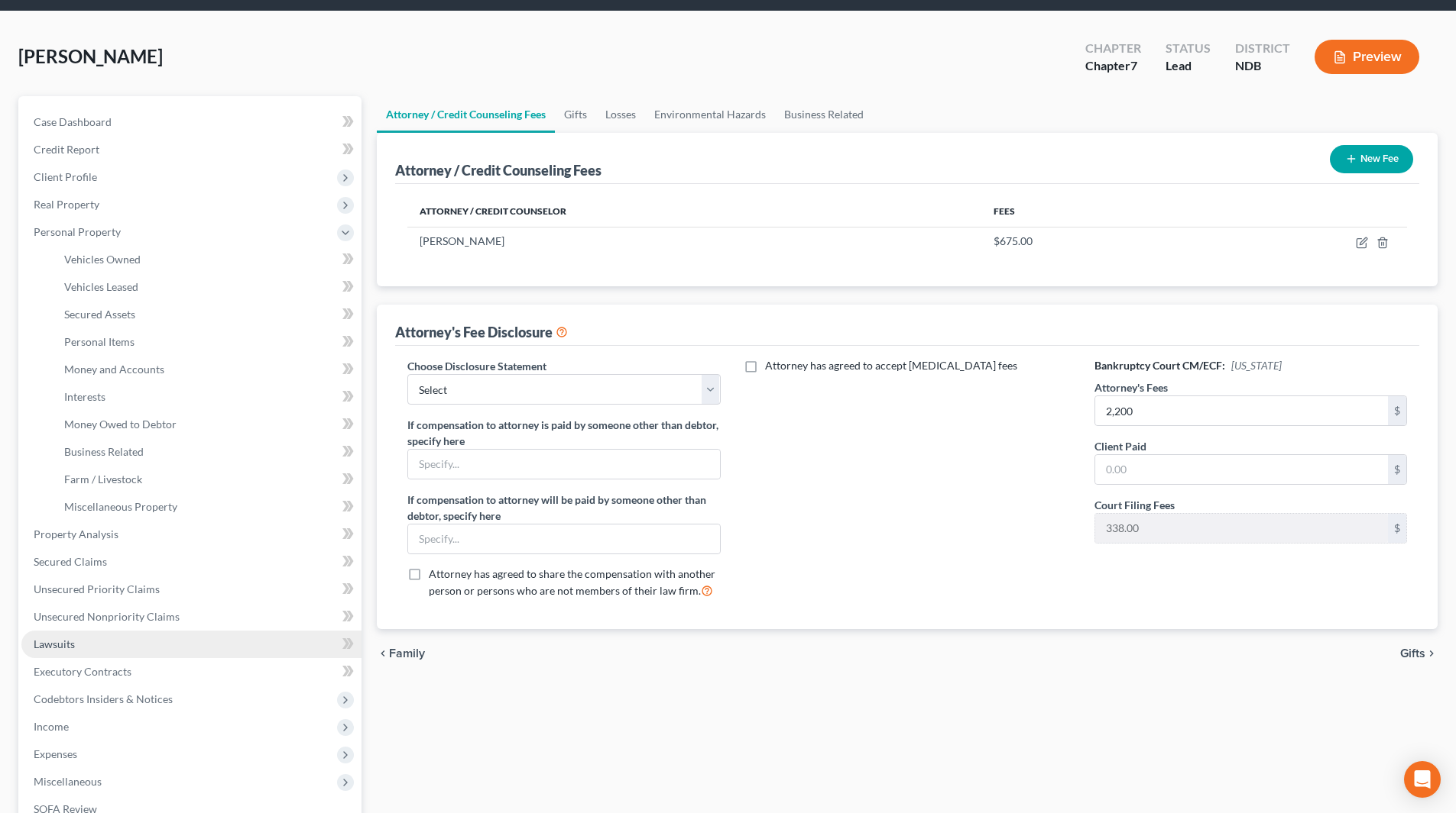
scroll to position [76, 0]
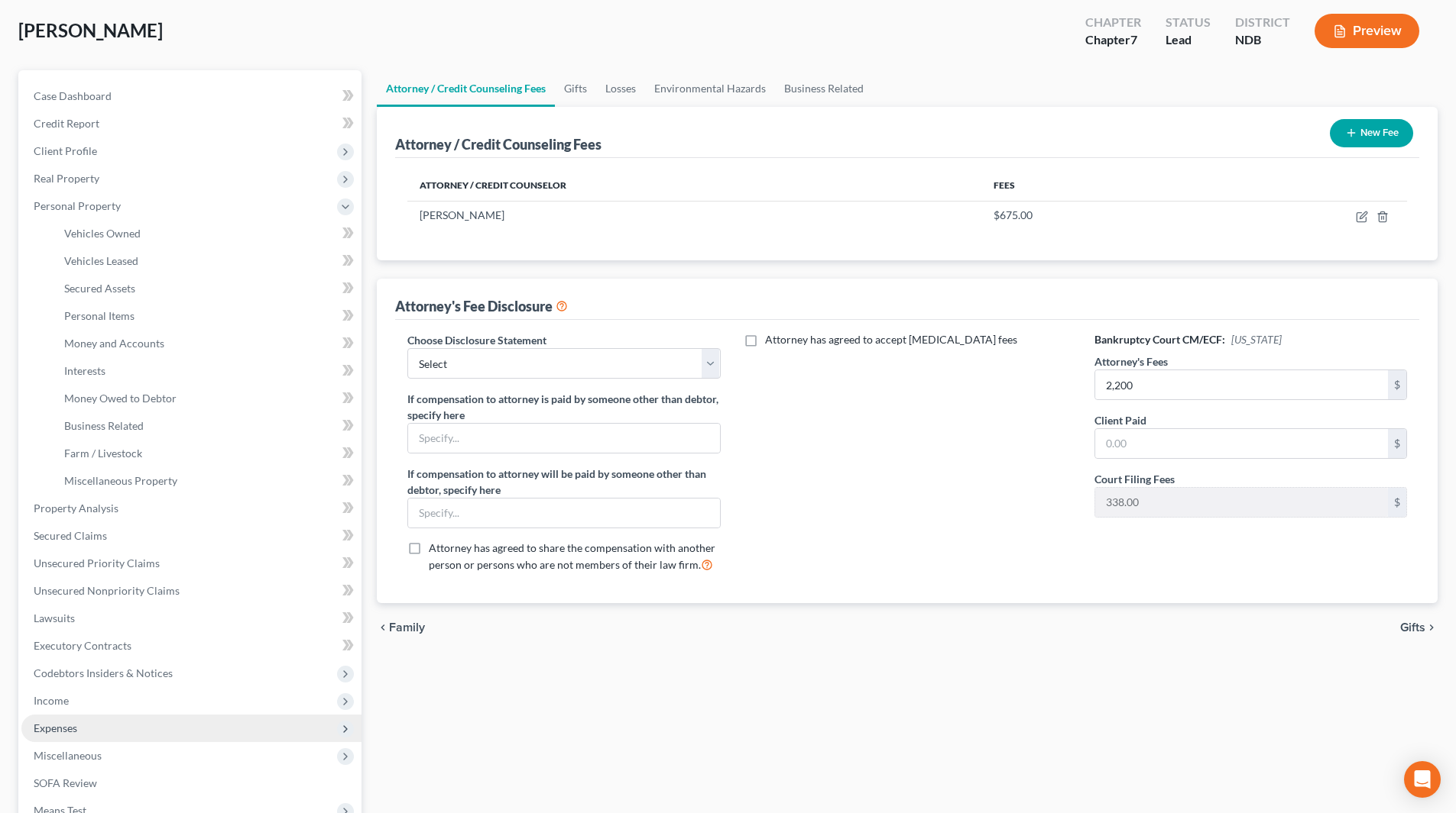
click at [82, 725] on span "Expenses" at bounding box center [192, 729] width 340 height 28
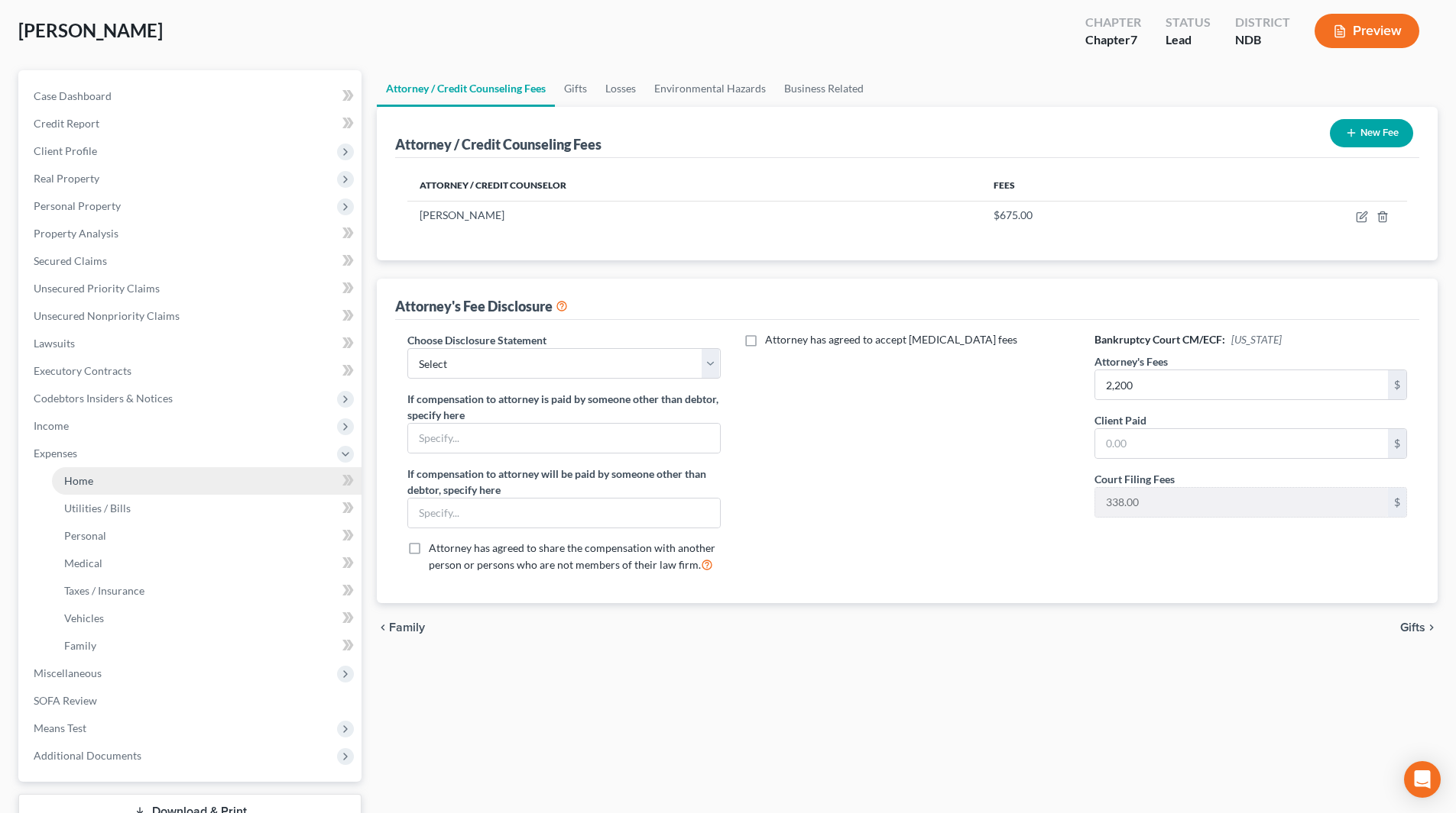
click at [82, 485] on span "Home" at bounding box center [78, 480] width 29 height 13
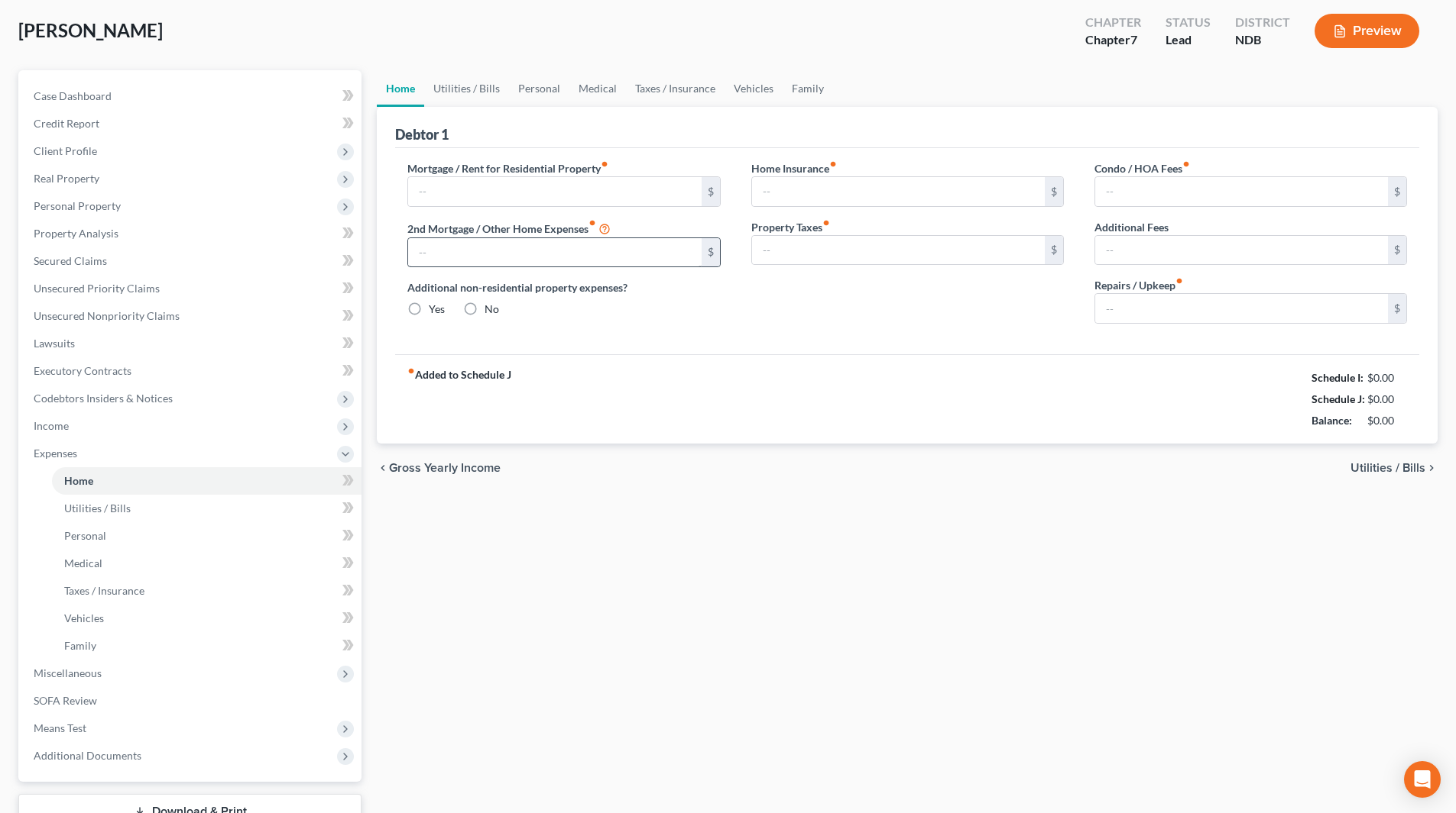
type input "0.00"
radio input "true"
type input "0.00"
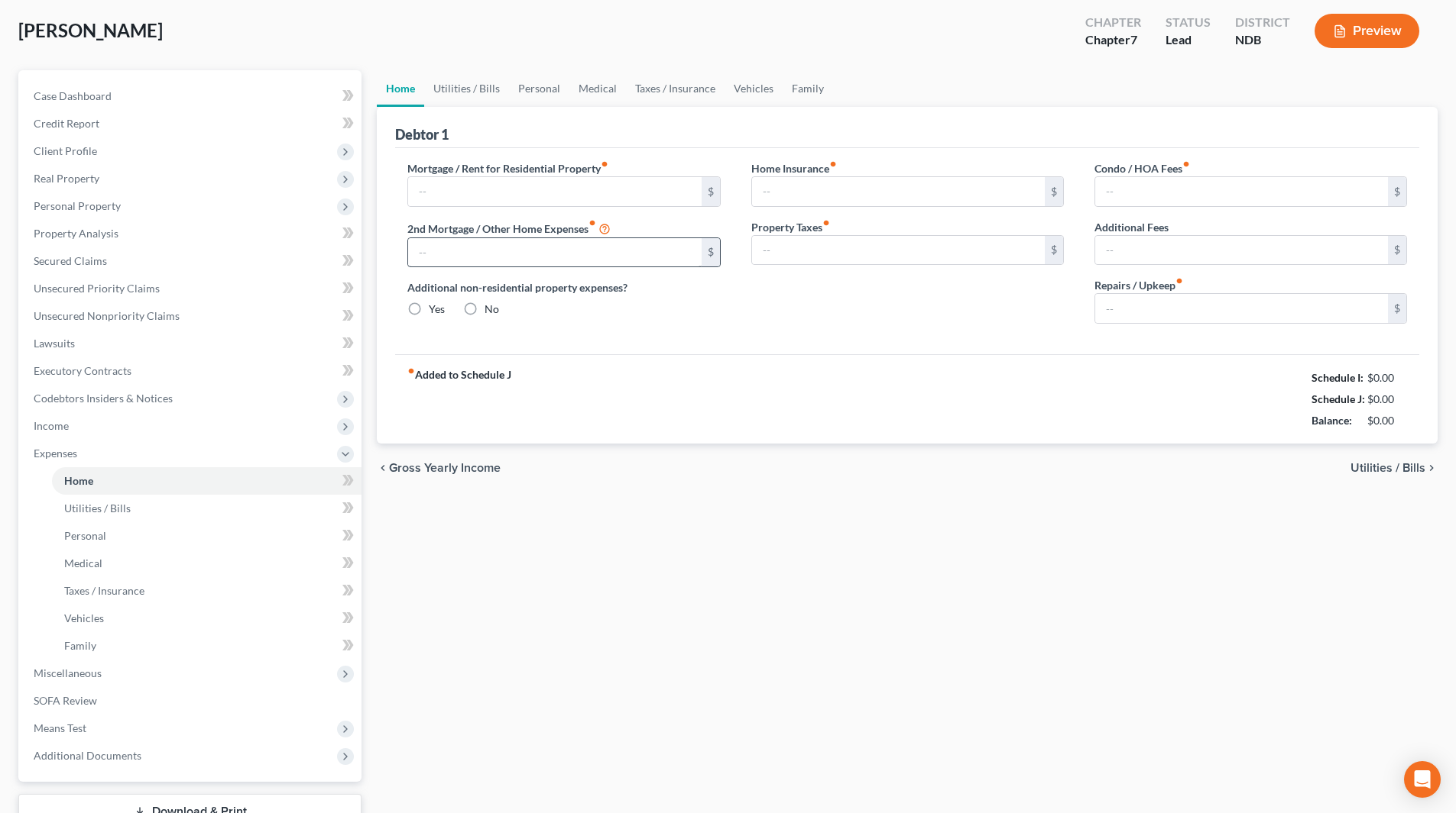
type input "0.00"
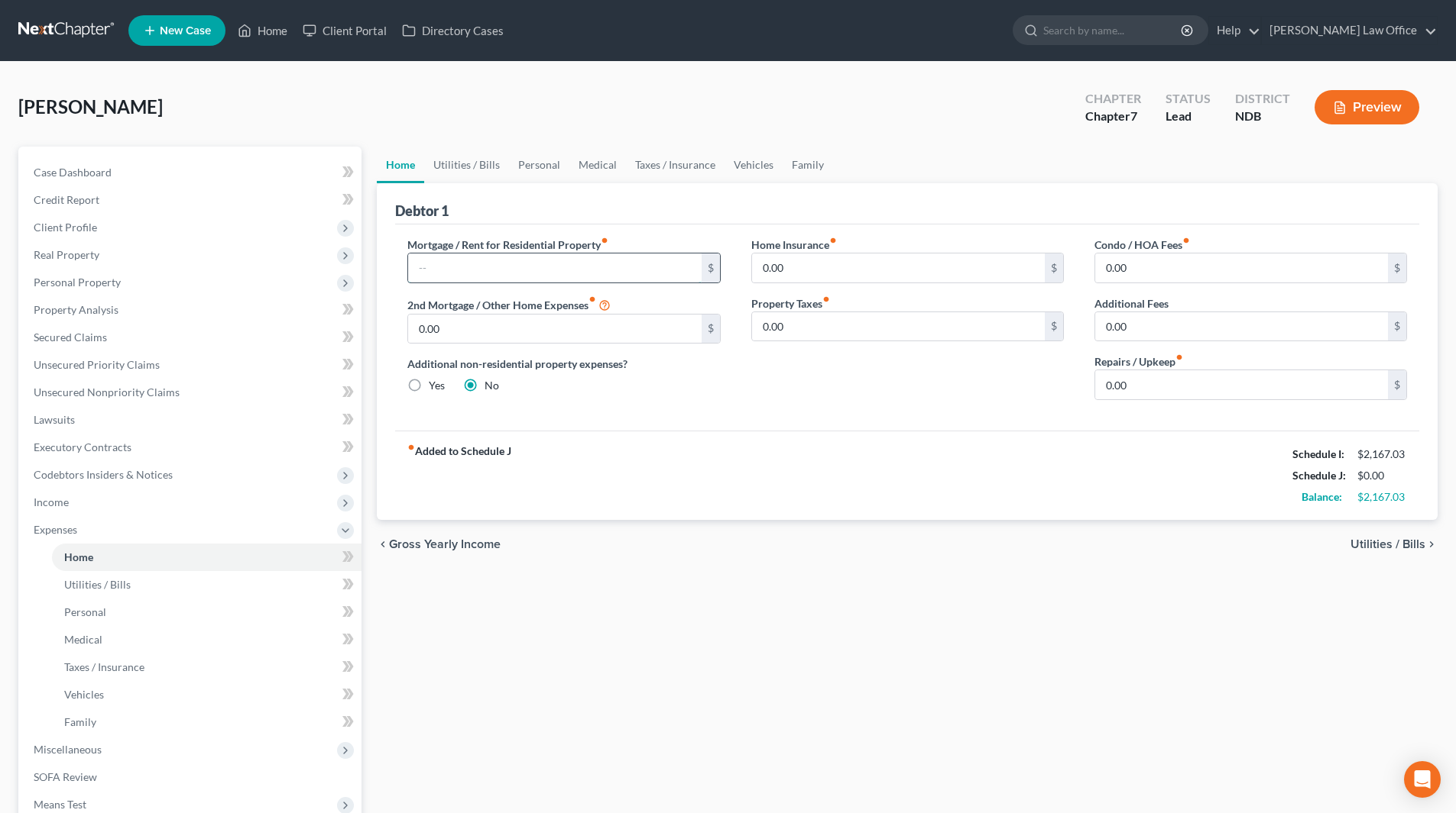
click at [486, 269] on input "text" at bounding box center [554, 268] width 292 height 29
type input "2,000"
click at [820, 263] on input "0.00" at bounding box center [898, 268] width 292 height 29
type input "16"
click at [465, 159] on link "Utilities / Bills" at bounding box center [467, 165] width 85 height 36
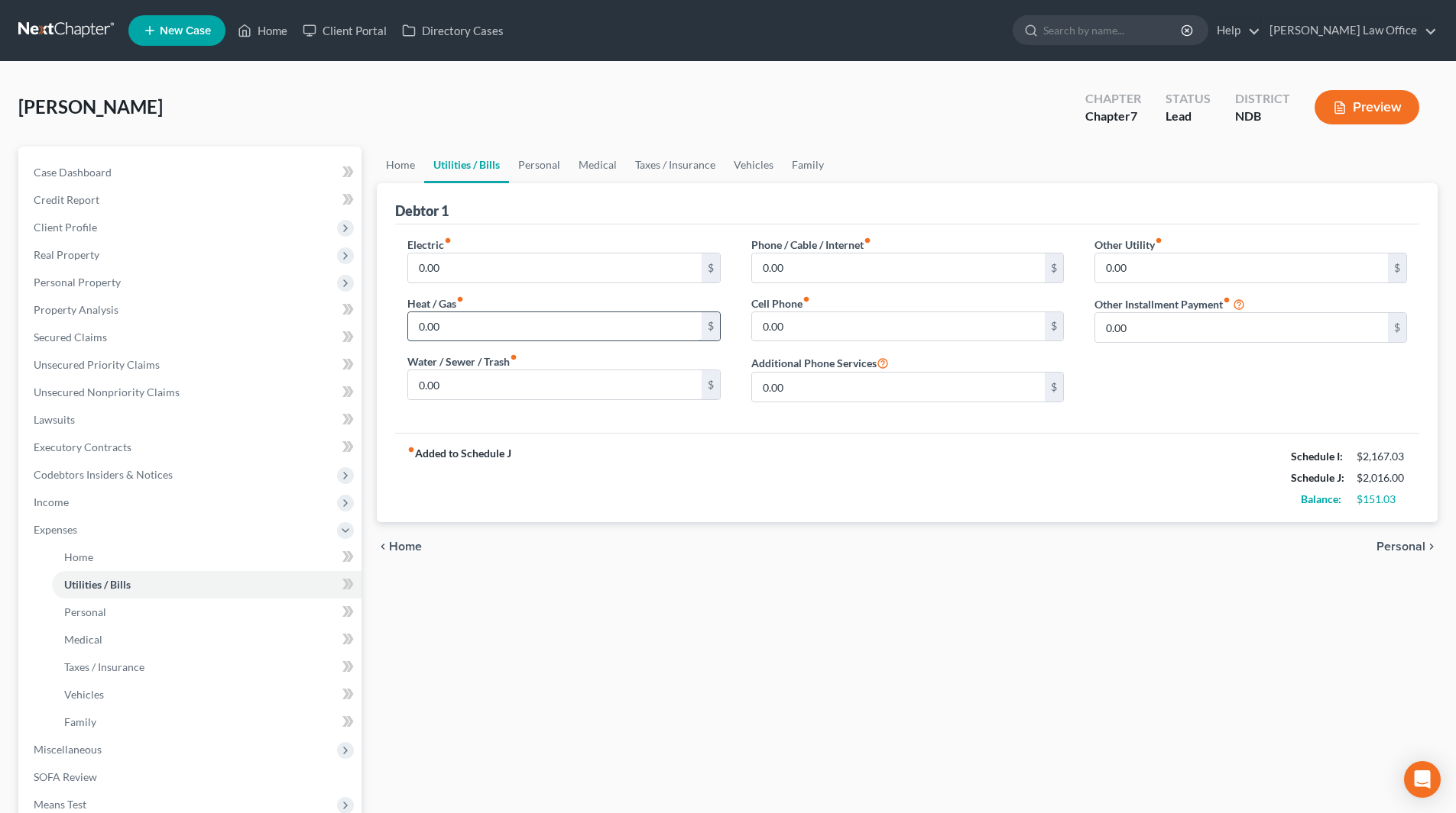
click at [462, 333] on input "0.00" at bounding box center [554, 326] width 292 height 29
type input "50"
click at [513, 270] on input "0.00" at bounding box center [554, 268] width 292 height 29
type input "278"
click at [508, 385] on input "0.00" at bounding box center [554, 384] width 292 height 29
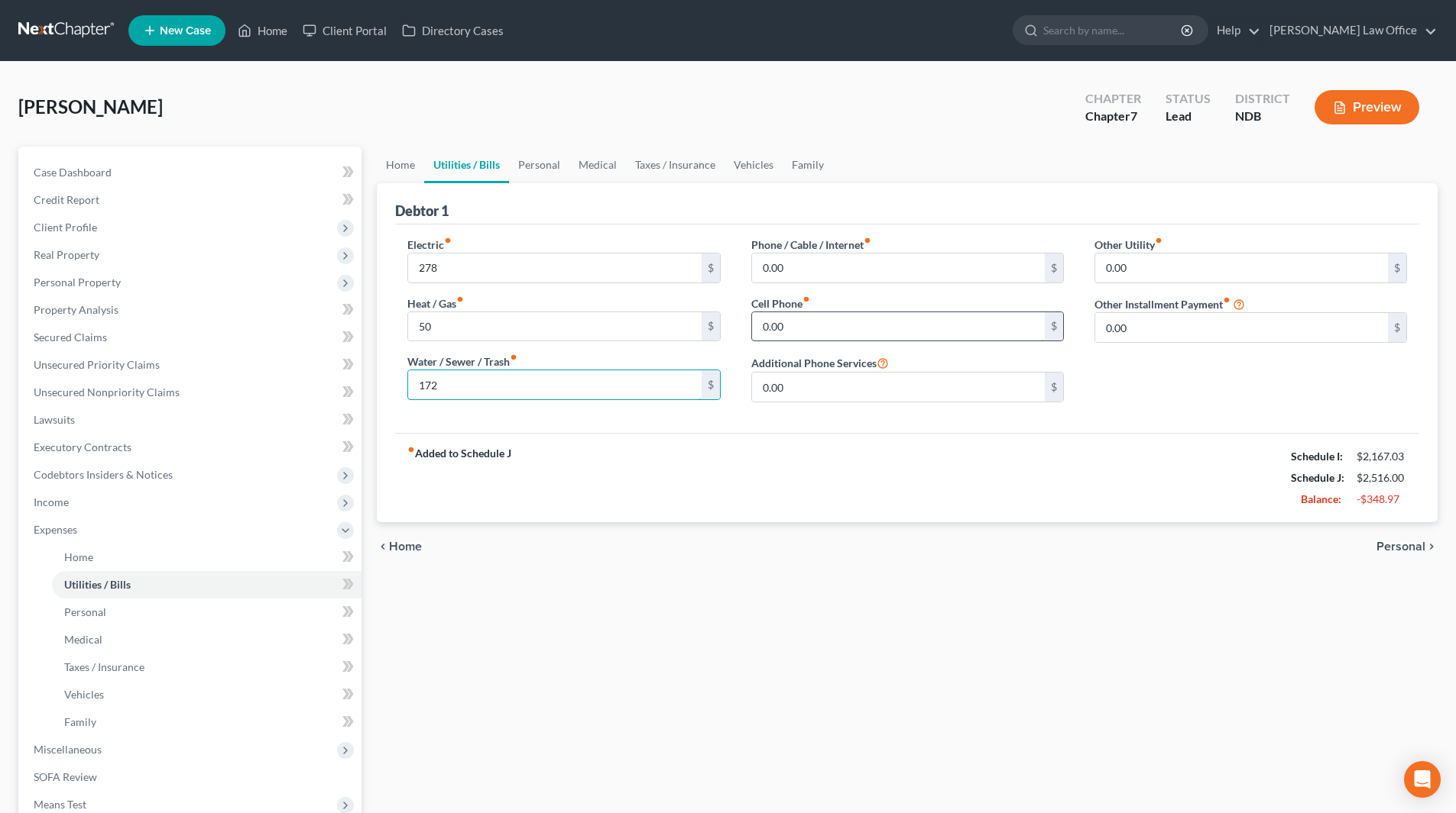
type input "172"
click at [812, 314] on input "0.00" at bounding box center [898, 326] width 292 height 29
type input "81"
click at [815, 269] on input "0.00" at bounding box center [898, 268] width 292 height 29
type input "87"
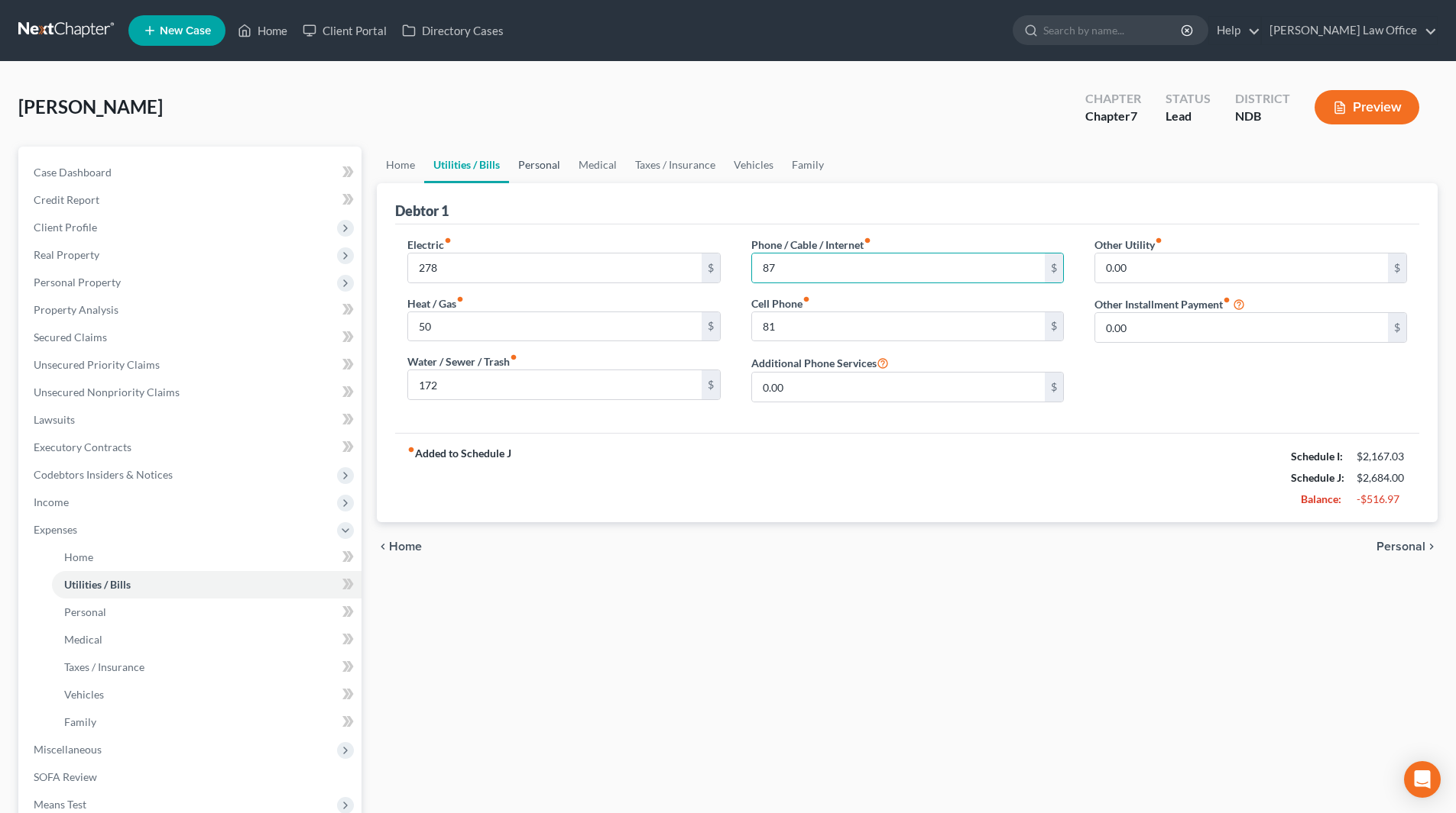
click at [543, 159] on link "Personal" at bounding box center [539, 165] width 61 height 36
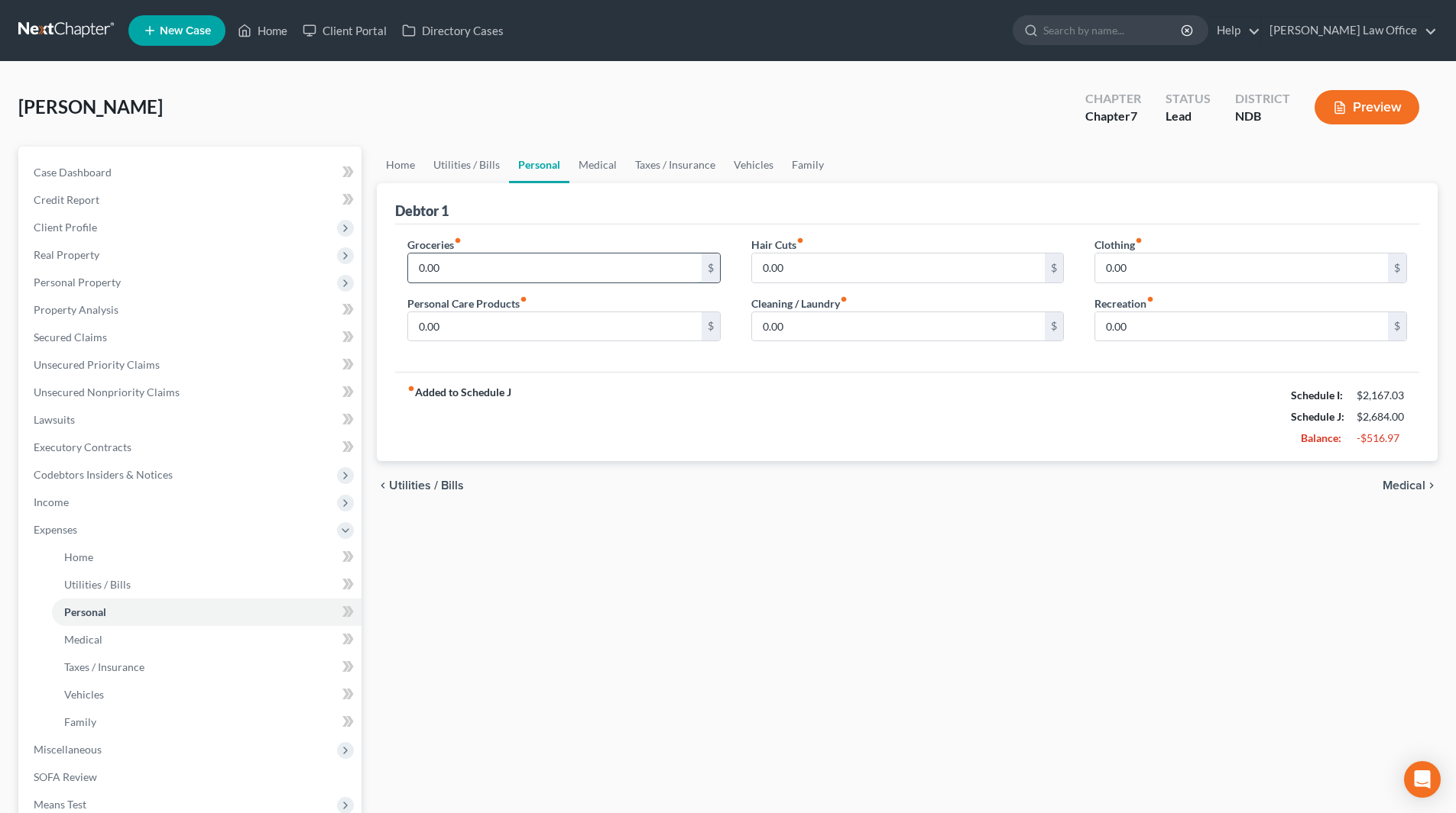
click at [486, 269] on input "0.00" at bounding box center [554, 268] width 292 height 29
type input "1,060"
click at [1190, 279] on input "0.00" at bounding box center [1241, 268] width 292 height 29
type input "60"
click at [804, 318] on input "0.00" at bounding box center [898, 326] width 292 height 29
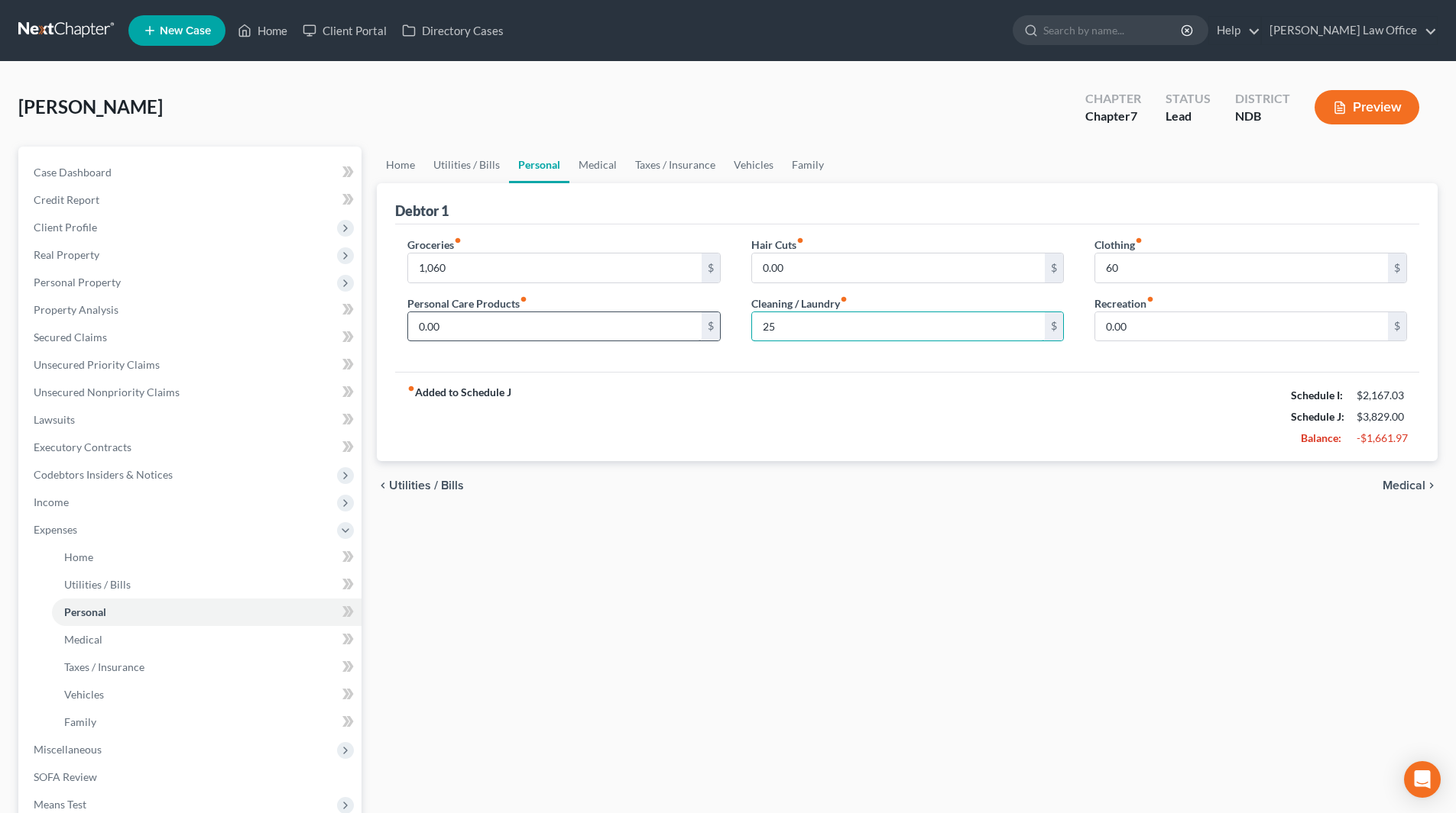
type input "25"
click at [546, 328] on input "0.00" at bounding box center [554, 326] width 292 height 29
type input "50"
click at [671, 172] on link "Taxes / Insurance" at bounding box center [676, 165] width 99 height 36
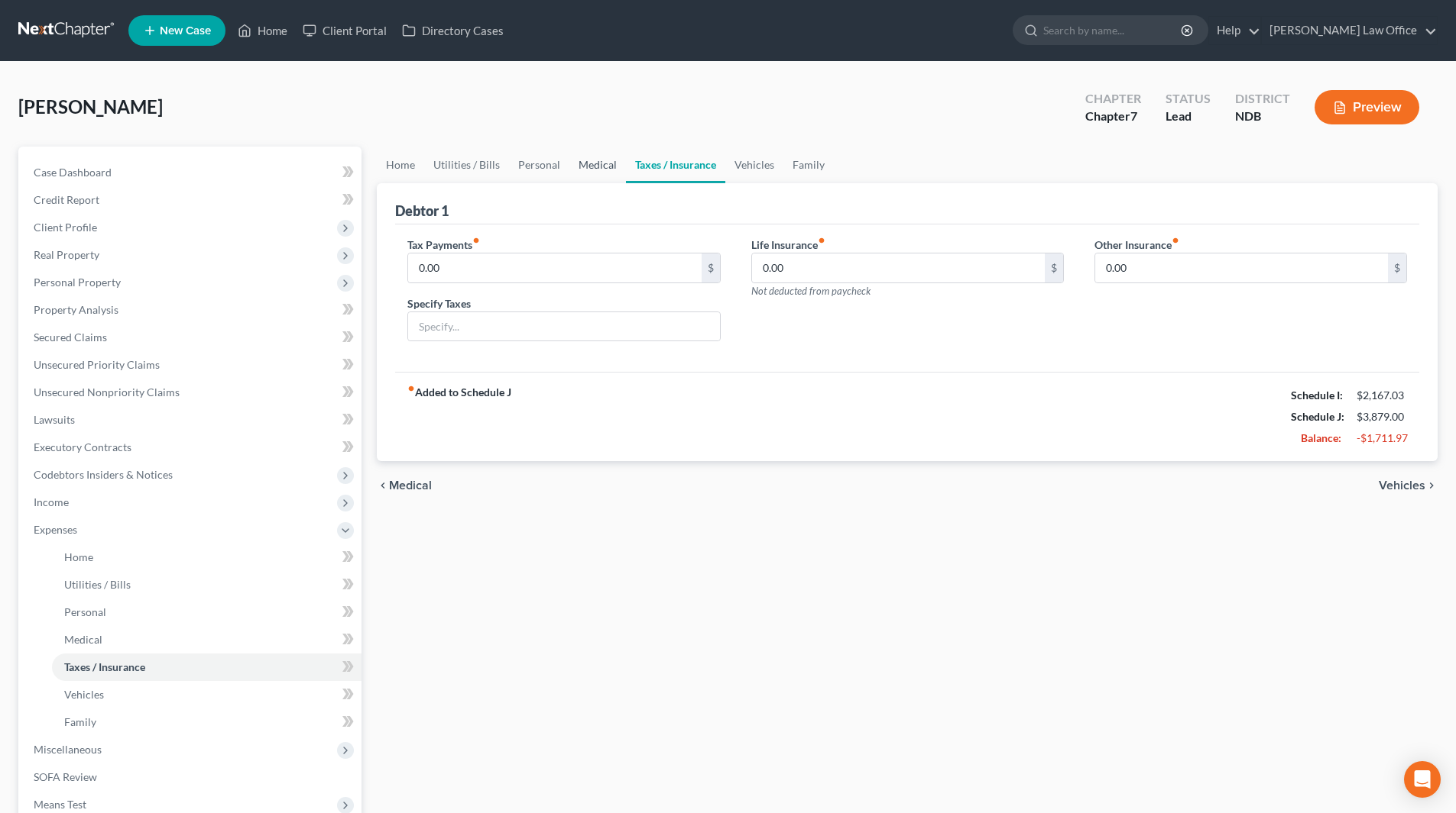
click at [601, 168] on link "Medical" at bounding box center [597, 165] width 56 height 36
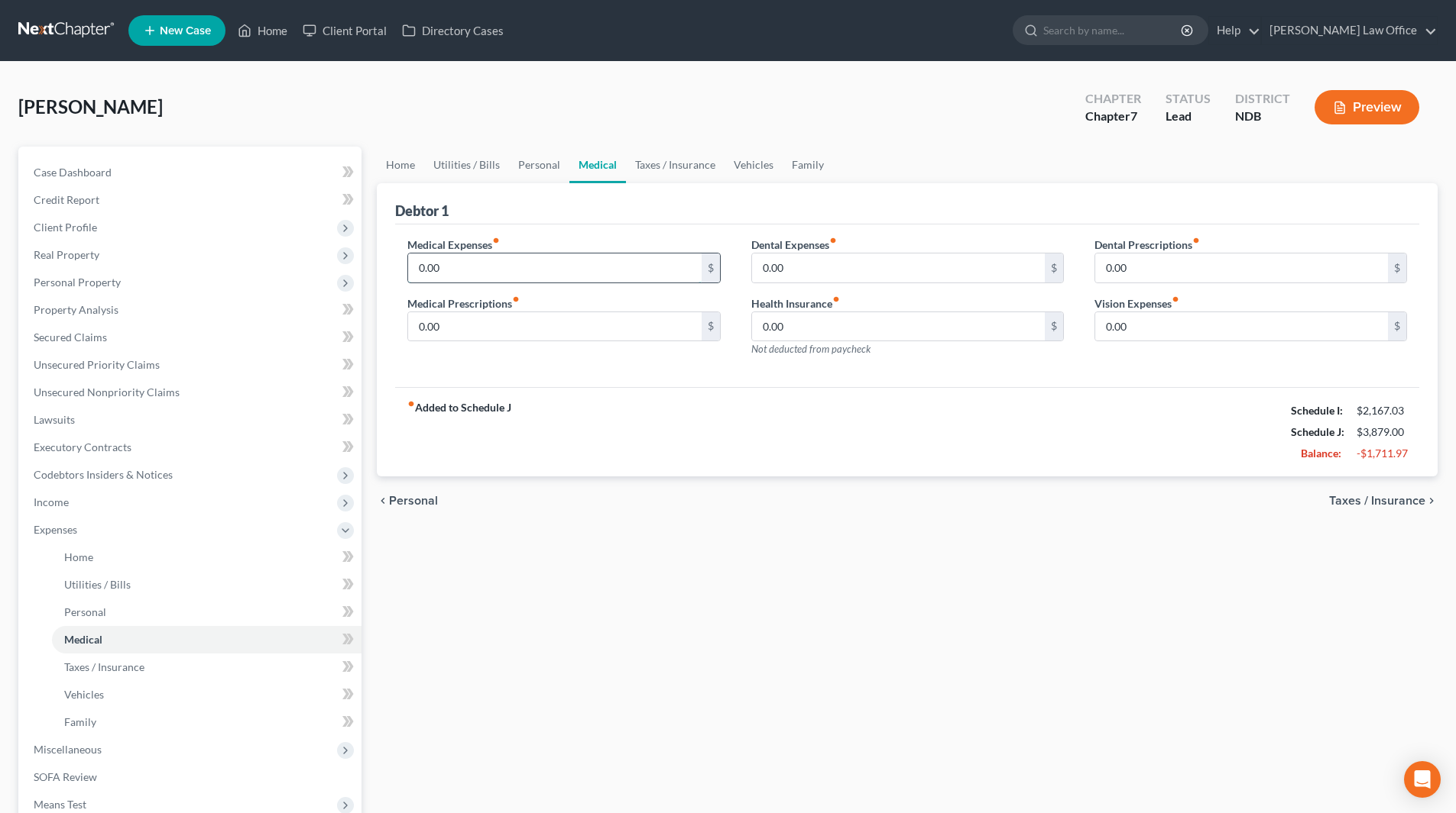
click at [545, 259] on input "0.00" at bounding box center [554, 268] width 292 height 29
type input "20"
click at [672, 158] on link "Taxes / Insurance" at bounding box center [676, 165] width 99 height 36
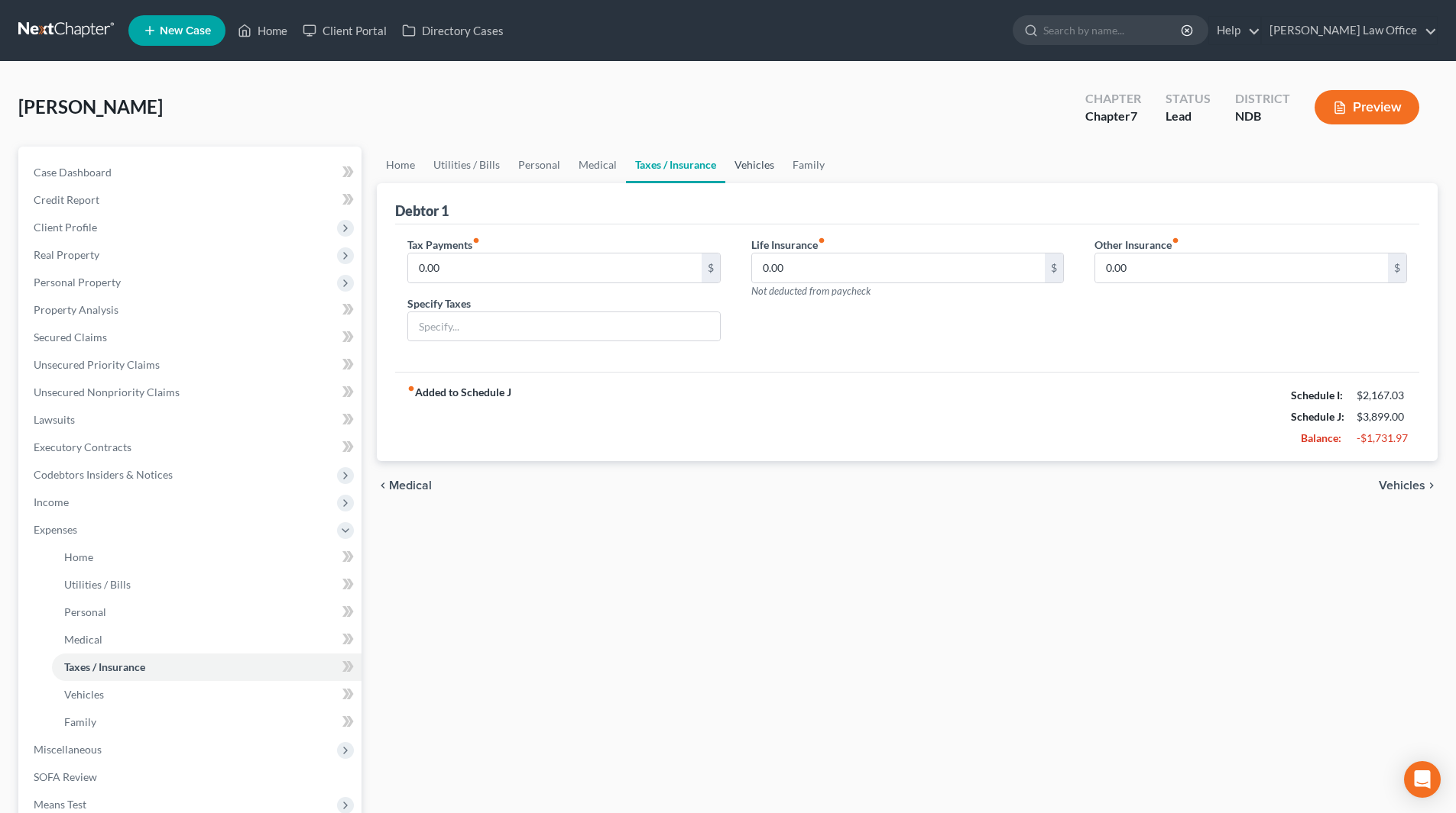
click at [767, 174] on link "Vehicles" at bounding box center [754, 165] width 58 height 36
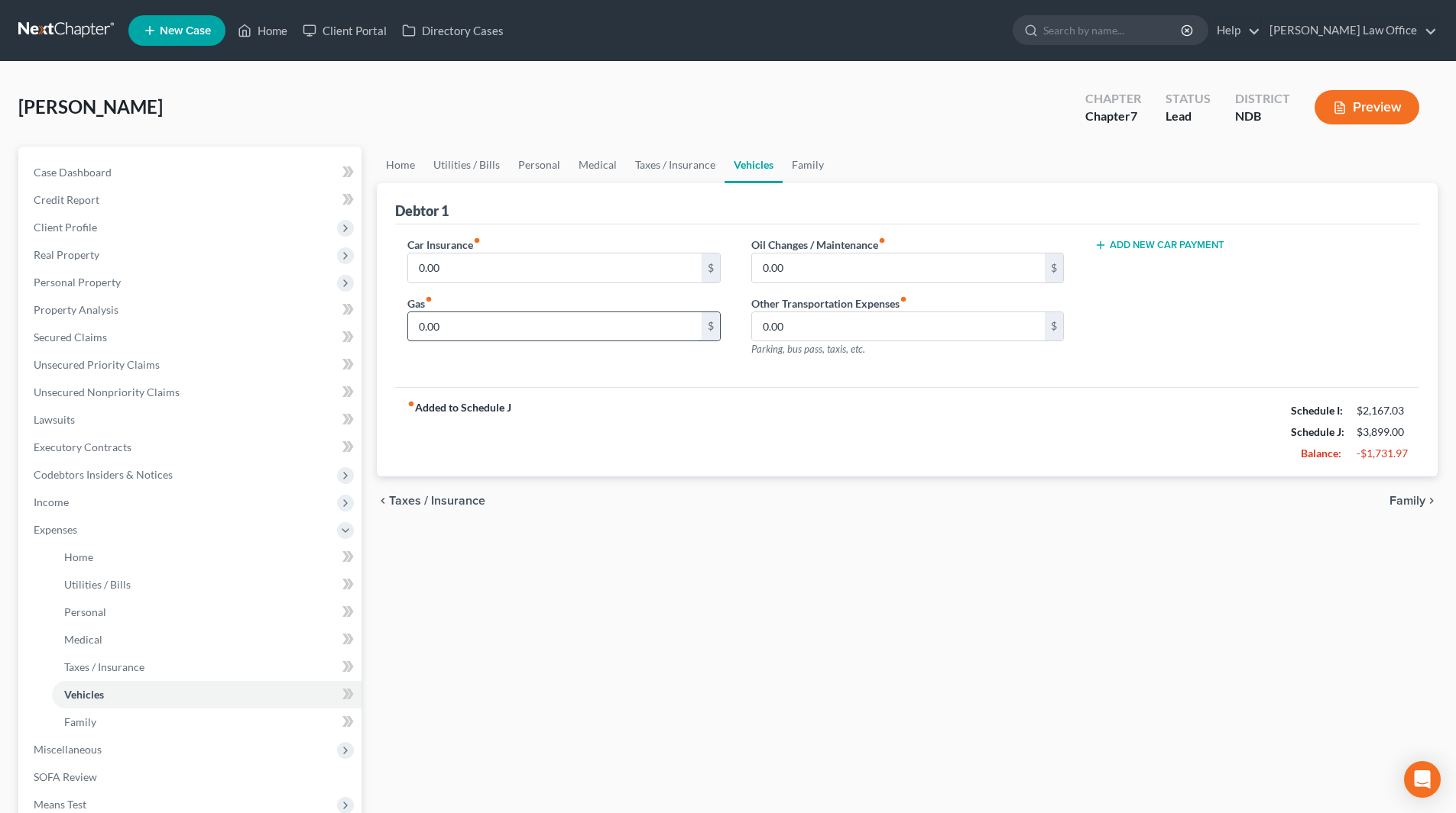
click at [510, 336] on input "0.00" at bounding box center [554, 326] width 292 height 29
type input "150"
click at [464, 270] on input "0.00" at bounding box center [554, 268] width 292 height 29
type input "69"
click at [650, 166] on link "Taxes / Insurance" at bounding box center [676, 165] width 99 height 36
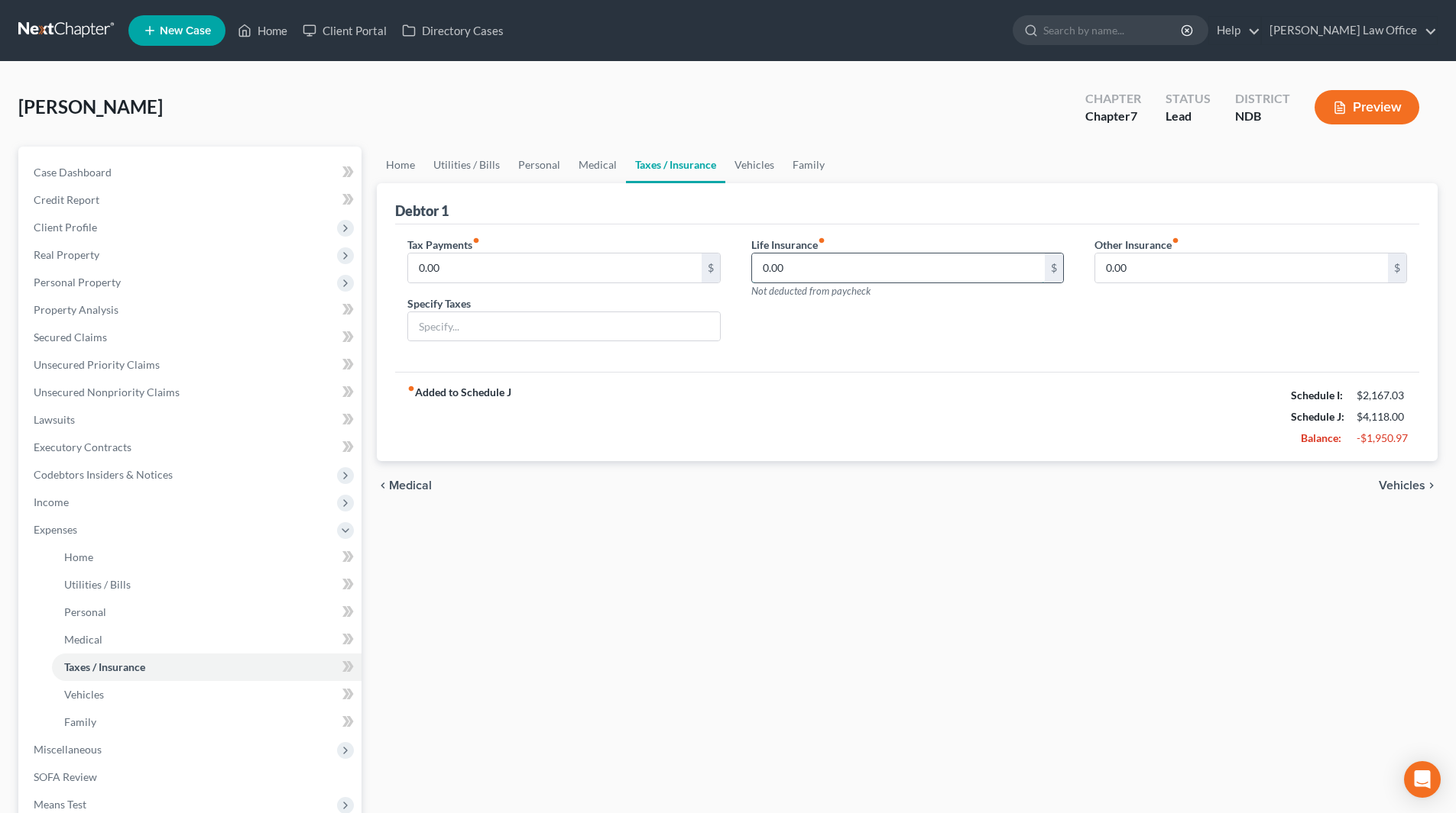
click at [774, 263] on input "0.00" at bounding box center [898, 268] width 292 height 29
type input "8"
type input "55"
click at [794, 161] on link "Family" at bounding box center [808, 165] width 50 height 36
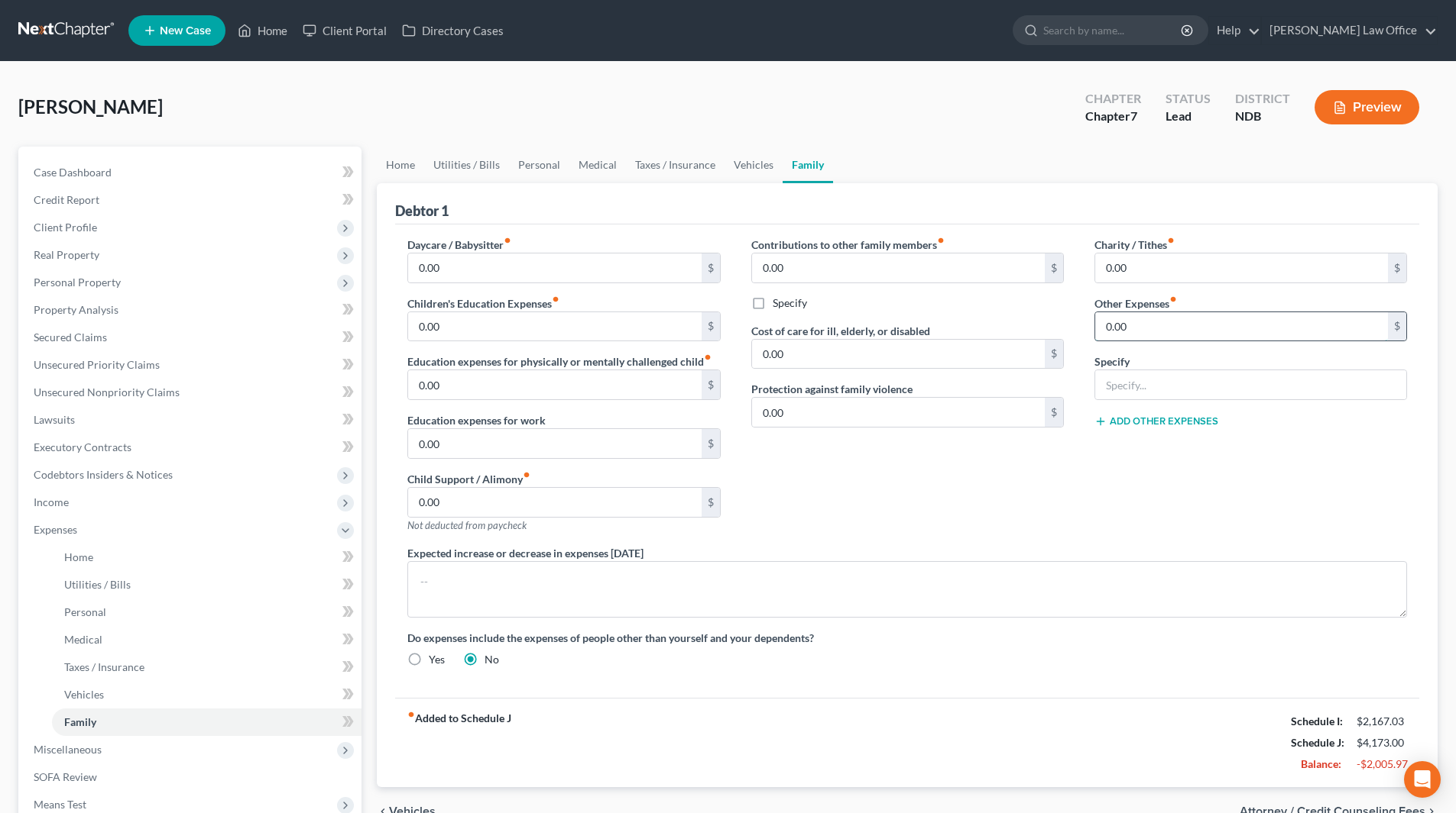
click at [1178, 332] on input "0.00" at bounding box center [1241, 326] width 292 height 29
type input "50"
click at [1163, 389] on input "text" at bounding box center [1250, 384] width 311 height 29
drag, startPoint x: 1213, startPoint y: 386, endPoint x: 1267, endPoint y: 386, distance: 54.0
click at [1267, 386] on input "Child school expenses, allowances, extracurricular & camps" at bounding box center [1250, 384] width 311 height 29
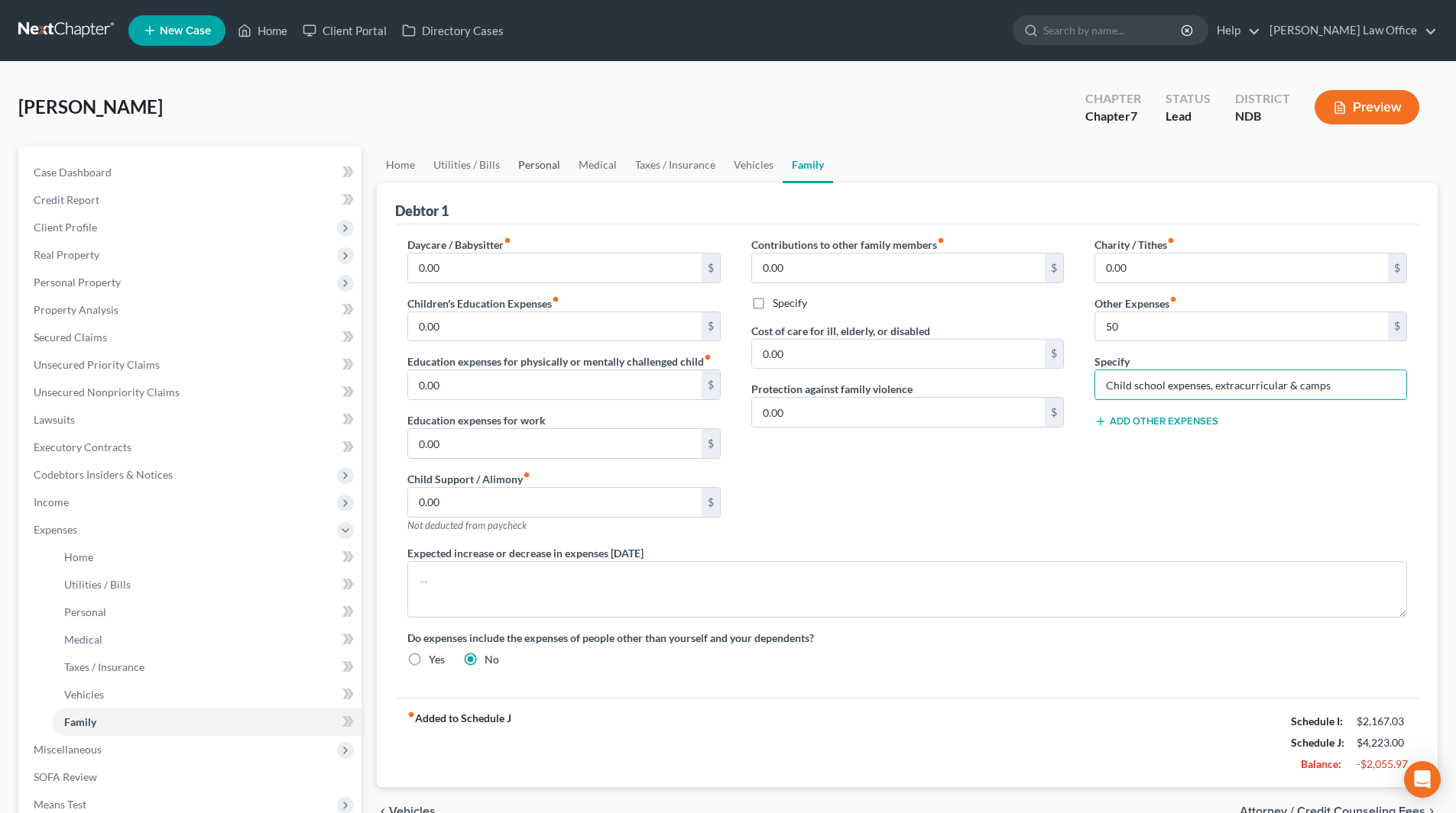
type input "Child school expenses, extracurricular & camps"
click at [537, 160] on link "Personal" at bounding box center [539, 165] width 61 height 36
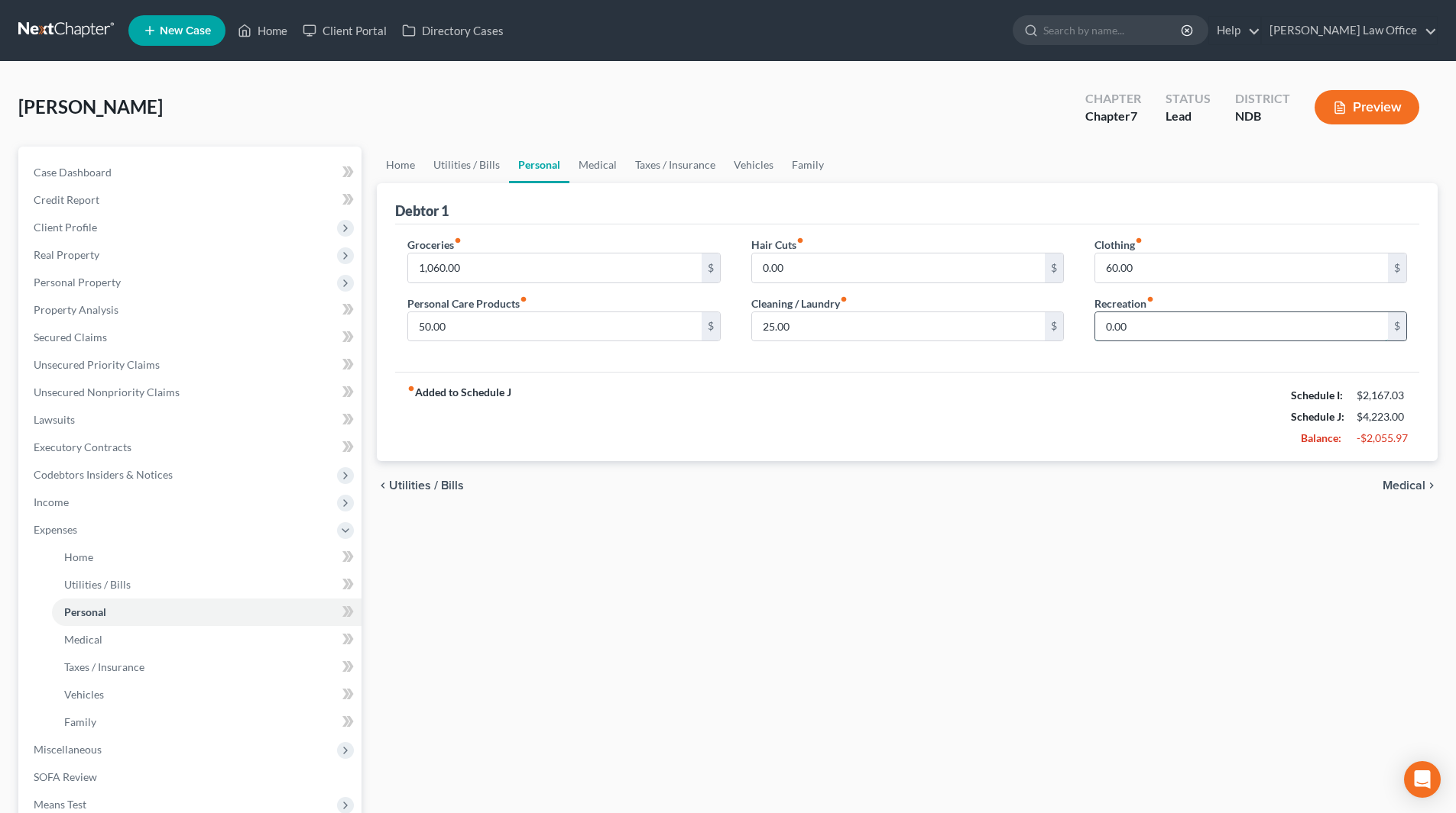
click at [1163, 329] on input "0.00" at bounding box center [1241, 326] width 292 height 29
type input "150"
click at [798, 170] on link "Family" at bounding box center [807, 165] width 50 height 36
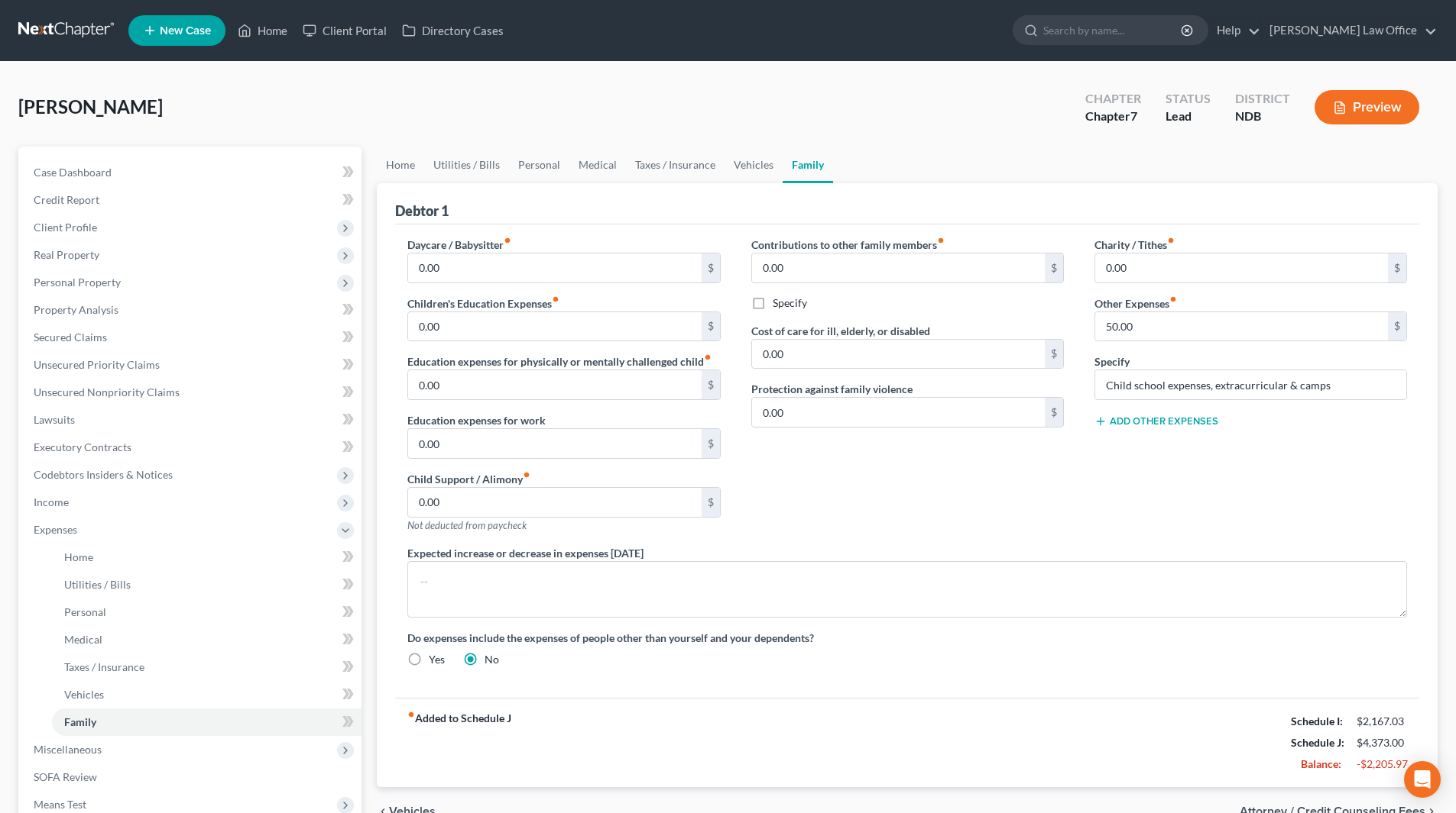
click at [1164, 425] on button "Add Other Expenses" at bounding box center [1156, 421] width 124 height 12
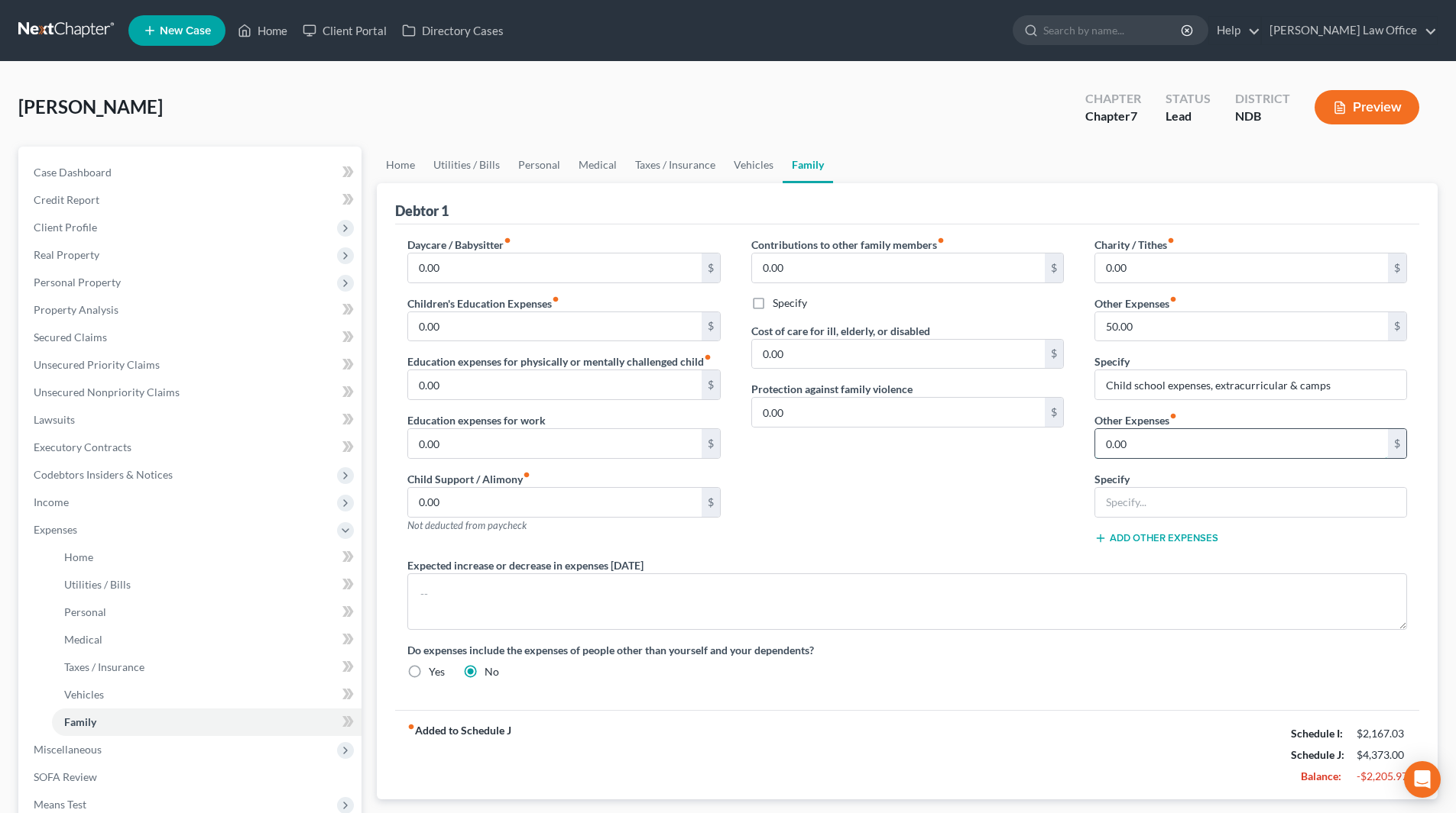
click at [1160, 439] on input "0.00" at bounding box center [1241, 443] width 292 height 29
type input "100"
click at [1120, 498] on input "text" at bounding box center [1250, 502] width 311 height 29
type input "Student loans"
click at [1166, 538] on button "Add Other Expenses" at bounding box center [1156, 538] width 124 height 12
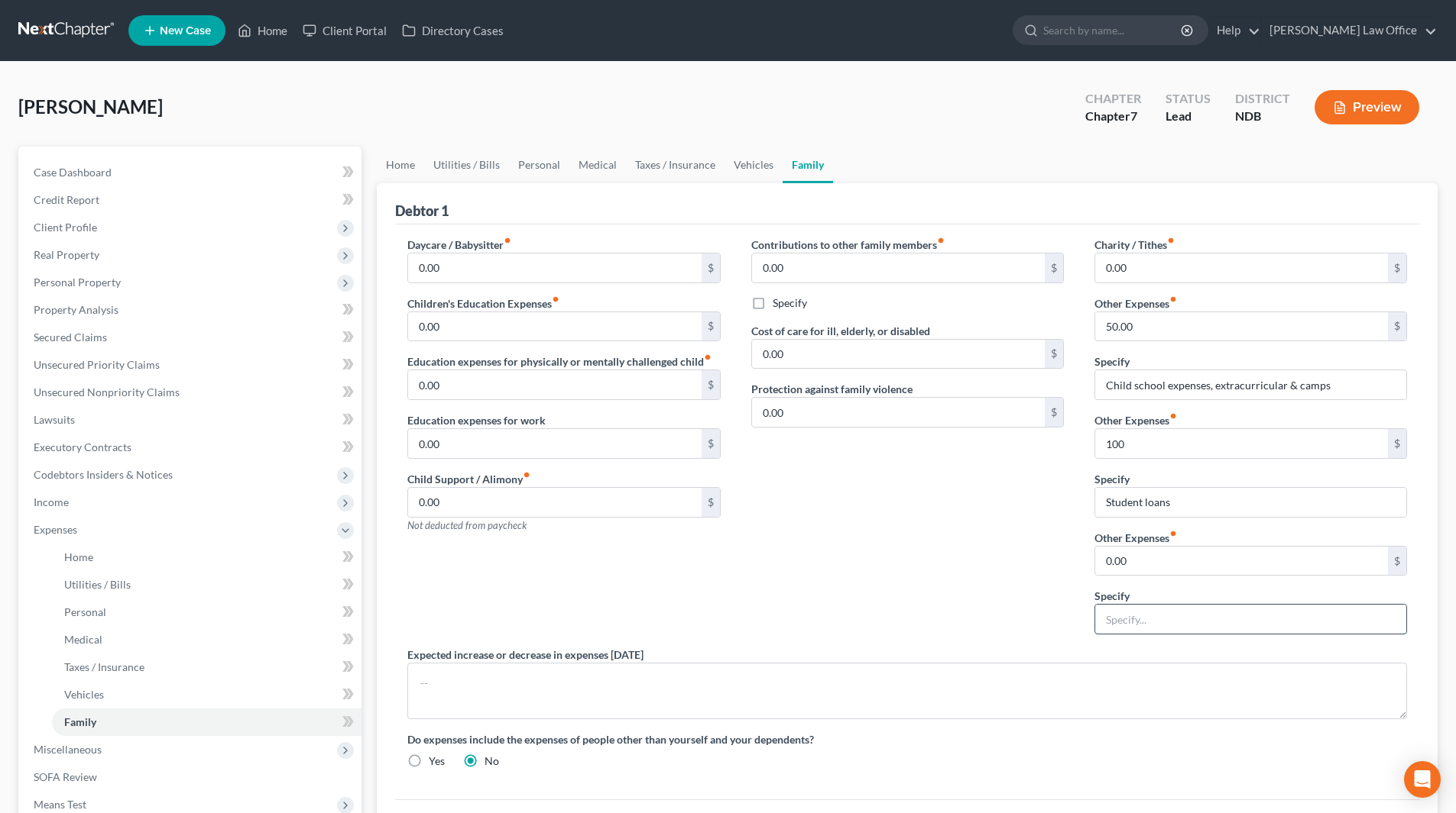
click at [1157, 615] on input "text" at bounding box center [1250, 619] width 311 height 29
drag, startPoint x: 1202, startPoint y: 615, endPoint x: 1174, endPoint y: 619, distance: 28.3
click at [1174, 619] on input "Miscellaneous (pets)" at bounding box center [1250, 619] width 311 height 29
type input "Miscellaneous"
click at [1145, 550] on input "0.00" at bounding box center [1241, 561] width 292 height 29
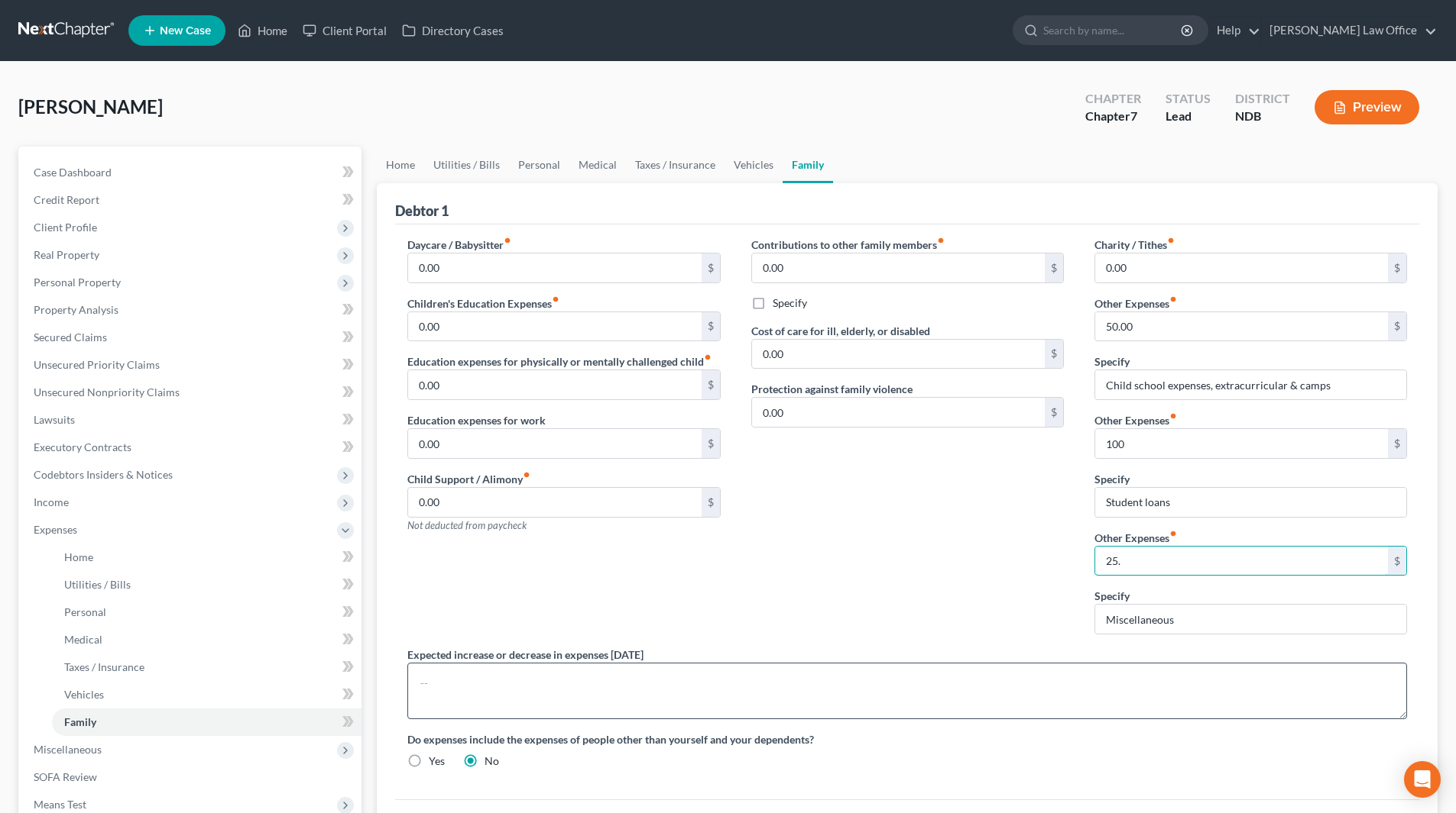
scroll to position [153, 0]
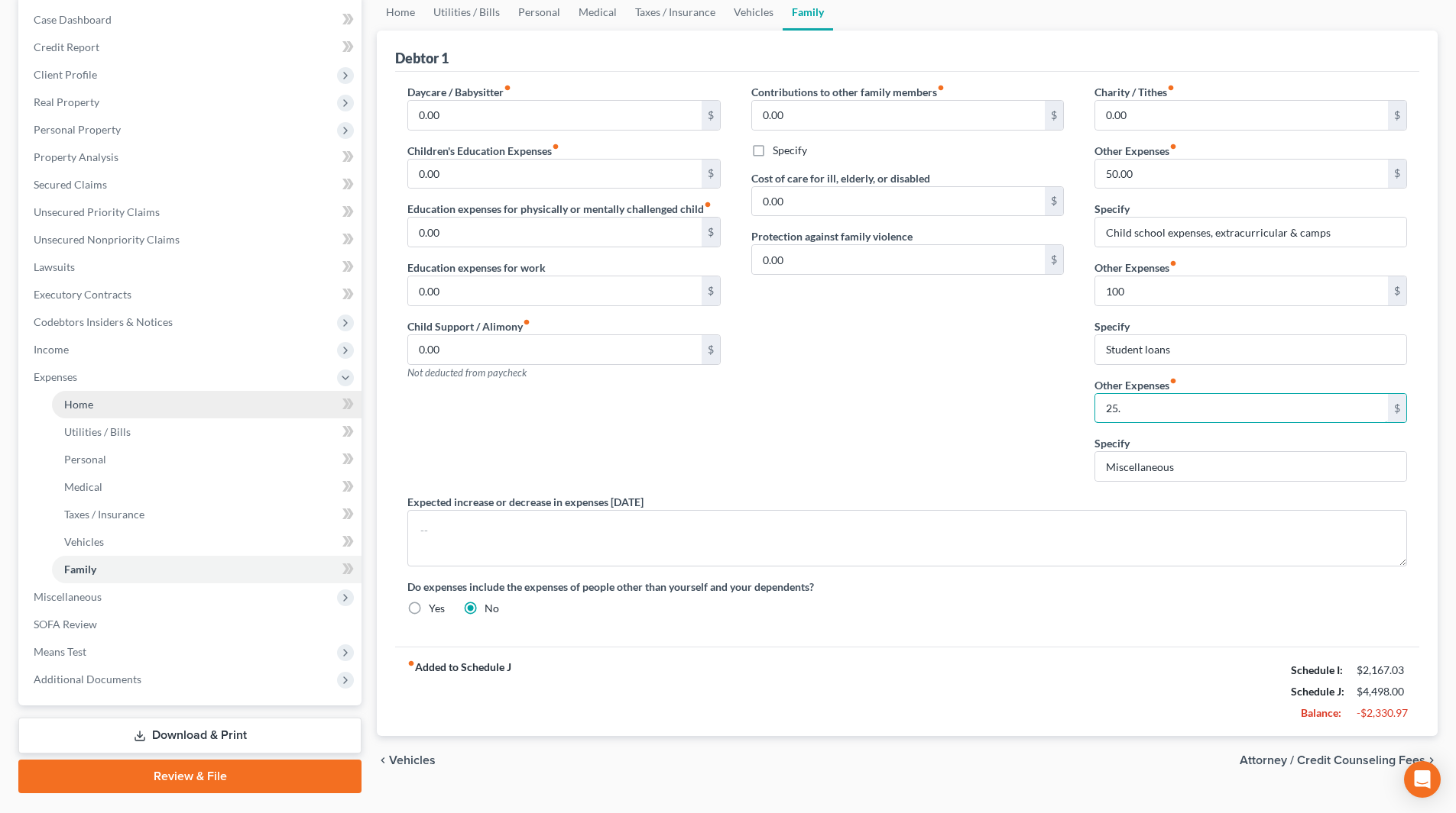
type input "25."
click at [74, 395] on link "Home" at bounding box center [206, 405] width 310 height 28
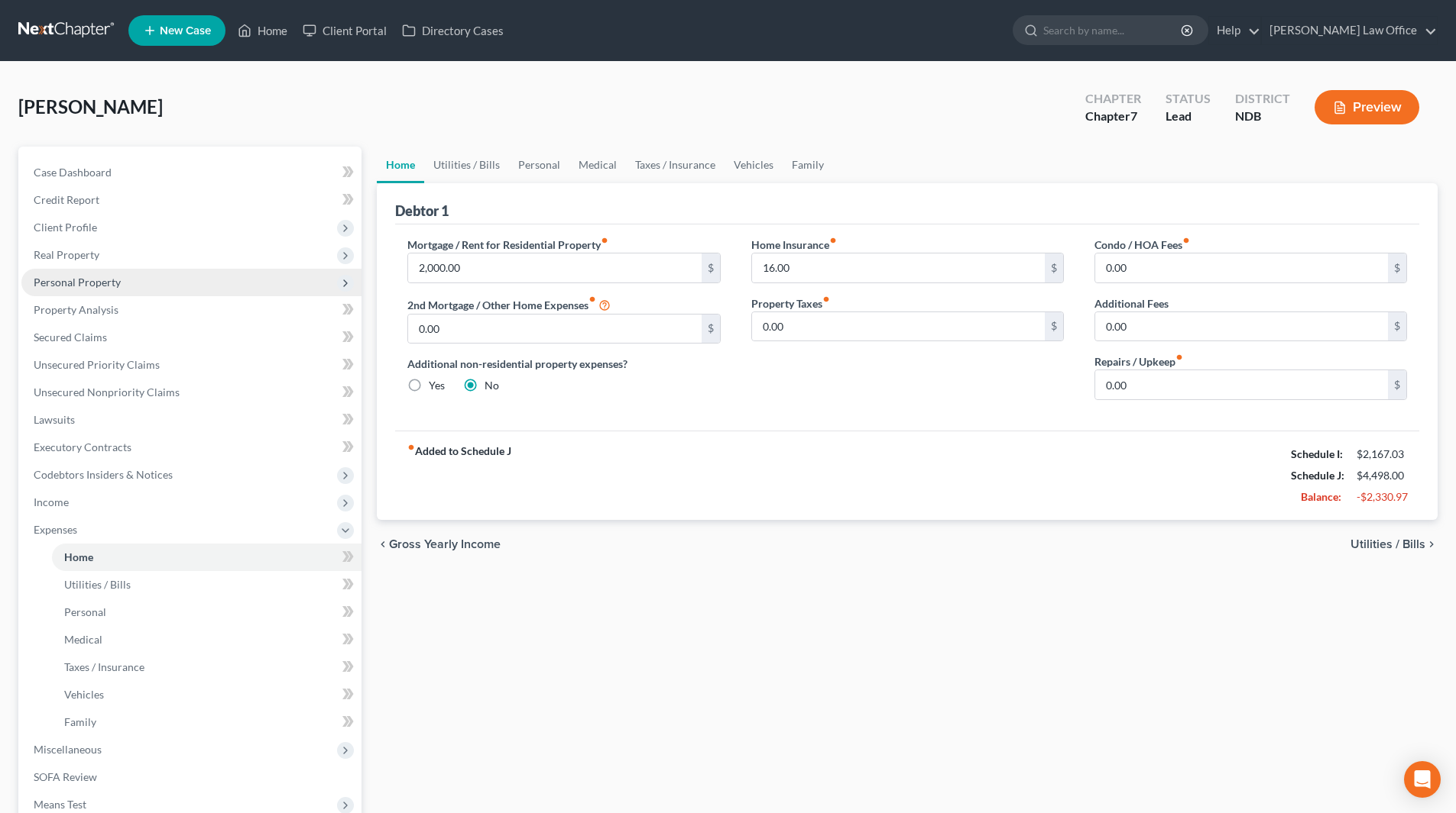
click at [74, 280] on span "Personal Property" at bounding box center [77, 282] width 87 height 13
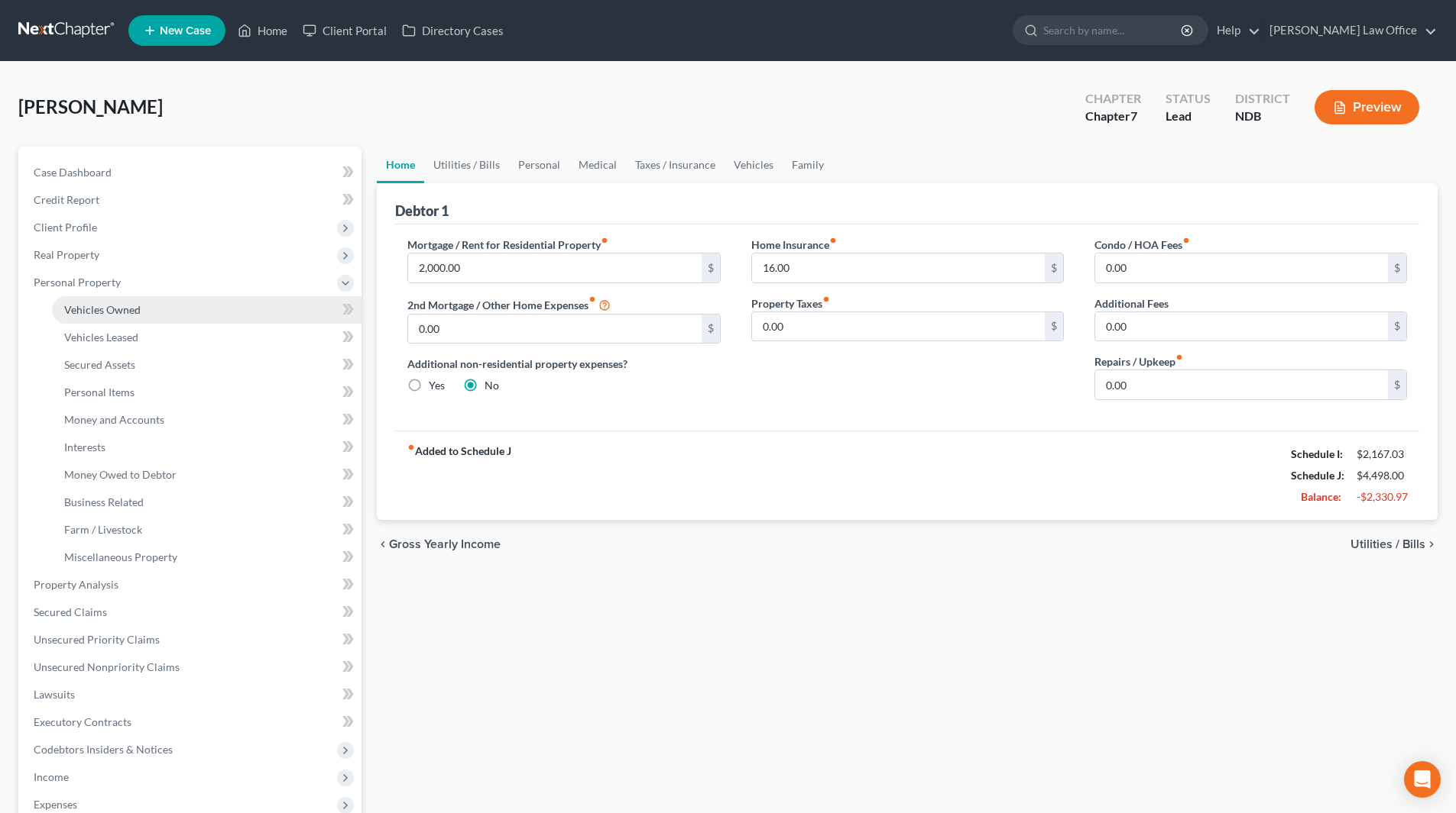
click at [94, 308] on span "Vehicles Owned" at bounding box center [102, 309] width 76 height 13
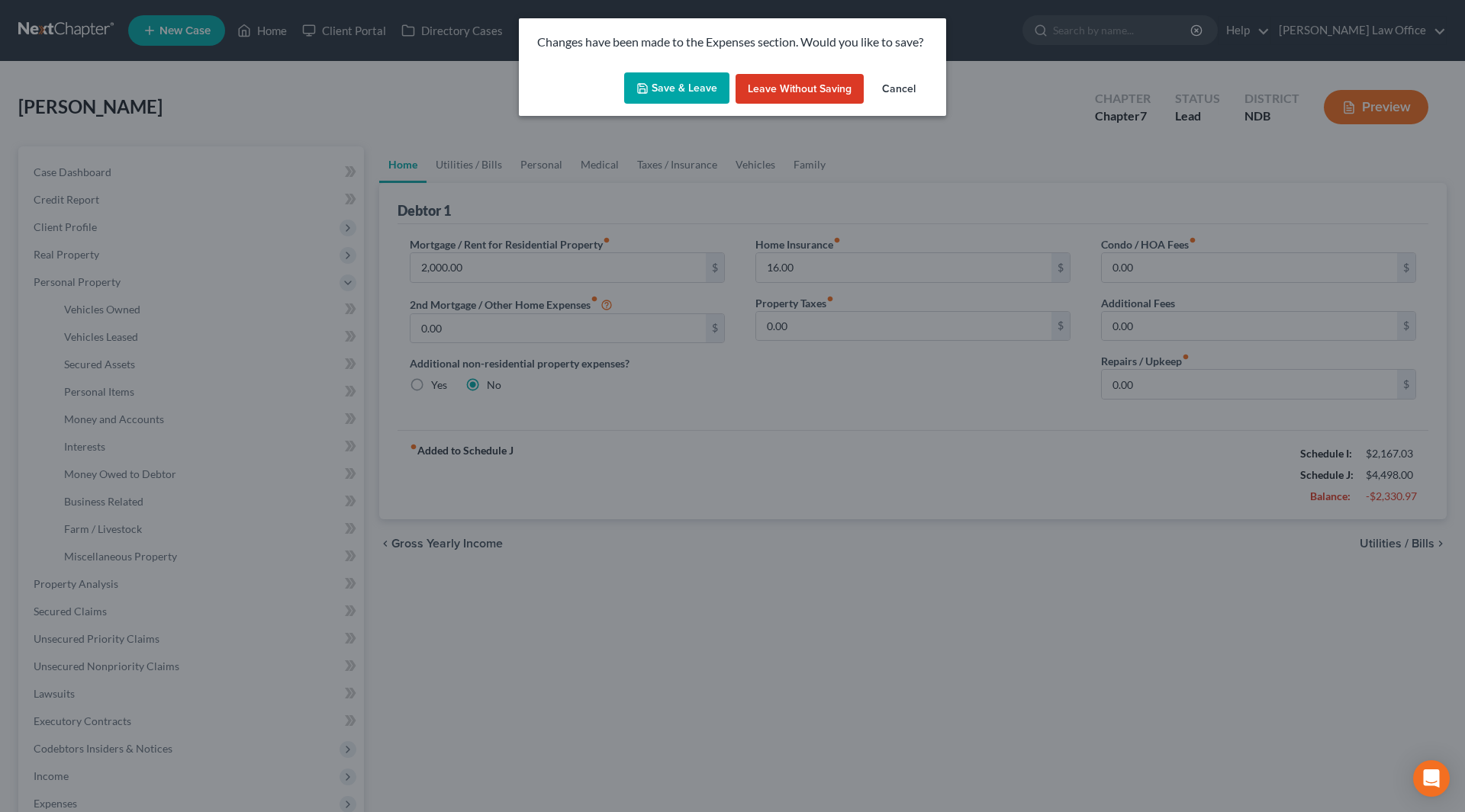
click at [683, 84] on button "Save & Leave" at bounding box center [677, 88] width 106 height 32
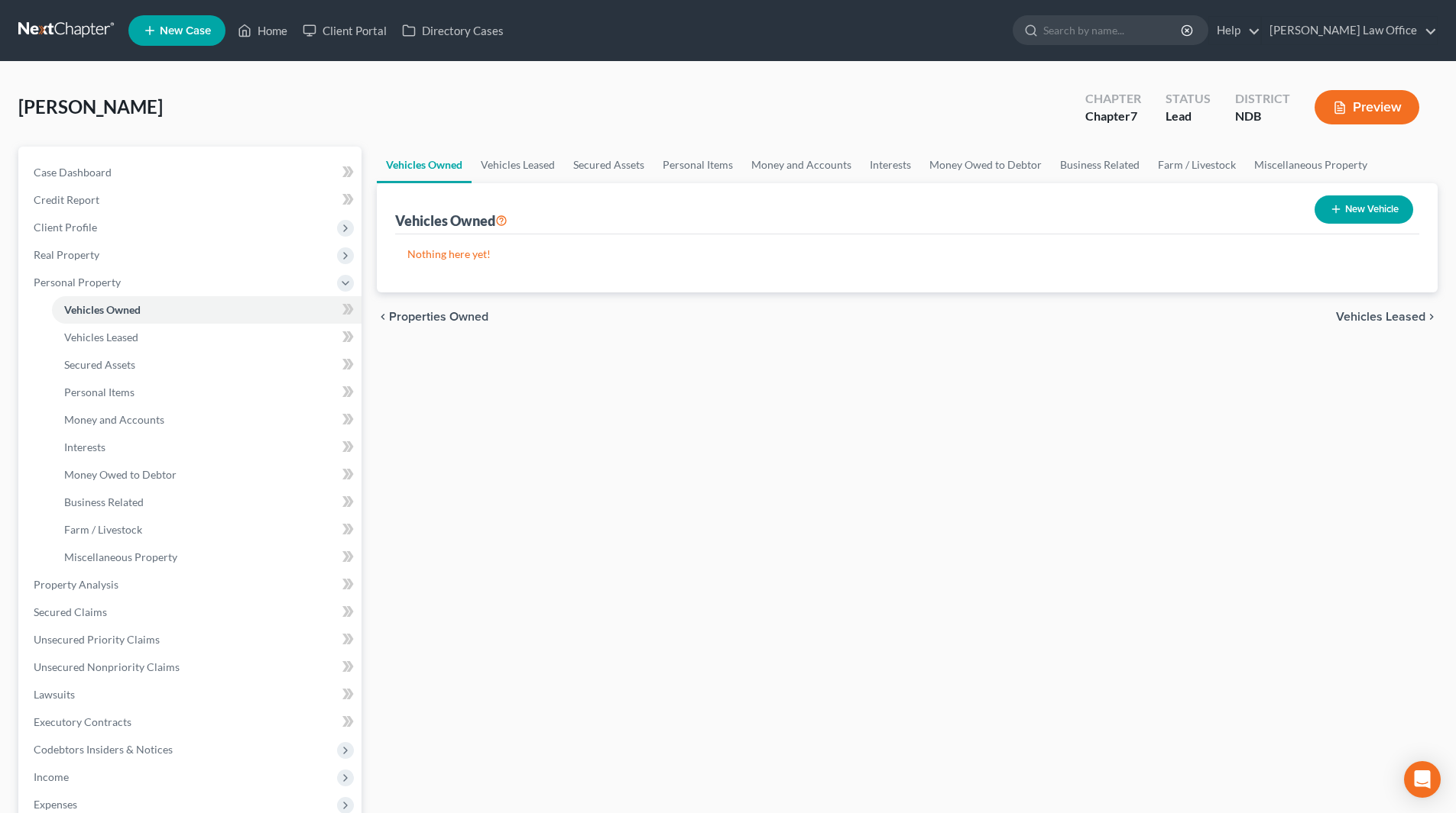
click at [1362, 211] on button "New Vehicle" at bounding box center [1363, 210] width 99 height 29
select select "0"
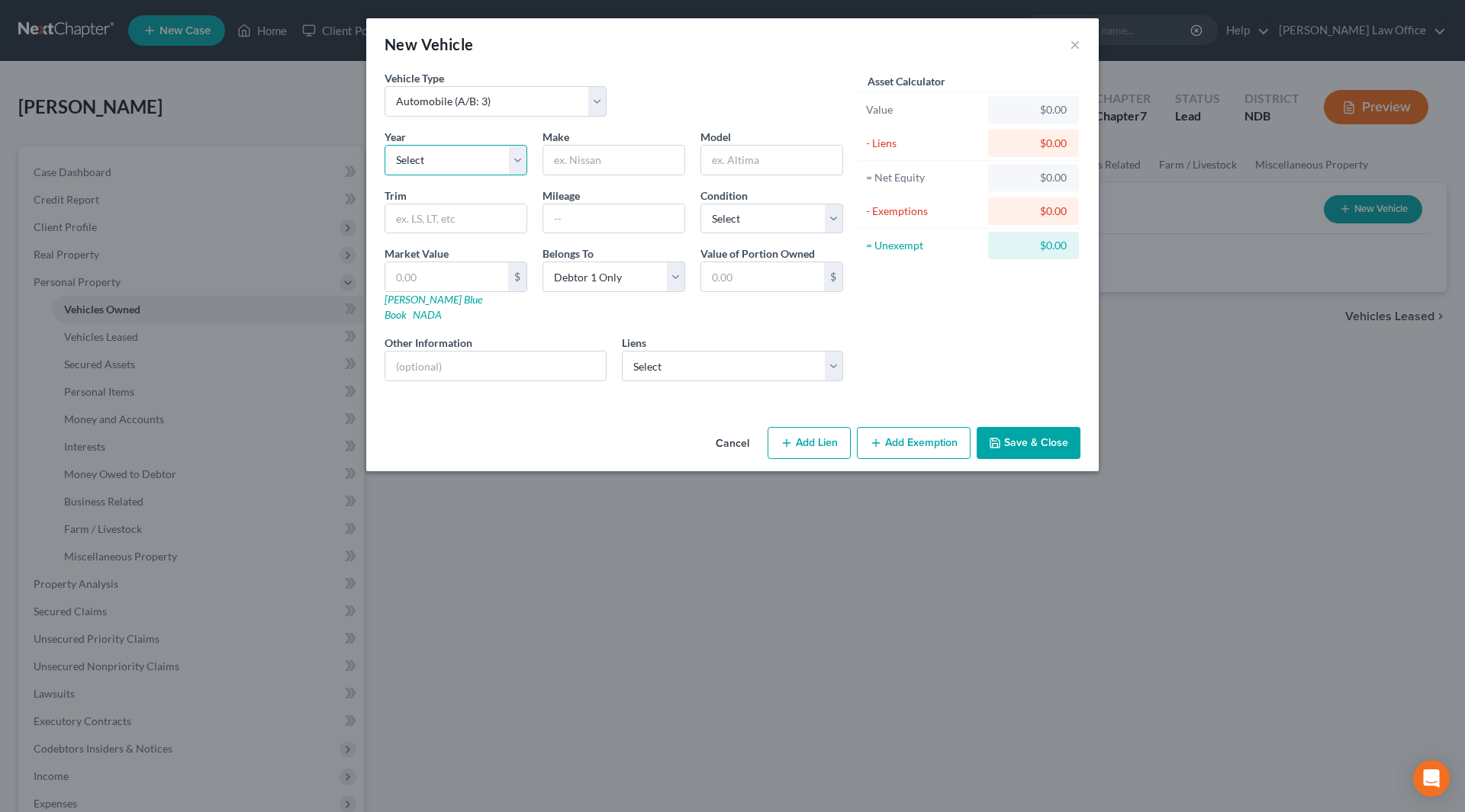
click at [471, 151] on select "Select 2026 2025 2024 2023 2022 2021 2020 2019 2018 2017 2016 2015 2014 2013 20…" at bounding box center [455, 159] width 143 height 30
select select "21"
click at [384, 145] on select "Select 2026 2025 2024 2023 2022 2021 2020 2019 2018 2017 2016 2015 2014 2013 20…" at bounding box center [455, 159] width 143 height 30
click at [630, 163] on input "text" at bounding box center [613, 159] width 141 height 29
drag, startPoint x: 629, startPoint y: 162, endPoint x: 554, endPoint y: 163, distance: 75.0
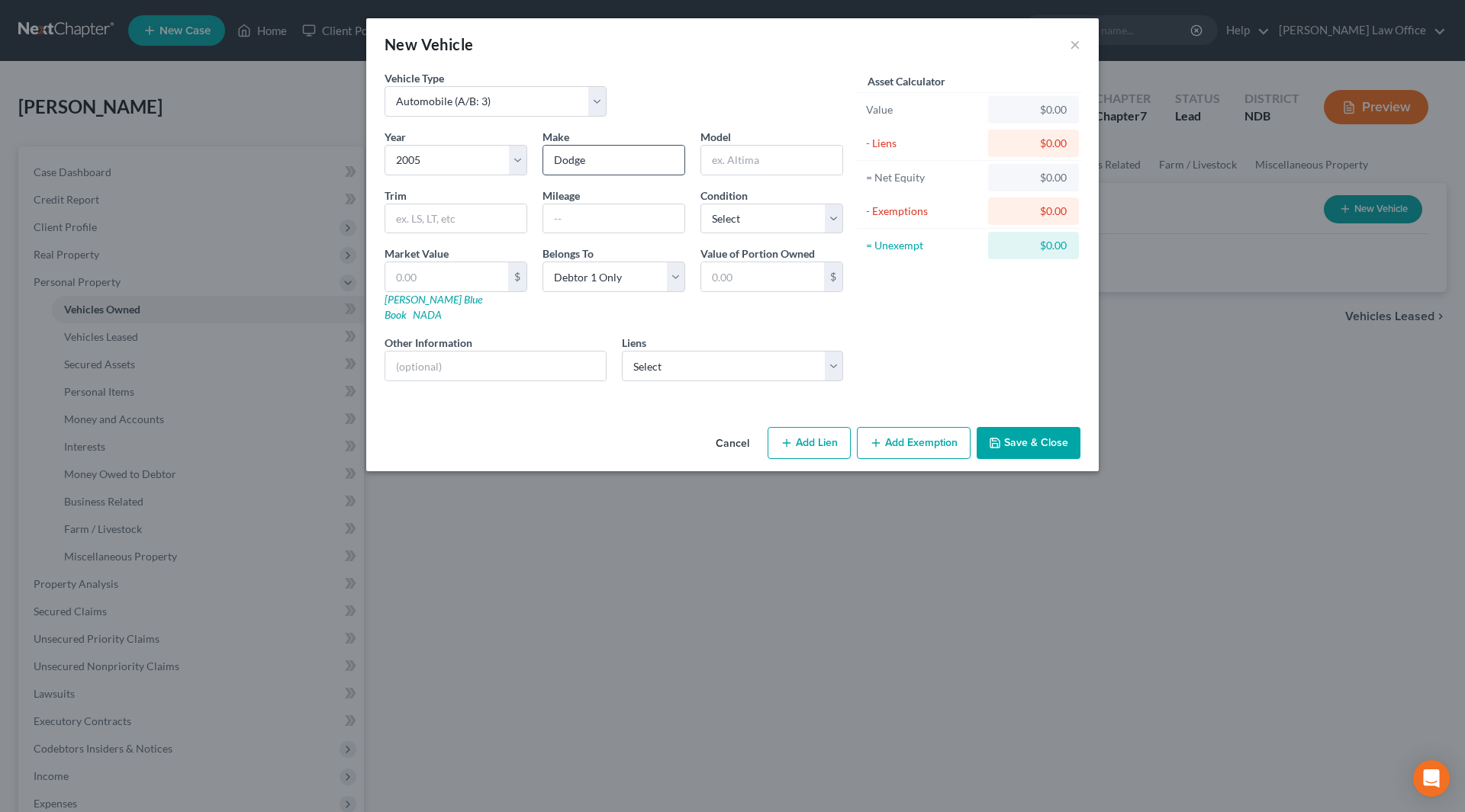
click at [554, 163] on input "Dodge" at bounding box center [613, 159] width 141 height 29
type input "Buick"
type input "Sabre"
click at [1042, 440] on button "Save & Close" at bounding box center [1029, 442] width 104 height 32
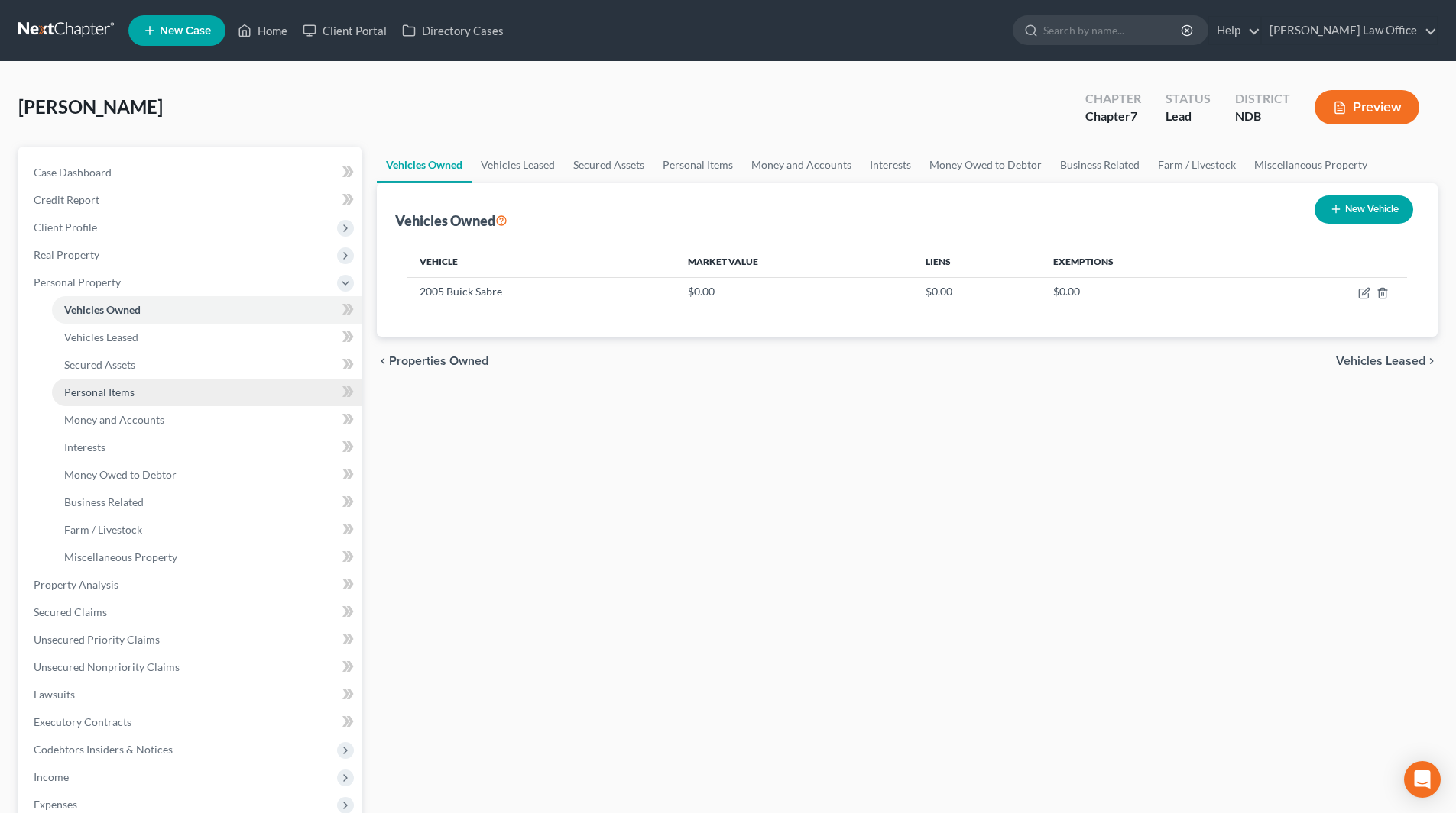
click at [101, 396] on span "Personal Items" at bounding box center [99, 392] width 70 height 13
